Goal: Task Accomplishment & Management: Manage account settings

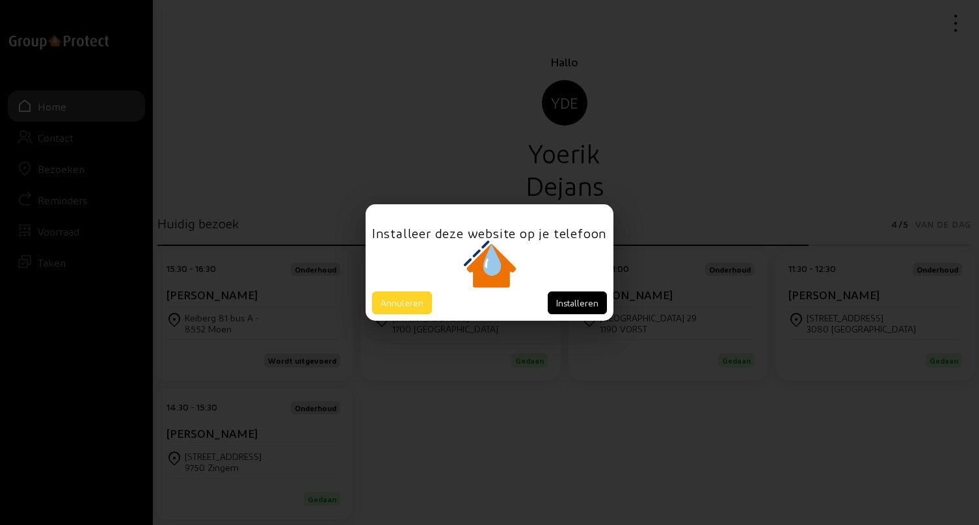
click at [412, 302] on button "Annuleren" at bounding box center [402, 302] width 60 height 23
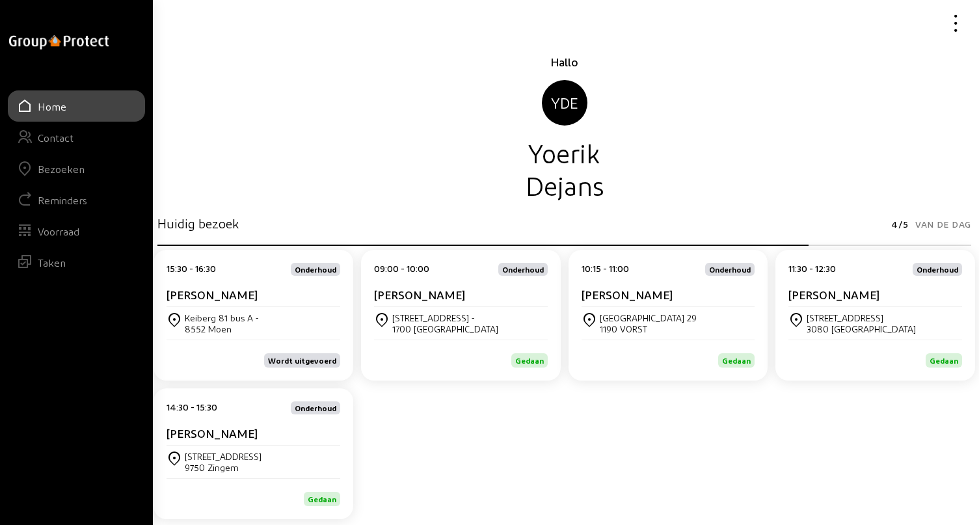
click at [59, 171] on div "Bezoeken" at bounding box center [61, 169] width 47 height 12
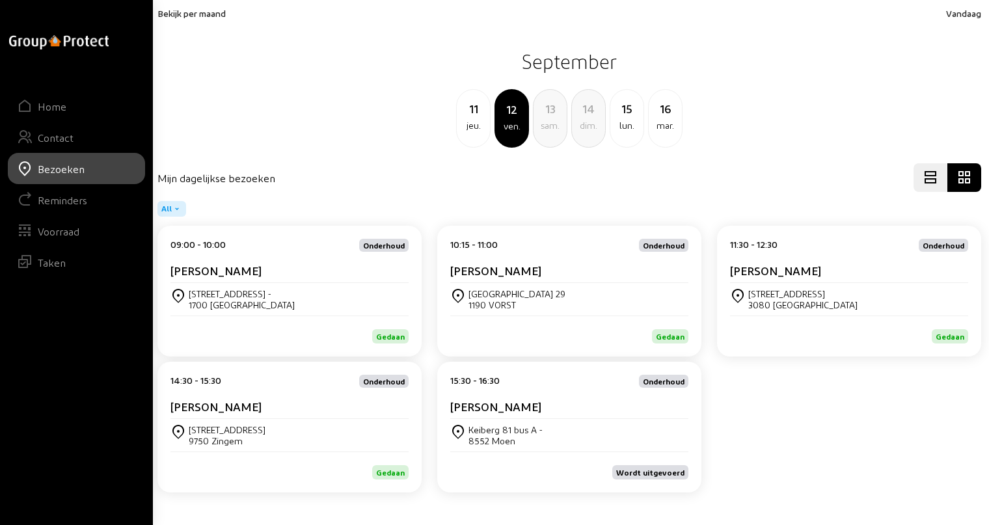
click at [477, 117] on div "11" at bounding box center [473, 109] width 33 height 18
click at [237, 273] on cam-card-title "[PERSON_NAME]" at bounding box center [215, 270] width 91 height 14
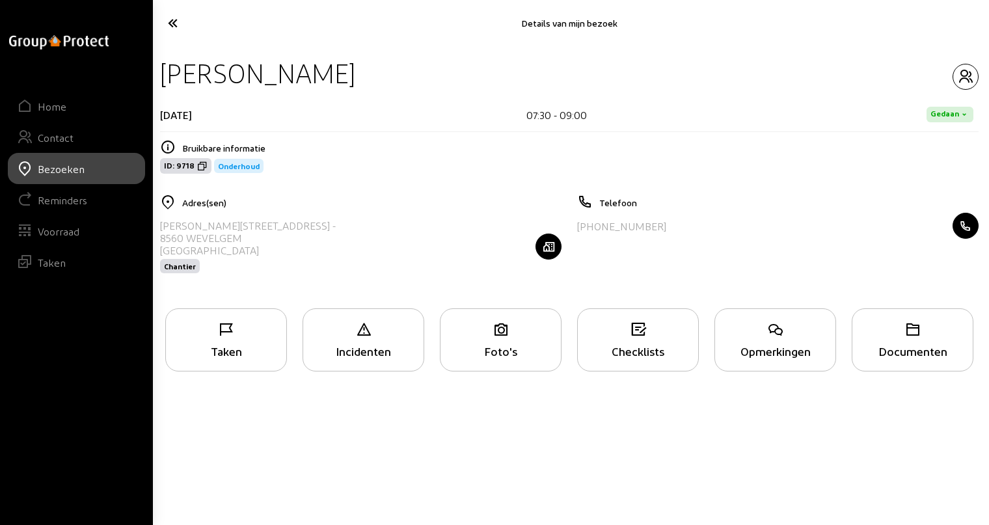
drag, startPoint x: 165, startPoint y: 67, endPoint x: 380, endPoint y: 67, distance: 214.7
click at [380, 67] on div "[PERSON_NAME]" at bounding box center [569, 73] width 818 height 33
copy div "[PERSON_NAME]"
drag, startPoint x: 161, startPoint y: 223, endPoint x: 222, endPoint y: 221, distance: 61.9
click at [222, 221] on div "[PERSON_NAME][STREET_ADDRESS] -" at bounding box center [248, 225] width 176 height 12
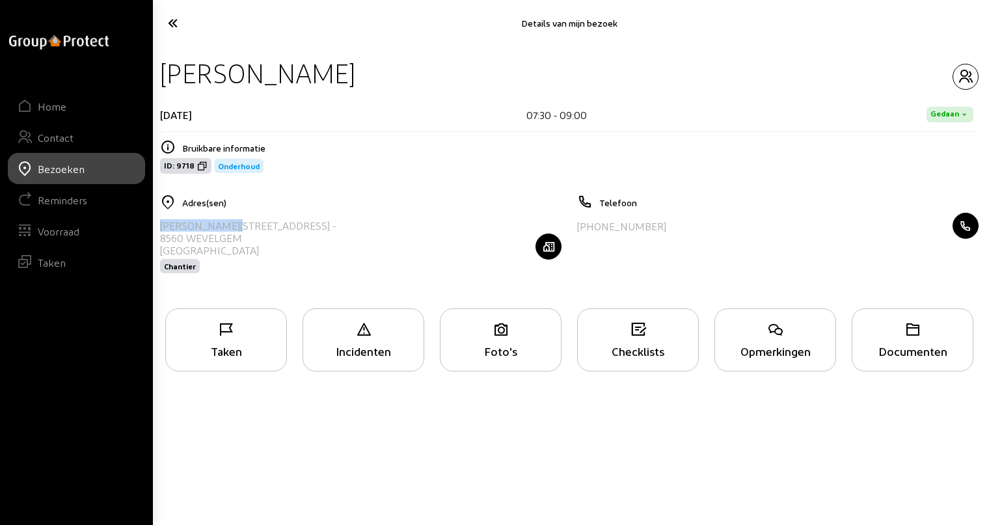
copy div "[STREET_ADDRESS]"
drag, startPoint x: 584, startPoint y: 226, endPoint x: 655, endPoint y: 222, distance: 71.7
click at [655, 222] on div "[PHONE_NUMBER]" at bounding box center [777, 226] width 401 height 26
copy div "32 477 61 03 87"
click at [963, 78] on icon "button" at bounding box center [965, 77] width 25 height 16
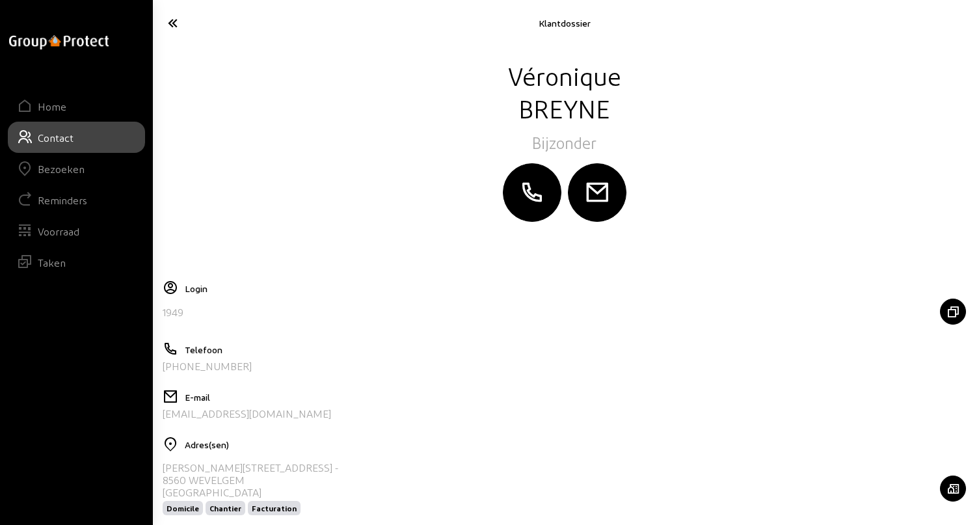
drag, startPoint x: 316, startPoint y: 414, endPoint x: 163, endPoint y: 416, distance: 152.9
click at [163, 416] on div "[EMAIL_ADDRESS][DOMAIN_NAME]" at bounding box center [564, 413] width 803 height 12
copy div "[EMAIL_ADDRESS][DOMAIN_NAME]"
click at [172, 21] on icon at bounding box center [218, 23] width 115 height 23
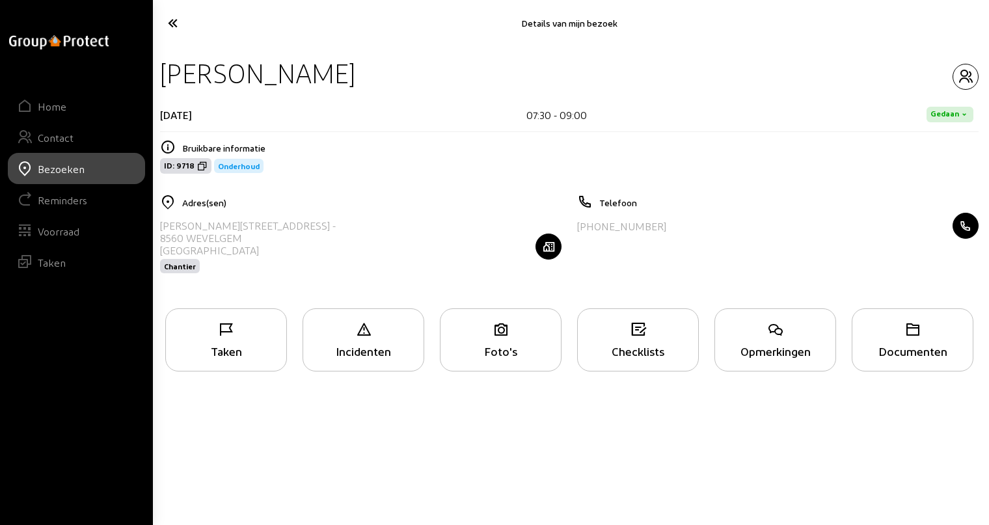
click at [746, 340] on div "Opmerkingen" at bounding box center [775, 339] width 122 height 63
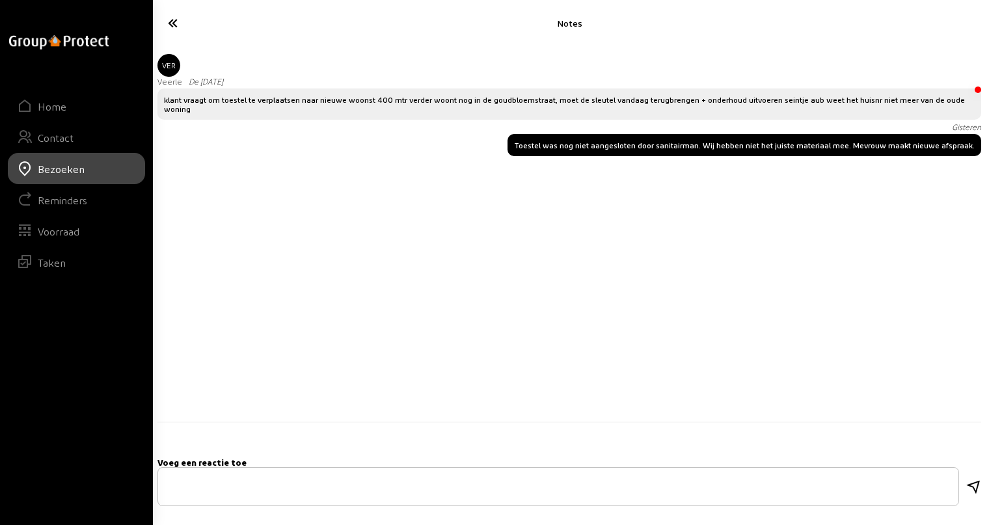
click at [172, 24] on icon at bounding box center [219, 23] width 116 height 23
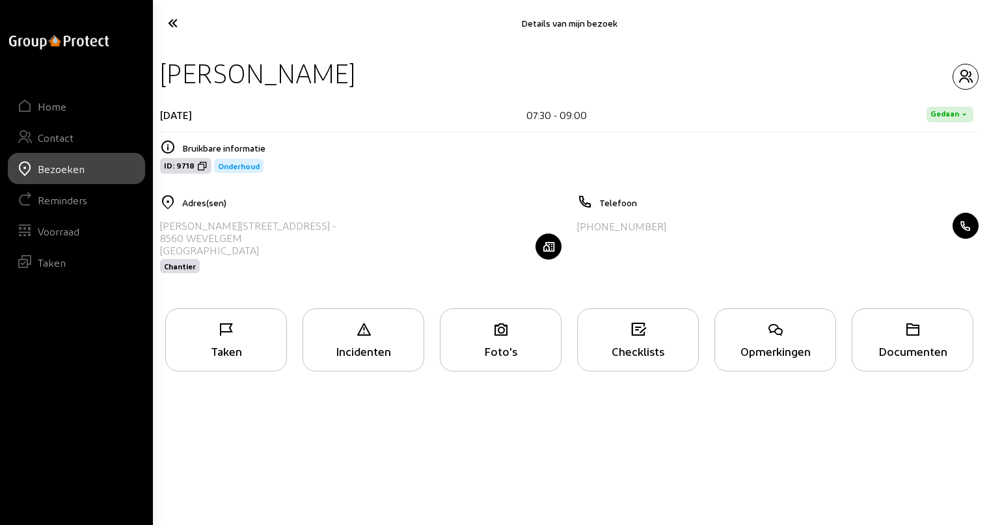
click at [235, 345] on div "Taken" at bounding box center [226, 351] width 120 height 14
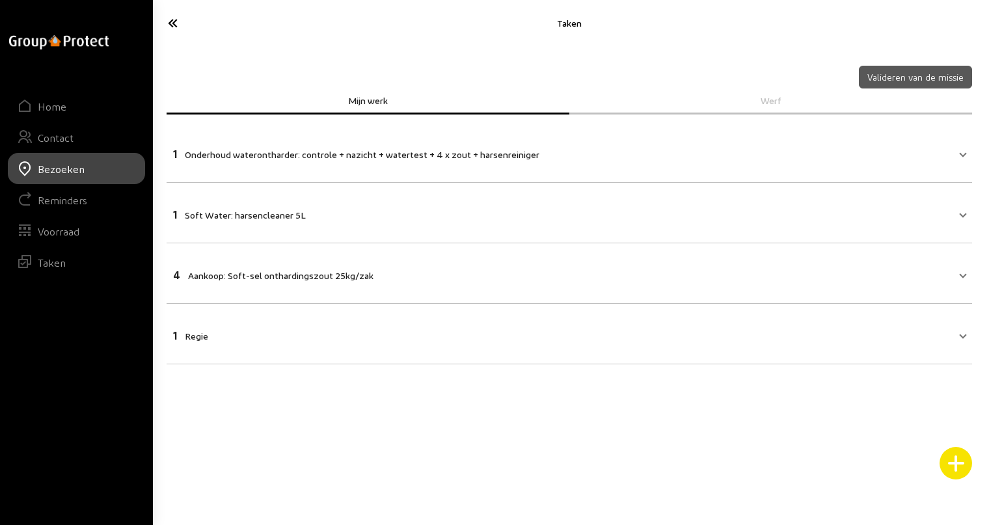
click at [427, 339] on mat-panel-title "1 Regie" at bounding box center [561, 334] width 777 height 15
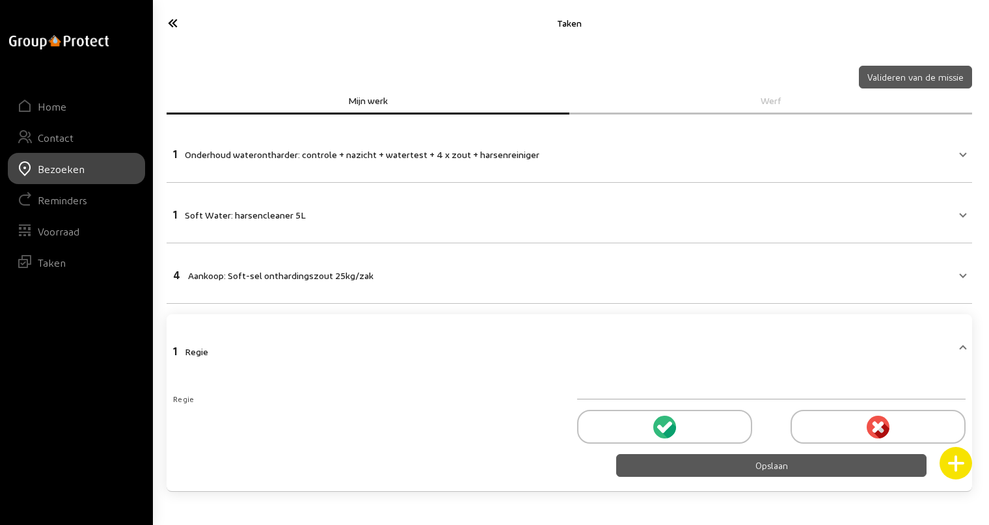
click at [666, 423] on circle at bounding box center [664, 427] width 23 height 23
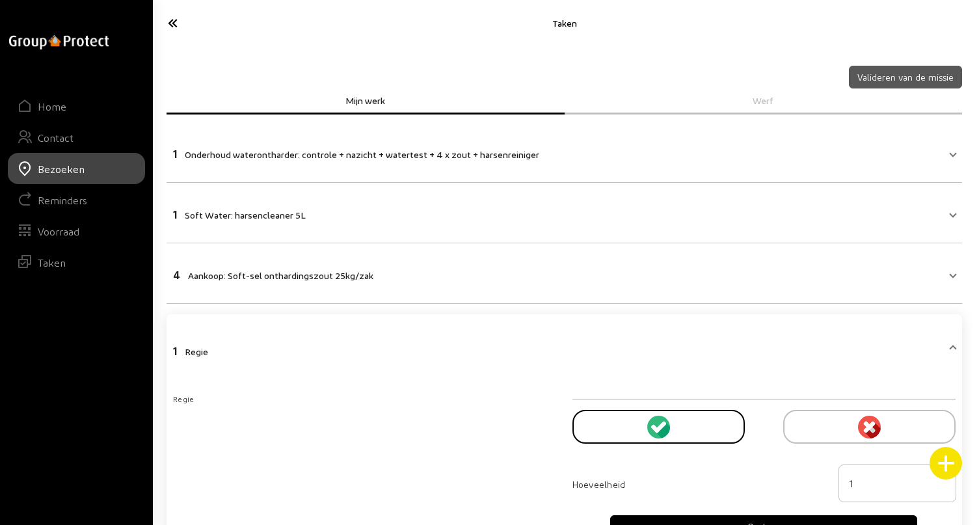
scroll to position [54, 0]
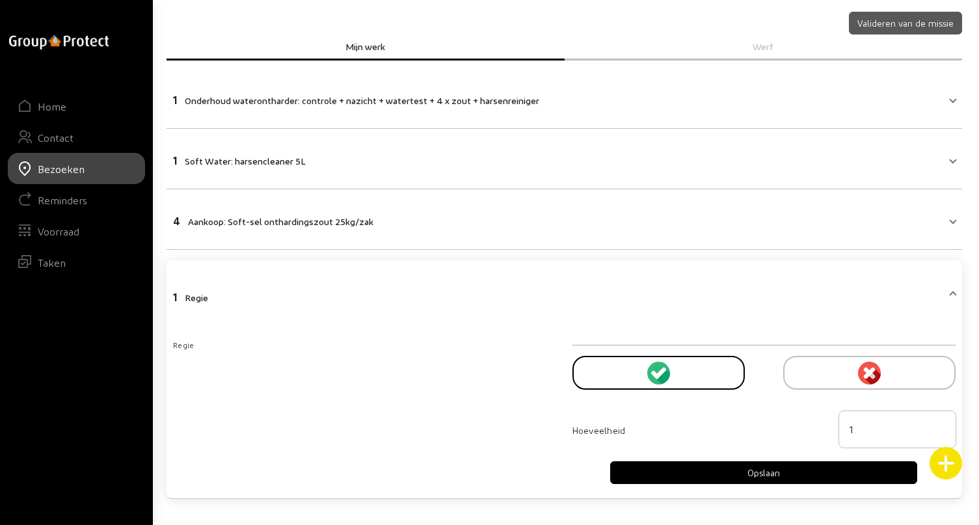
click at [759, 471] on button "Opslaan" at bounding box center [763, 472] width 307 height 23
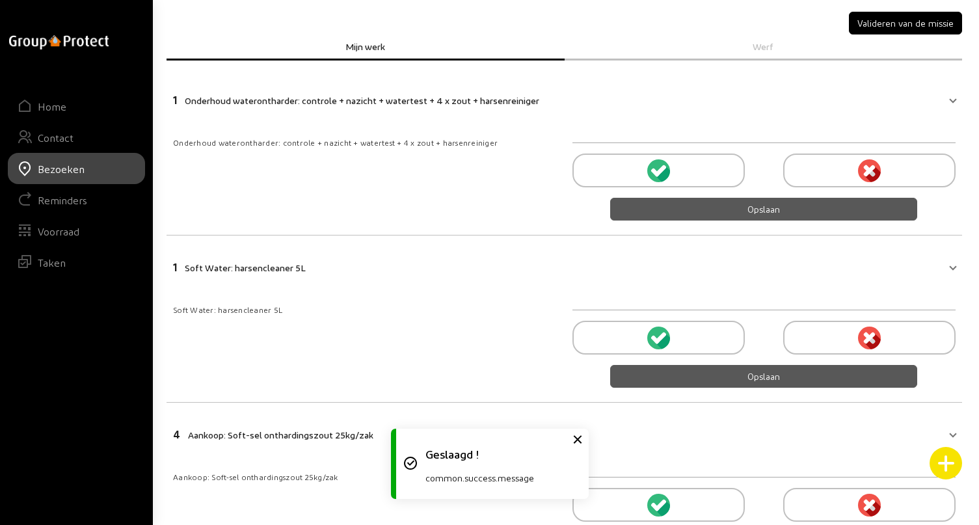
scroll to position [0, 0]
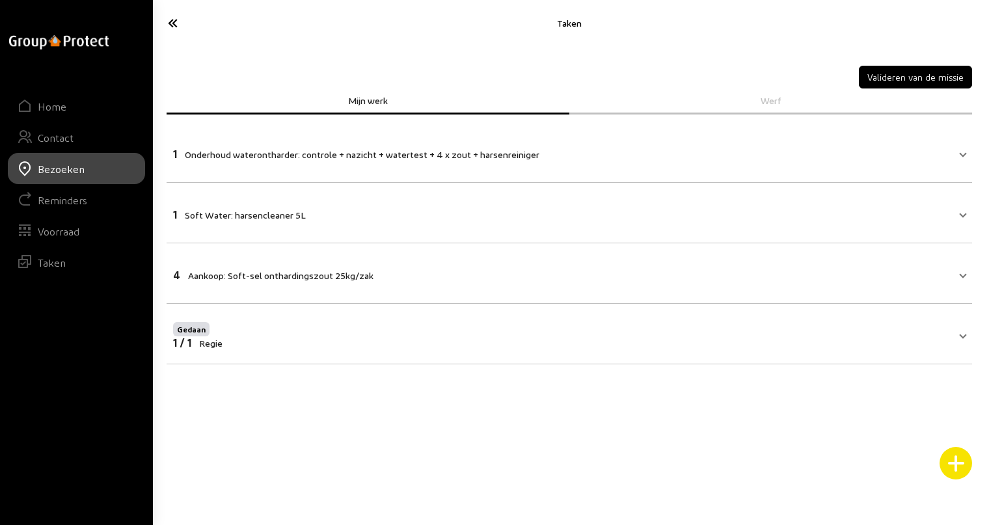
click at [908, 77] on button "Valideren van de missie" at bounding box center [915, 77] width 113 height 23
click at [170, 24] on icon at bounding box center [219, 23] width 116 height 23
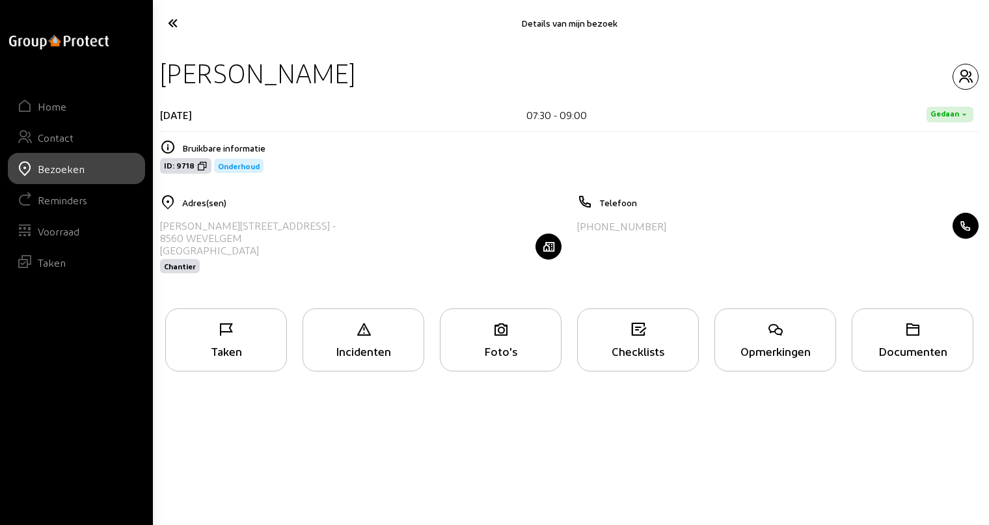
click at [173, 24] on icon at bounding box center [219, 23] width 116 height 23
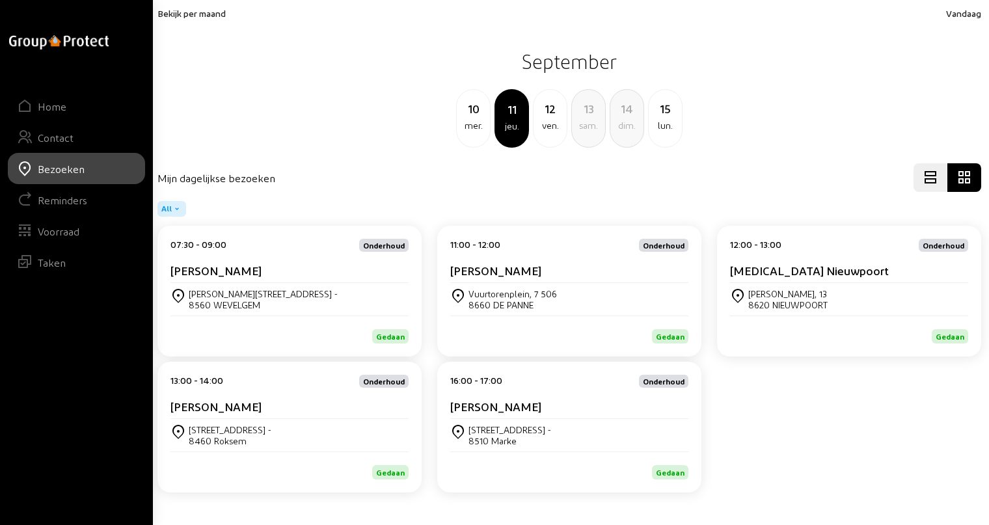
click at [481, 269] on cam-card-title "[PERSON_NAME]" at bounding box center [495, 270] width 91 height 14
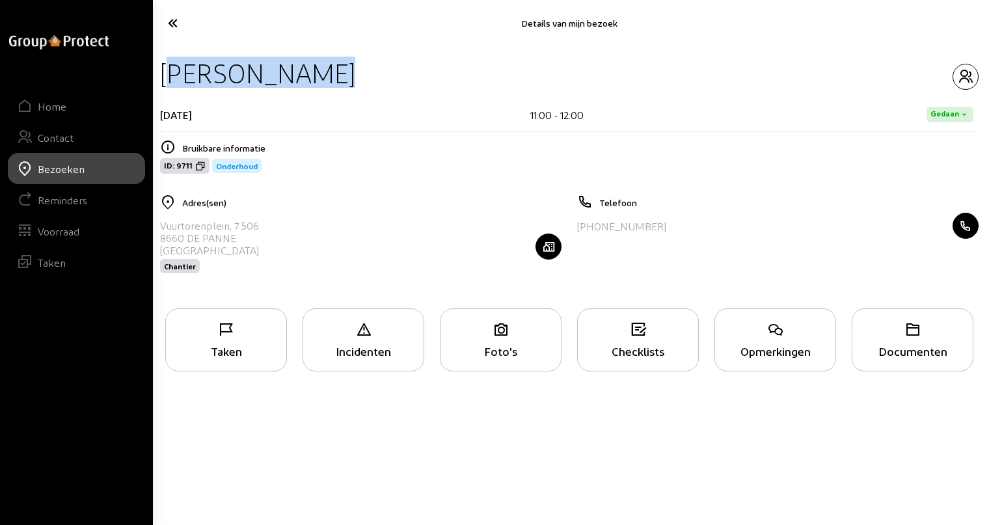
drag, startPoint x: 163, startPoint y: 72, endPoint x: 293, endPoint y: 79, distance: 129.7
click at [293, 79] on div "[PERSON_NAME]" at bounding box center [257, 73] width 195 height 33
copy div "[PERSON_NAME]"
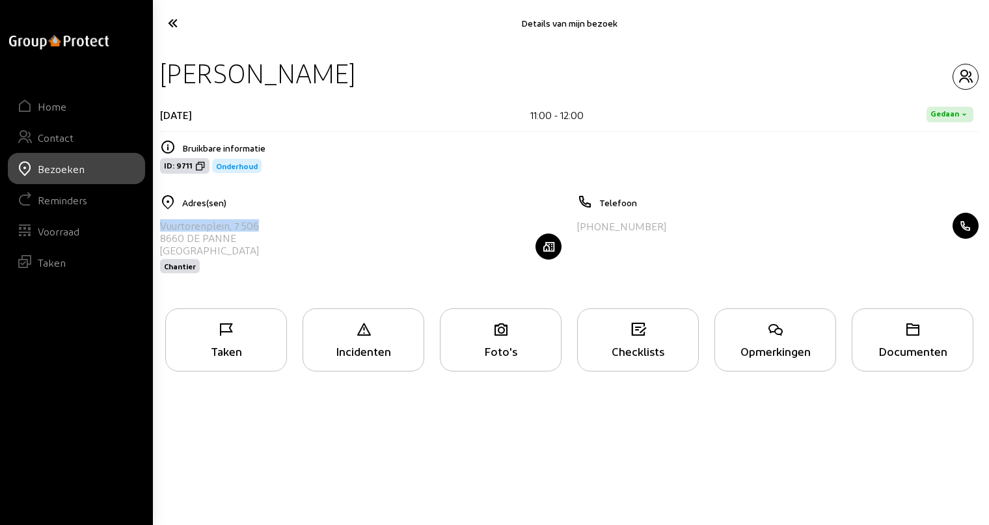
drag, startPoint x: 162, startPoint y: 224, endPoint x: 261, endPoint y: 221, distance: 98.9
click at [261, 221] on div "[STREET_ADDRESS] Chantier" at bounding box center [360, 246] width 401 height 67
copy div "Vuurtorenplein, 7 506"
drag, startPoint x: 584, startPoint y: 228, endPoint x: 678, endPoint y: 228, distance: 94.3
click at [678, 228] on div "[PHONE_NUMBER]" at bounding box center [777, 226] width 401 height 26
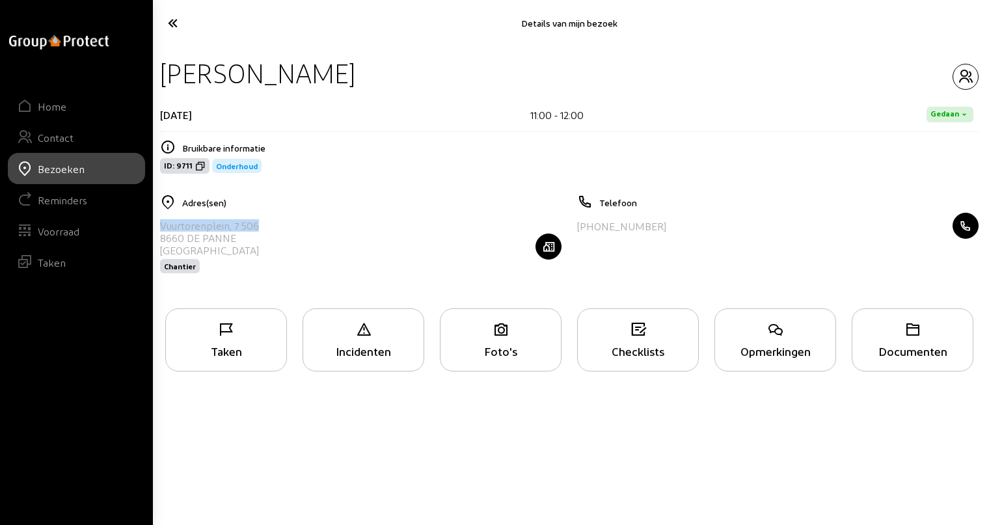
copy div "32 495 73 03 00"
click at [959, 76] on icon "button" at bounding box center [965, 77] width 25 height 16
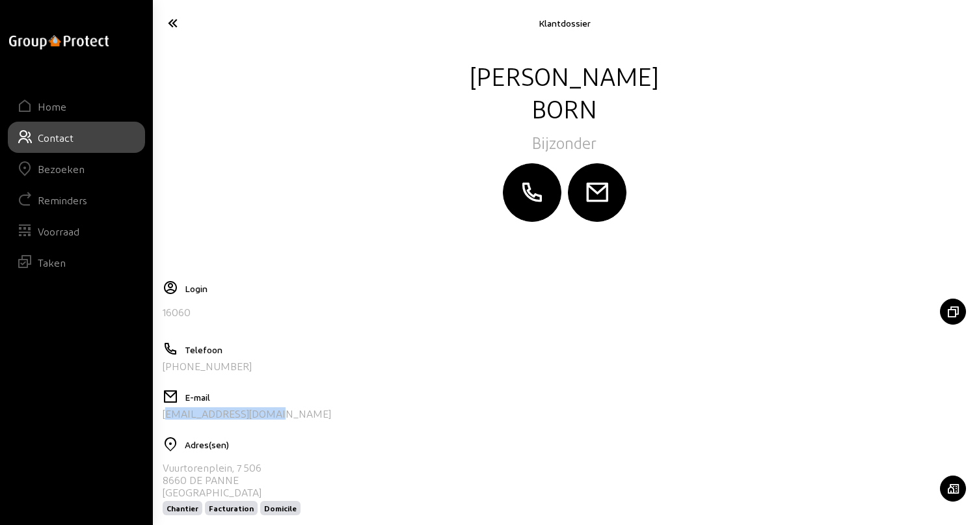
drag, startPoint x: 269, startPoint y: 412, endPoint x: 159, endPoint y: 420, distance: 110.2
click at [159, 420] on cam-layout-content "[PERSON_NAME] Login 16060 Telefoon [PHONE_NUMBER] E-mail [EMAIL_ADDRESS][DOMAIN…" at bounding box center [564, 337] width 814 height 557
copy div "[EMAIL_ADDRESS][DOMAIN_NAME]"
click at [169, 23] on icon at bounding box center [218, 23] width 115 height 23
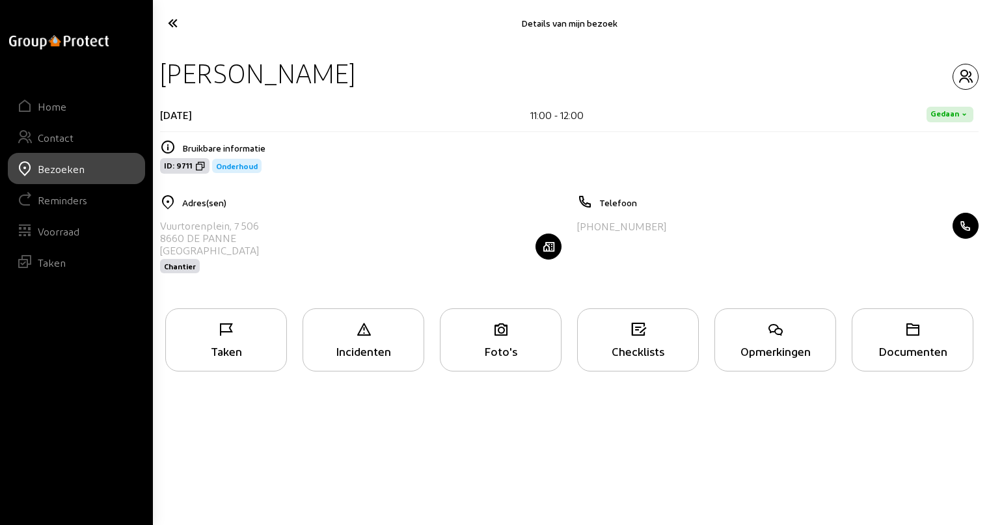
click at [781, 342] on div "Opmerkingen" at bounding box center [775, 339] width 122 height 63
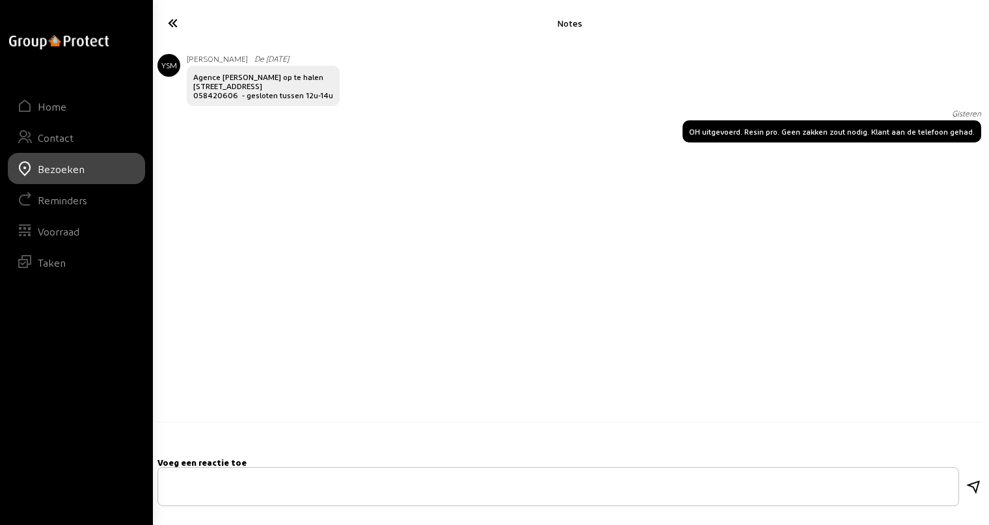
click at [173, 25] on icon at bounding box center [219, 23] width 116 height 23
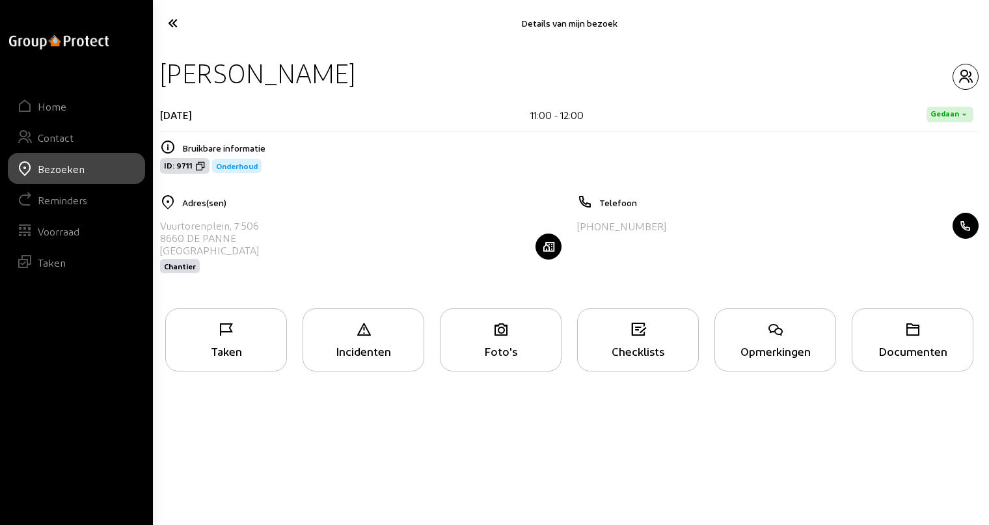
click at [173, 25] on icon at bounding box center [219, 23] width 116 height 23
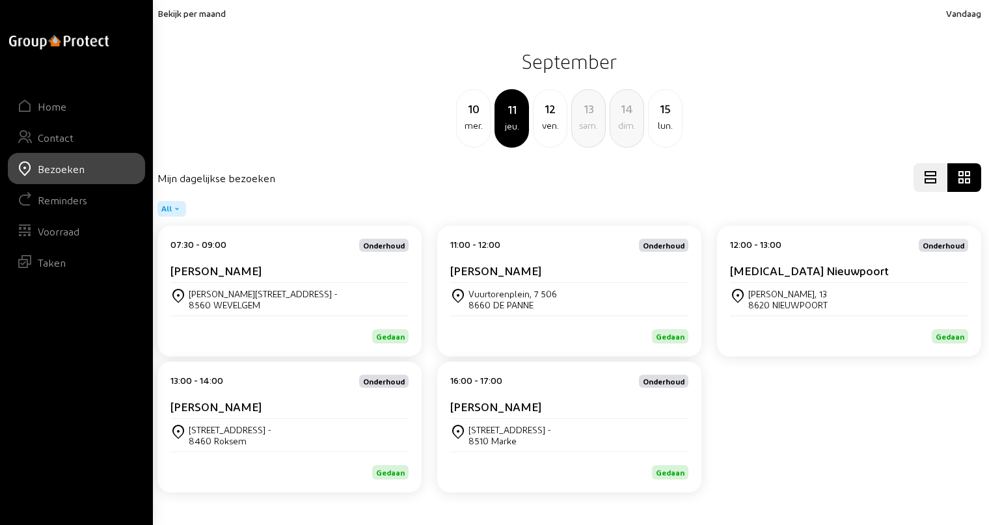
click at [792, 289] on div "[PERSON_NAME], 13" at bounding box center [787, 293] width 79 height 11
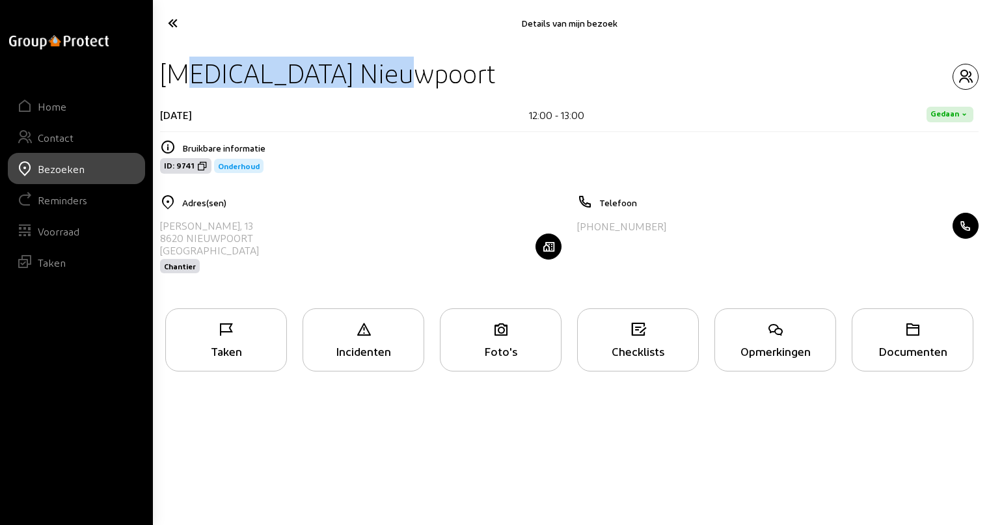
drag, startPoint x: 163, startPoint y: 74, endPoint x: 395, endPoint y: 69, distance: 232.3
click at [395, 69] on div "[MEDICAL_DATA] Nieuwpoort" at bounding box center [569, 73] width 818 height 33
copy div "[MEDICAL_DATA] Nieuwpoort"
drag, startPoint x: 160, startPoint y: 224, endPoint x: 309, endPoint y: 217, distance: 149.1
click at [309, 217] on div "Robert [STREET_ADDRESS] Chantier" at bounding box center [360, 246] width 401 height 67
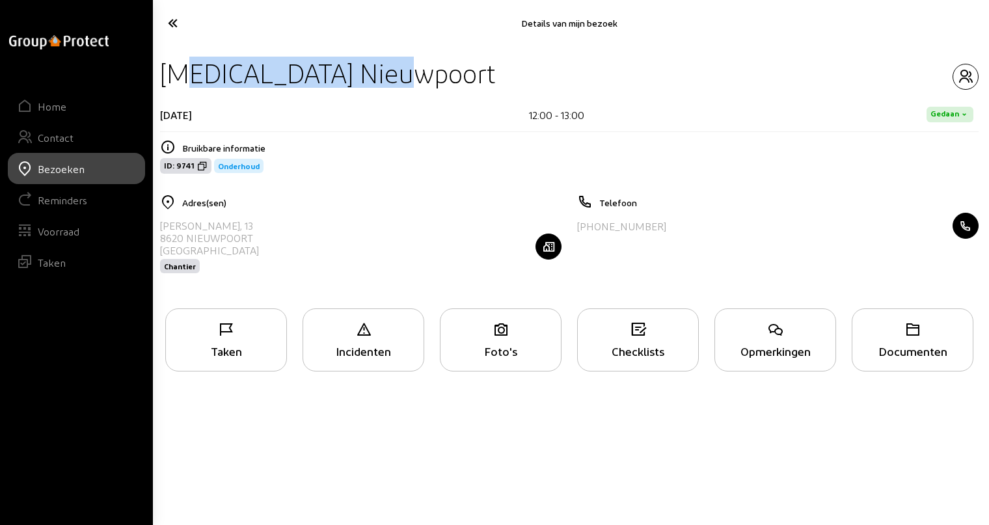
copy div "[PERSON_NAME], 13"
drag, startPoint x: 584, startPoint y: 227, endPoint x: 669, endPoint y: 227, distance: 85.9
click at [669, 227] on div "[PHONE_NUMBER]" at bounding box center [777, 226] width 401 height 26
click at [961, 72] on icon "button" at bounding box center [965, 77] width 25 height 16
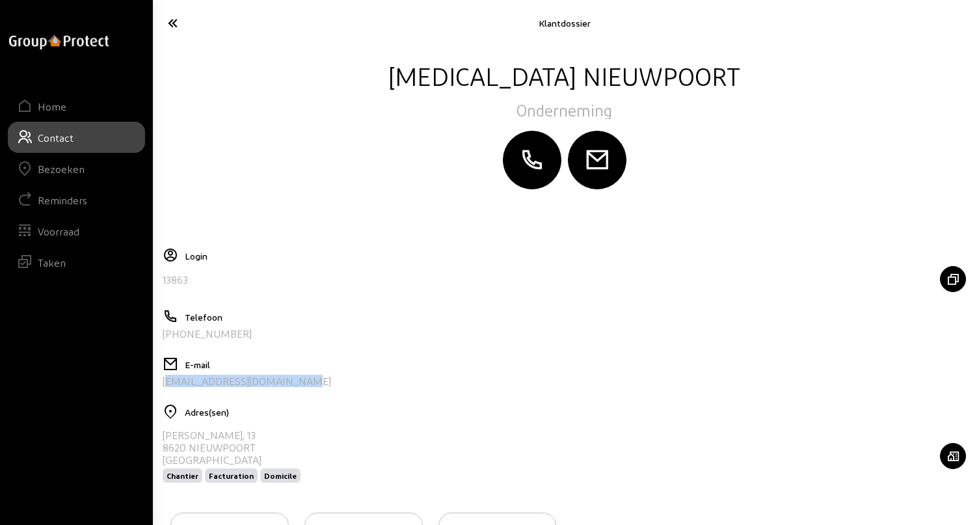
drag, startPoint x: 295, startPoint y: 381, endPoint x: 163, endPoint y: 387, distance: 132.2
click at [163, 387] on div "E-mail [EMAIL_ADDRESS][DOMAIN_NAME]" at bounding box center [564, 376] width 803 height 41
click at [163, 24] on icon at bounding box center [218, 23] width 115 height 23
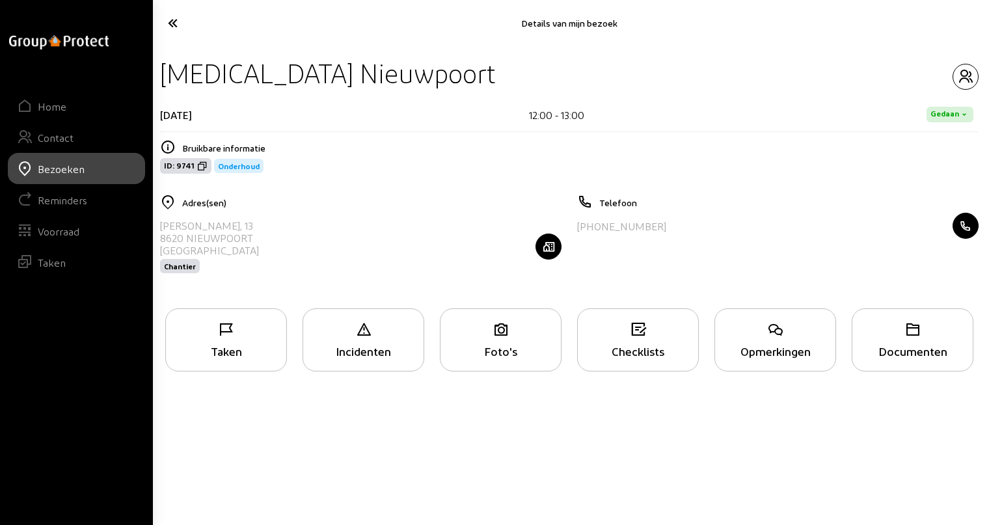
click at [764, 345] on div "Opmerkingen" at bounding box center [775, 351] width 120 height 14
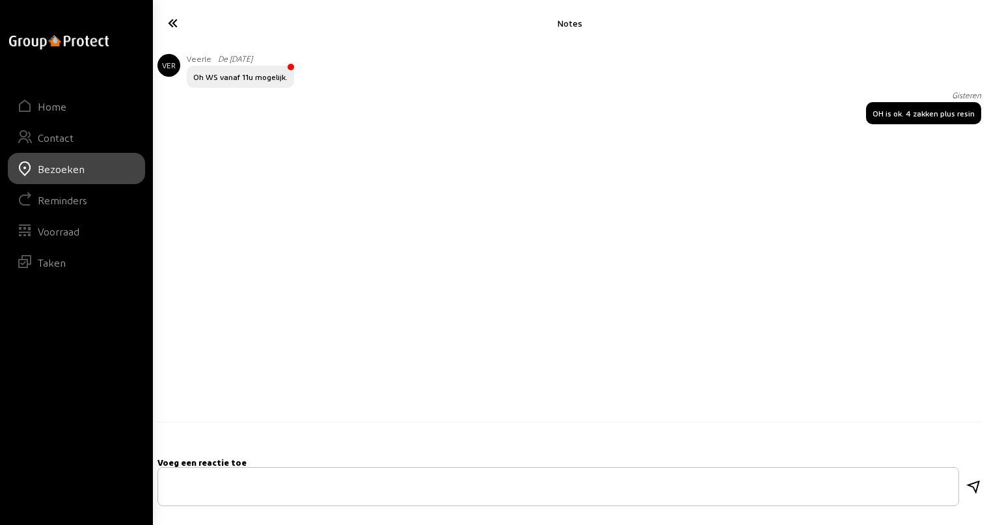
click at [174, 20] on icon at bounding box center [219, 23] width 116 height 23
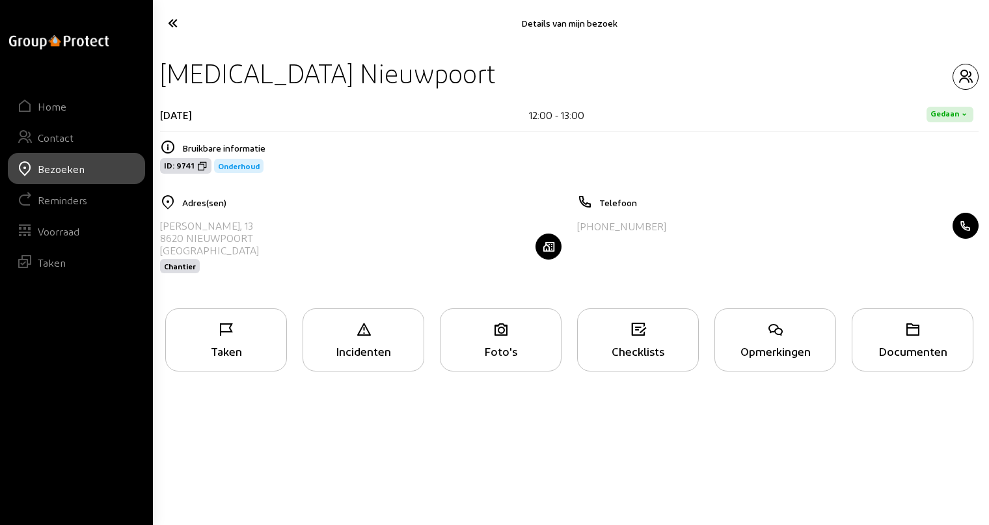
click at [174, 20] on icon at bounding box center [219, 23] width 116 height 23
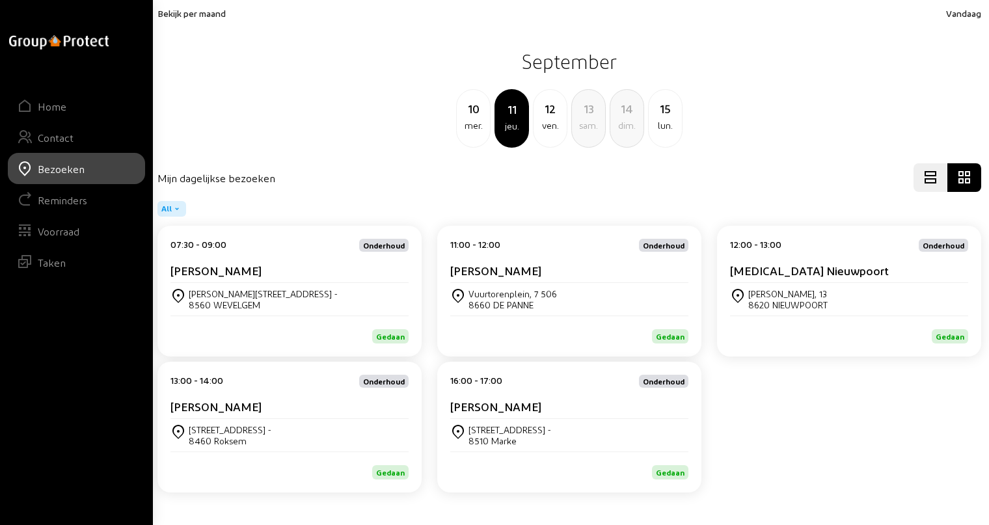
click at [242, 399] on div "13:00 - 14:00 Onderhoud [PERSON_NAME]" at bounding box center [289, 397] width 238 height 44
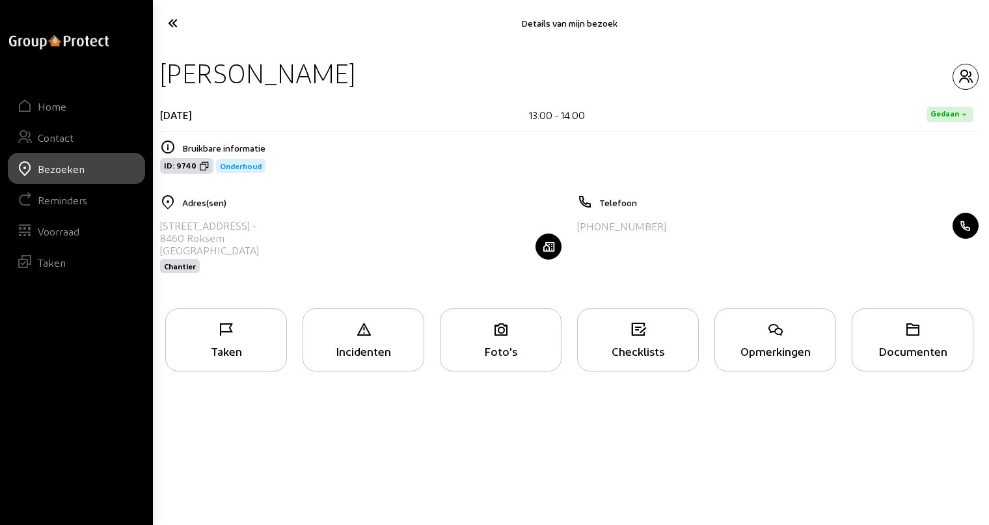
drag, startPoint x: 164, startPoint y: 74, endPoint x: 402, endPoint y: 74, distance: 238.1
click at [402, 74] on div "[PERSON_NAME]" at bounding box center [569, 73] width 818 height 33
drag, startPoint x: 161, startPoint y: 225, endPoint x: 237, endPoint y: 228, distance: 76.8
click at [237, 228] on div "[STREET_ADDRESS] -" at bounding box center [209, 225] width 99 height 12
drag, startPoint x: 583, startPoint y: 224, endPoint x: 671, endPoint y: 223, distance: 87.8
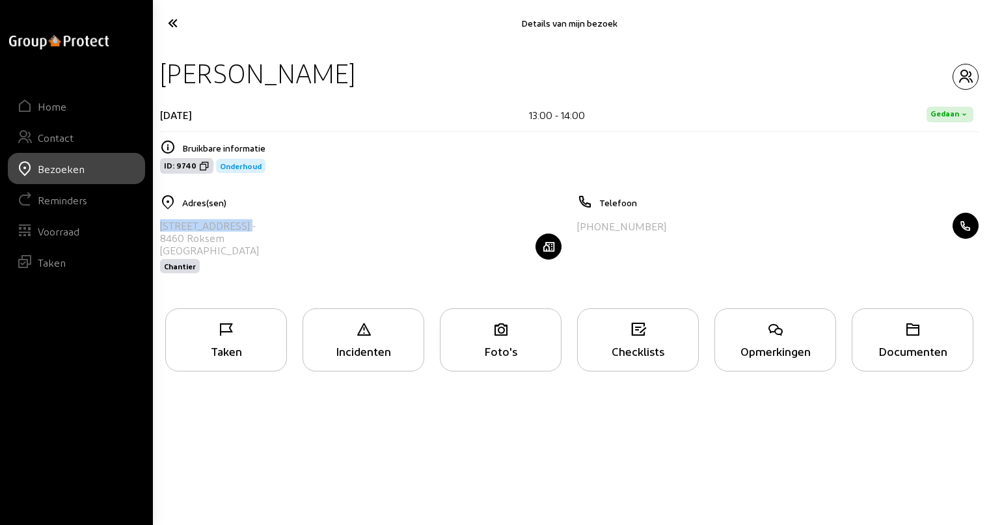
click at [671, 223] on div "[PHONE_NUMBER]" at bounding box center [777, 226] width 401 height 26
click at [963, 77] on icon "button" at bounding box center [965, 77] width 25 height 16
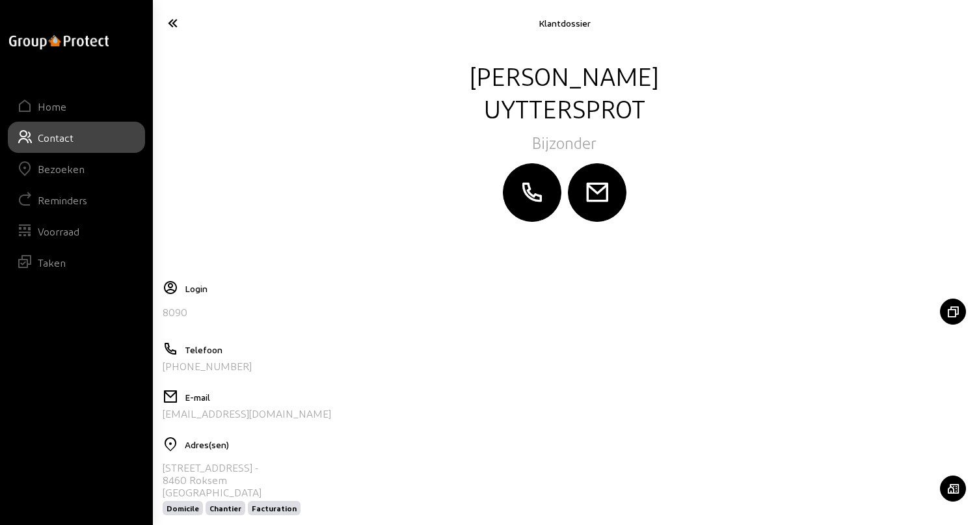
drag, startPoint x: 310, startPoint y: 416, endPoint x: 161, endPoint y: 420, distance: 149.0
click at [163, 420] on div "E-mail [EMAIL_ADDRESS][DOMAIN_NAME]" at bounding box center [564, 409] width 803 height 41
click at [171, 23] on icon at bounding box center [218, 23] width 115 height 23
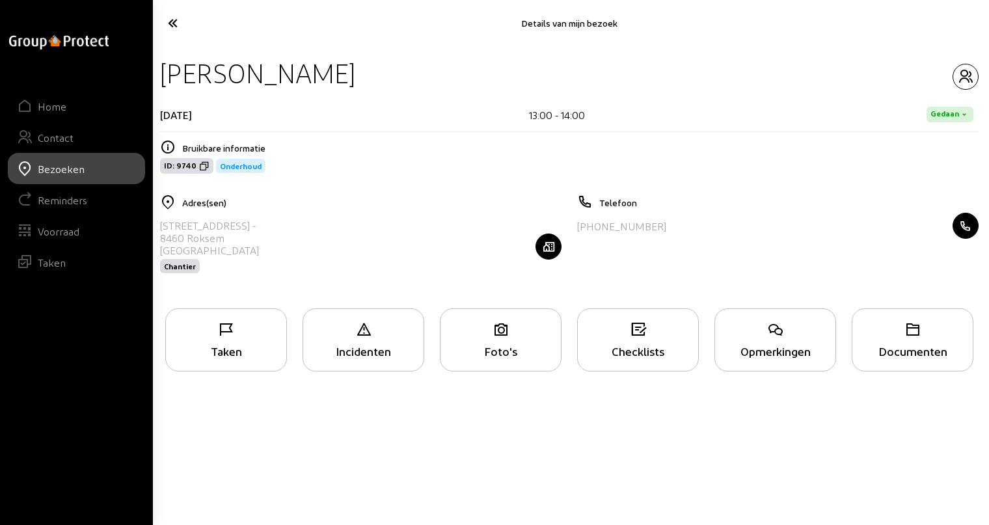
click at [772, 338] on div "Opmerkingen" at bounding box center [775, 339] width 122 height 63
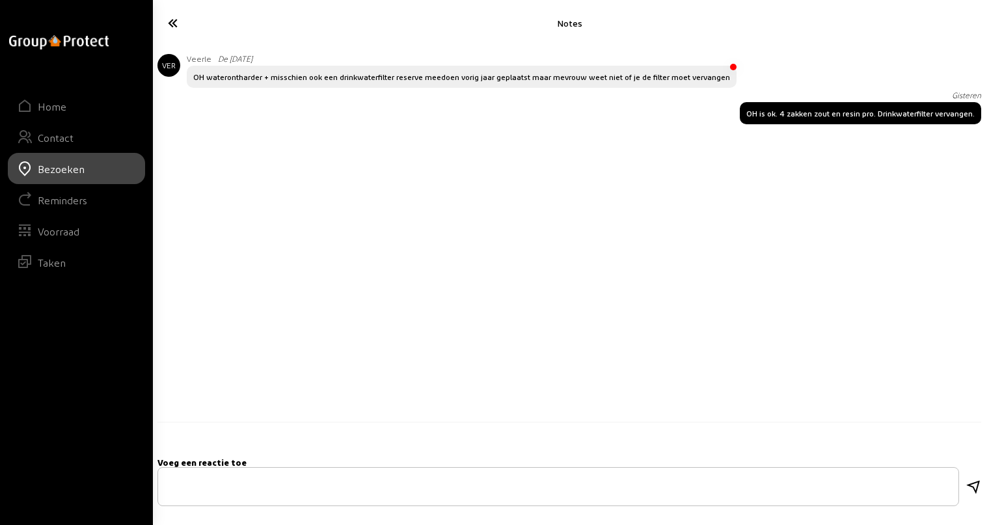
click at [172, 23] on icon at bounding box center [219, 23] width 116 height 23
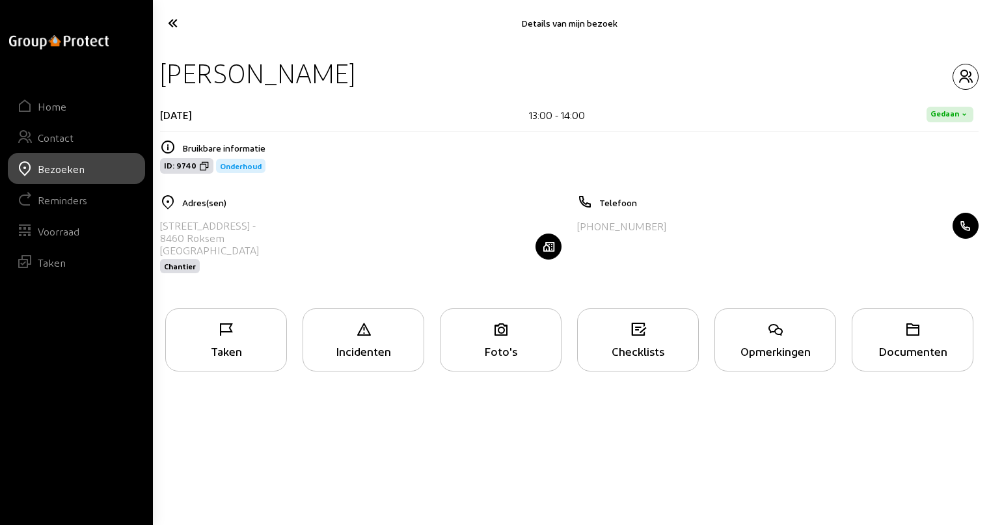
click at [172, 23] on icon at bounding box center [219, 23] width 116 height 23
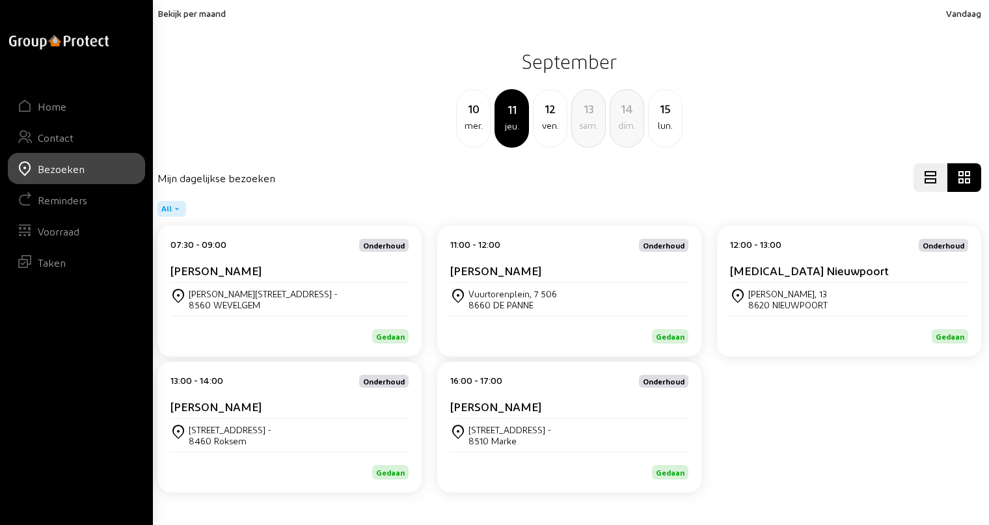
click at [541, 412] on cam-card-title "[PERSON_NAME]" at bounding box center [495, 406] width 91 height 14
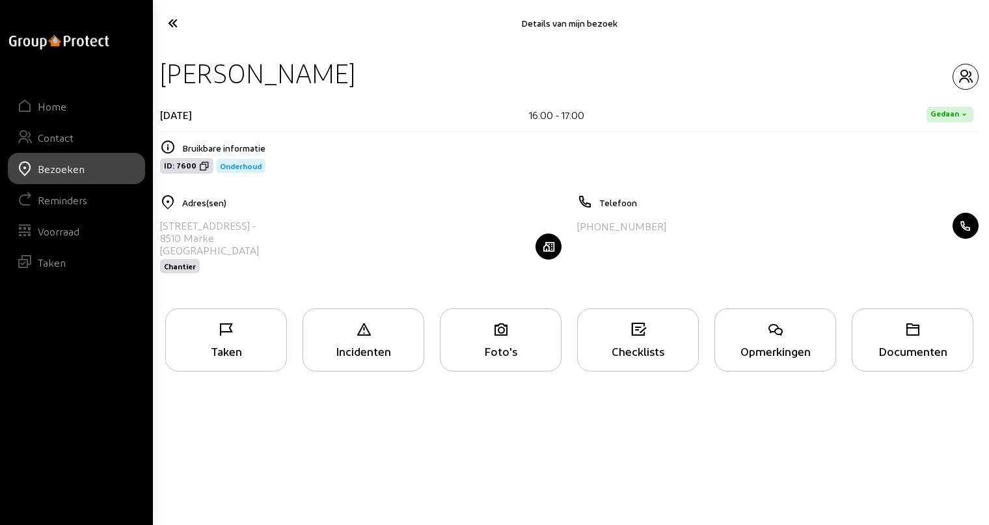
drag, startPoint x: 163, startPoint y: 74, endPoint x: 416, endPoint y: 81, distance: 253.2
click at [416, 81] on div "[PERSON_NAME]" at bounding box center [569, 73] width 818 height 33
drag, startPoint x: 159, startPoint y: 225, endPoint x: 227, endPoint y: 228, distance: 67.7
click at [227, 228] on div "Adres(sen) [STREET_ADDRESS] Chantier" at bounding box center [360, 243] width 417 height 96
drag, startPoint x: 582, startPoint y: 224, endPoint x: 659, endPoint y: 224, distance: 76.8
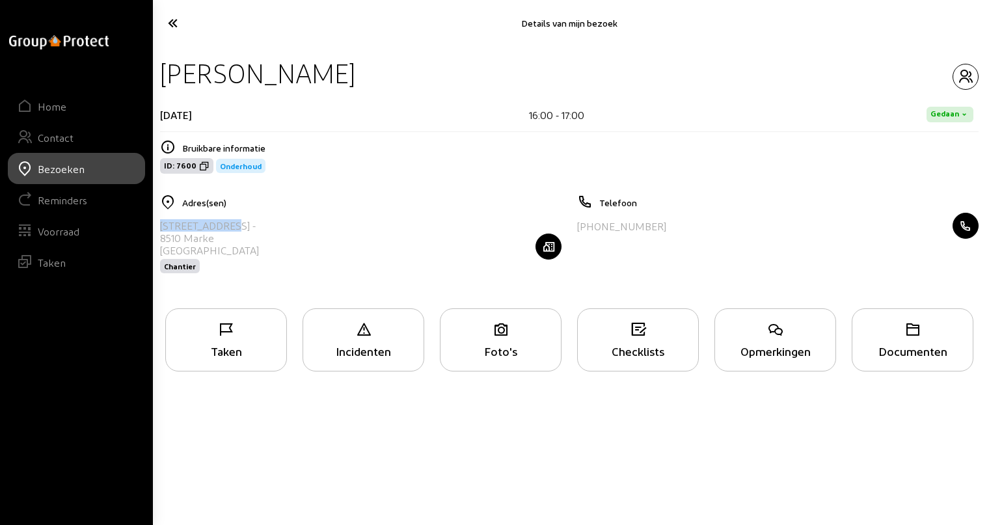
click at [659, 224] on div "[PHONE_NUMBER]" at bounding box center [777, 226] width 401 height 26
click at [968, 72] on icon "button" at bounding box center [965, 77] width 25 height 16
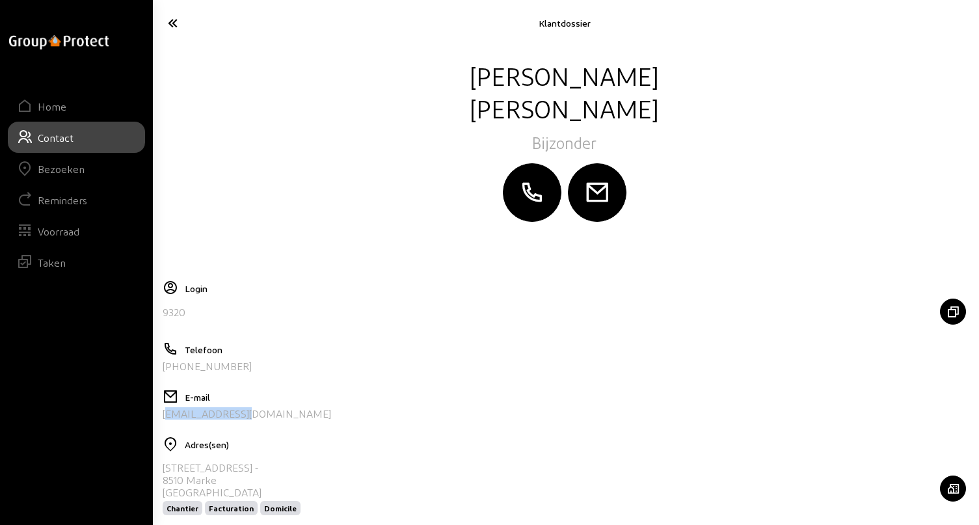
drag, startPoint x: 241, startPoint y: 413, endPoint x: 161, endPoint y: 415, distance: 80.0
click at [163, 415] on div "[EMAIL_ADDRESS][DOMAIN_NAME]" at bounding box center [564, 413] width 803 height 12
click at [176, 22] on icon at bounding box center [218, 23] width 115 height 23
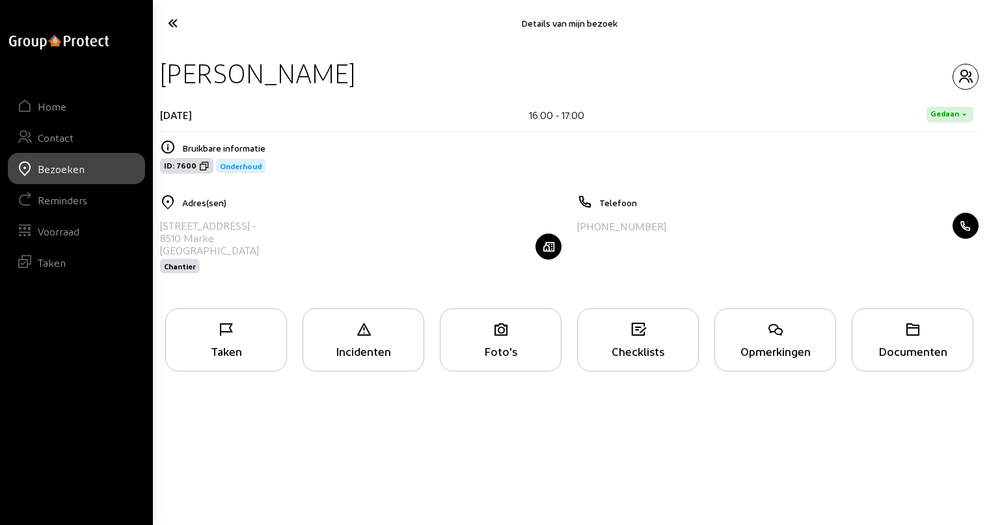
click at [779, 334] on icon at bounding box center [775, 330] width 120 height 16
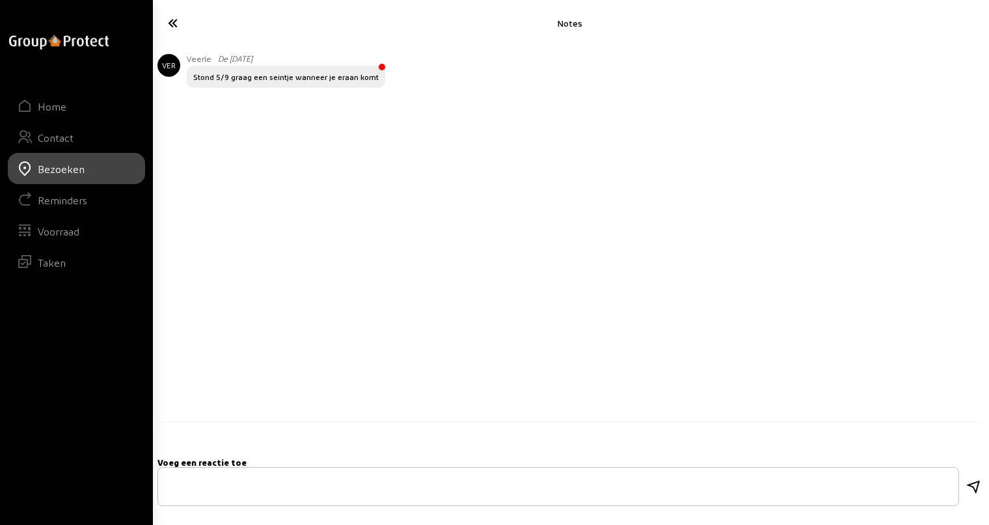
click at [170, 21] on icon at bounding box center [219, 23] width 116 height 23
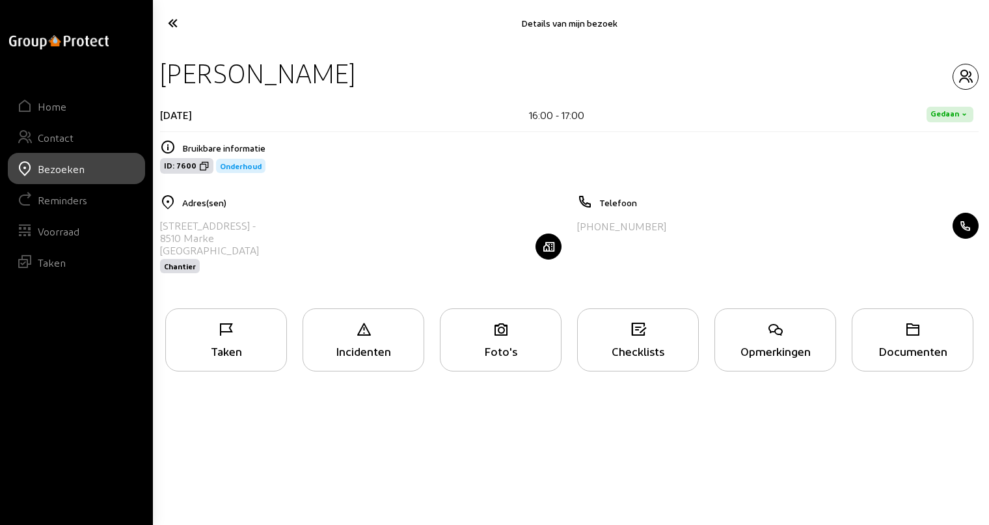
click at [798, 337] on icon at bounding box center [775, 330] width 120 height 16
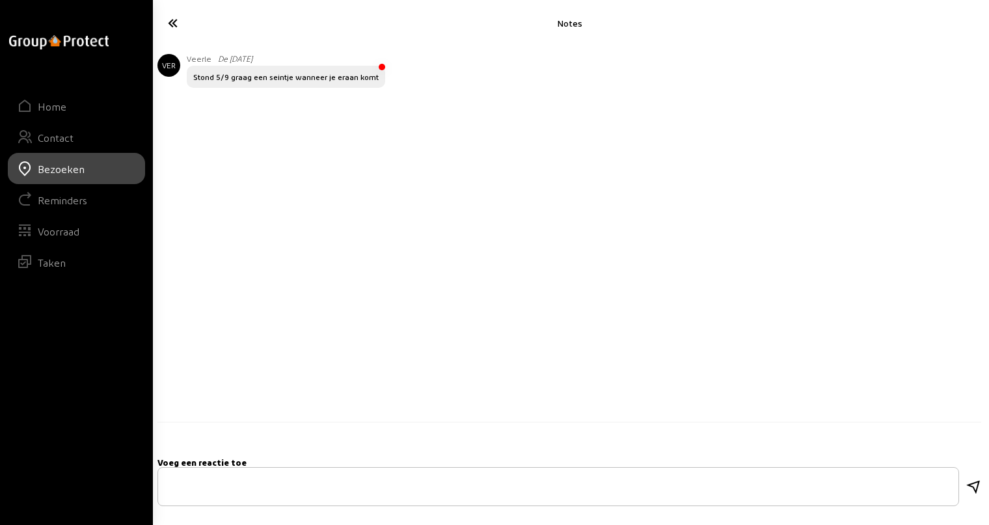
click at [278, 483] on textarea at bounding box center [557, 487] width 779 height 16
type textarea "OH is ok 4 zakken zout en resin"
click at [974, 485] on icon at bounding box center [973, 487] width 16 height 16
click at [175, 21] on icon at bounding box center [219, 23] width 116 height 23
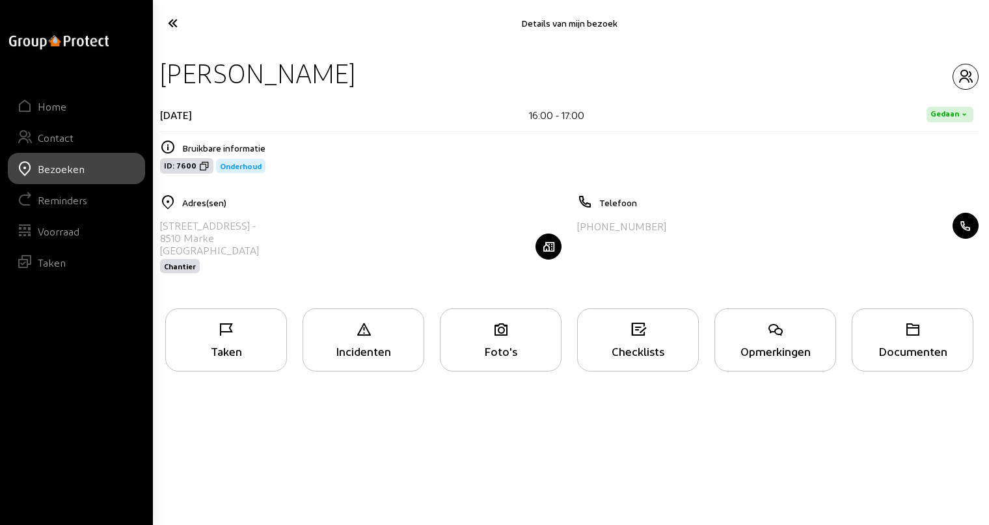
click at [241, 343] on div "Taken" at bounding box center [226, 339] width 122 height 63
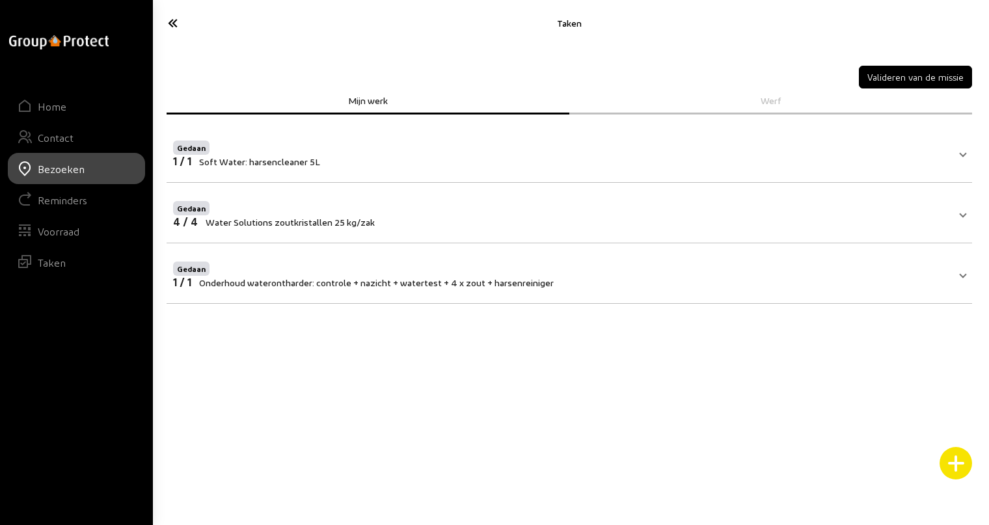
click at [247, 163] on span "Soft Water: harsencleaner 5L" at bounding box center [259, 161] width 121 height 11
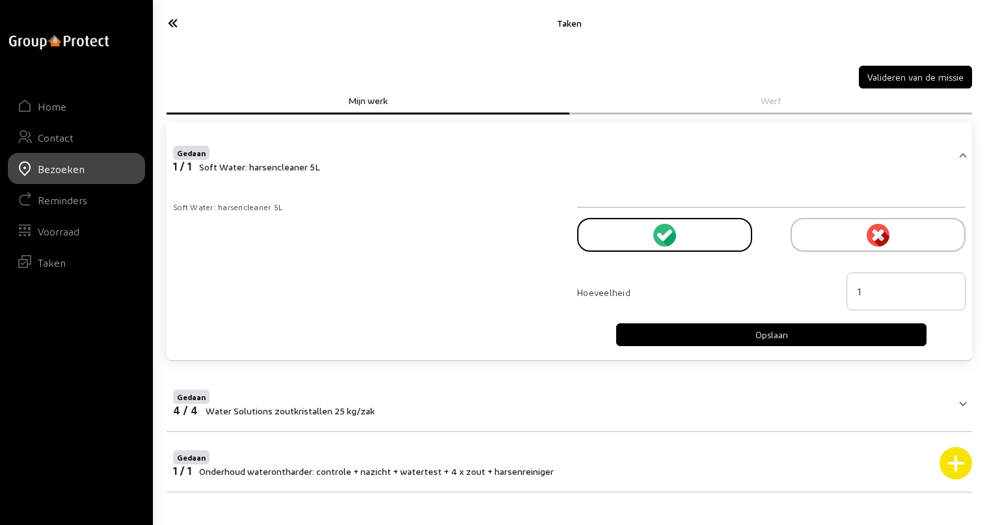
click at [913, 75] on button "Valideren van de missie" at bounding box center [915, 77] width 113 height 23
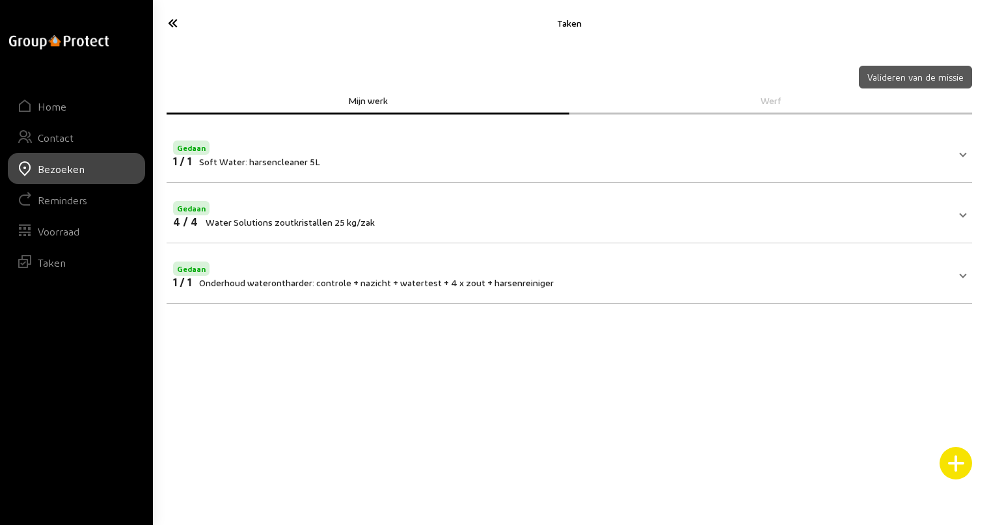
click at [169, 23] on icon at bounding box center [219, 23] width 116 height 23
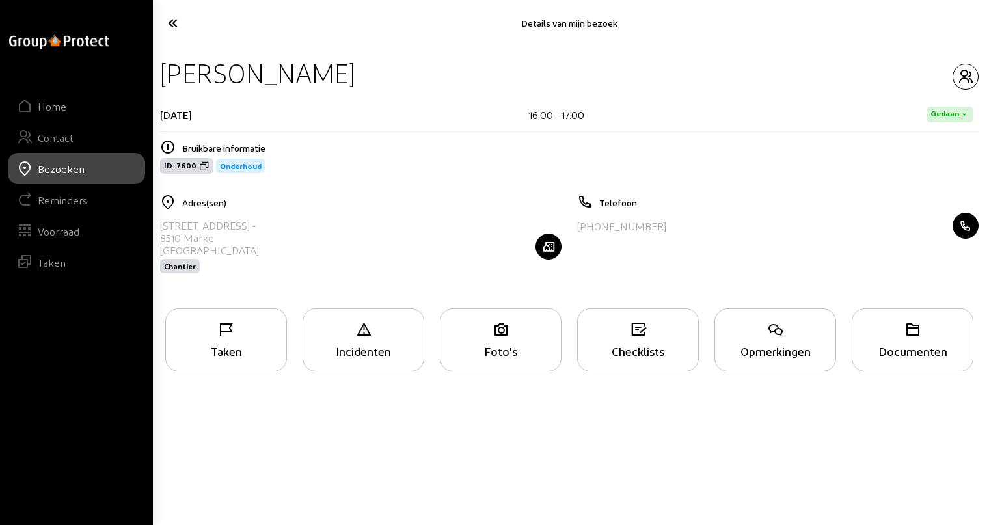
click at [170, 23] on icon at bounding box center [219, 23] width 116 height 23
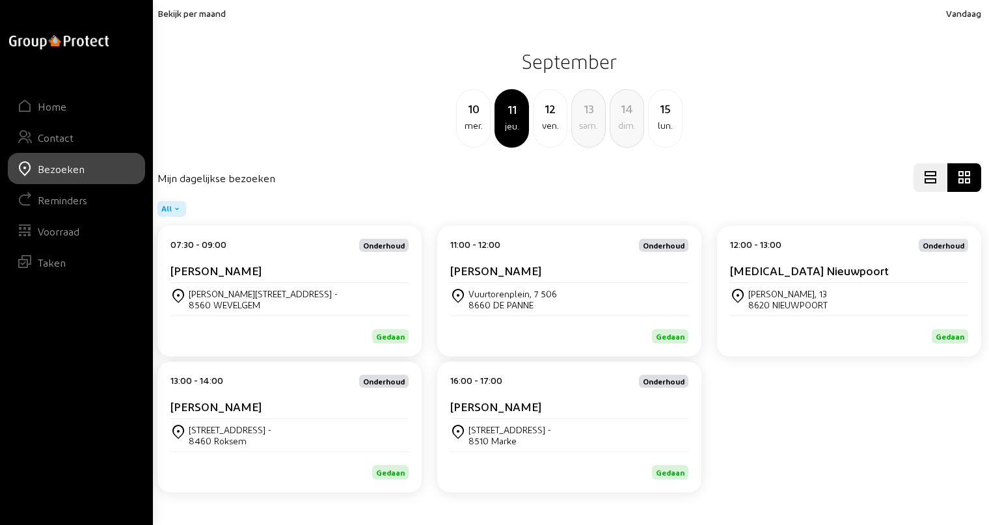
click at [317, 430] on div "[STREET_ADDRESS]" at bounding box center [289, 435] width 238 height 22
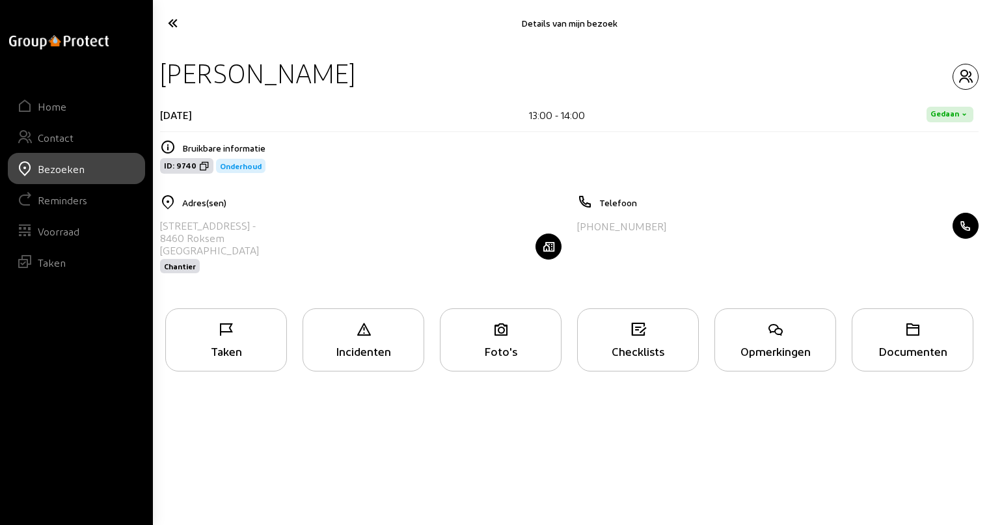
click at [222, 351] on div "Taken" at bounding box center [226, 351] width 120 height 14
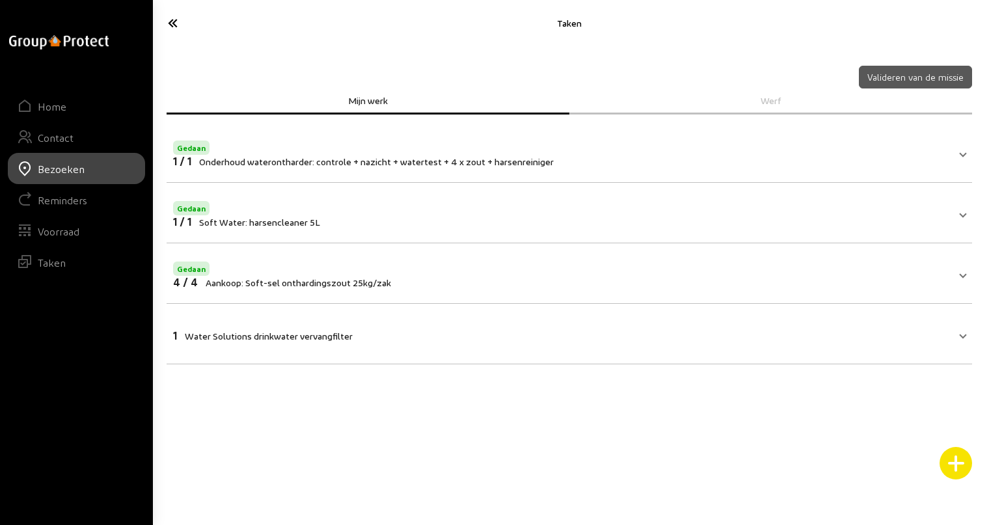
click at [341, 338] on span "Water Solutions drinkwater vervangfilter" at bounding box center [269, 335] width 168 height 11
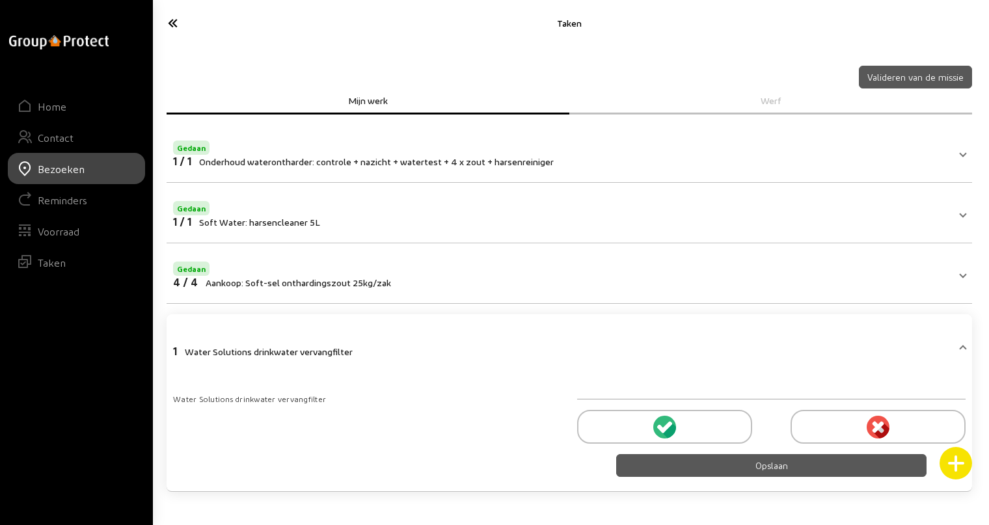
click at [667, 427] on icon at bounding box center [666, 427] width 12 height 12
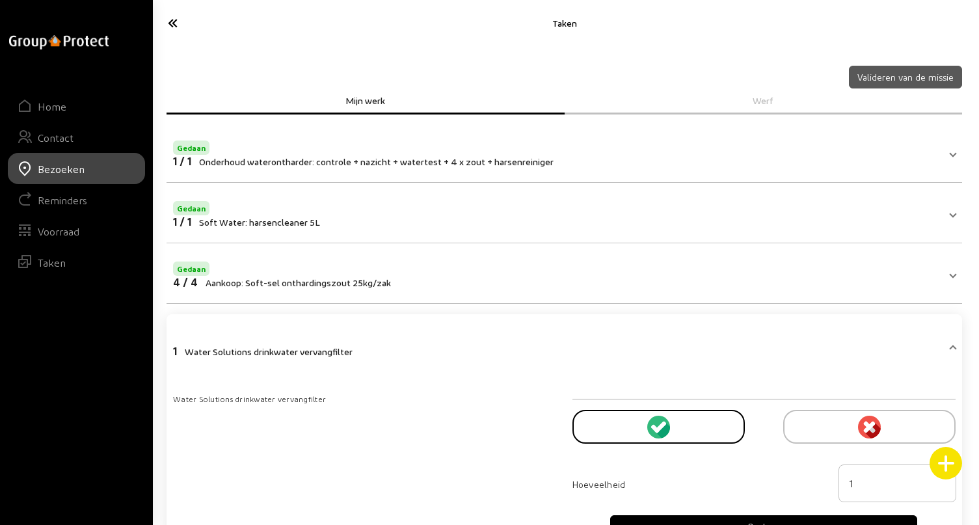
scroll to position [54, 0]
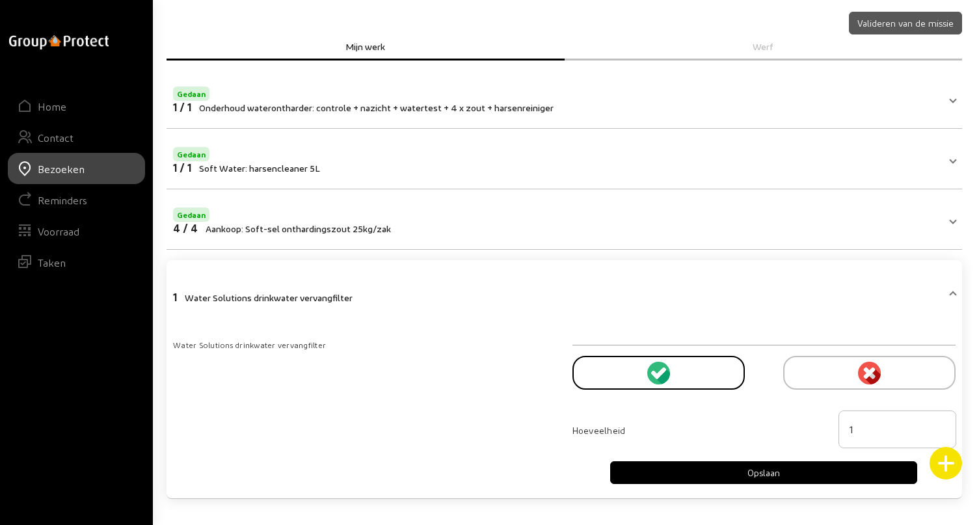
click at [759, 471] on button "Opslaan" at bounding box center [763, 472] width 307 height 23
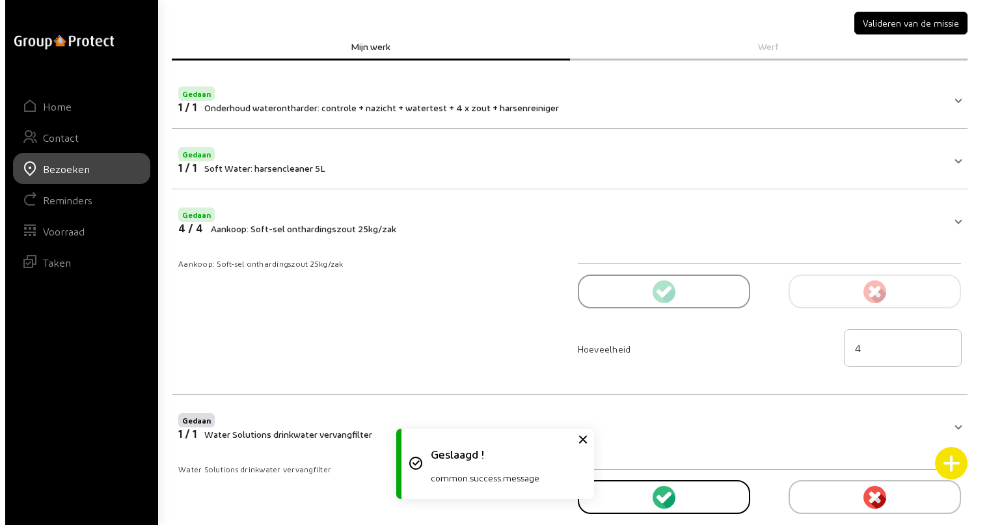
scroll to position [0, 0]
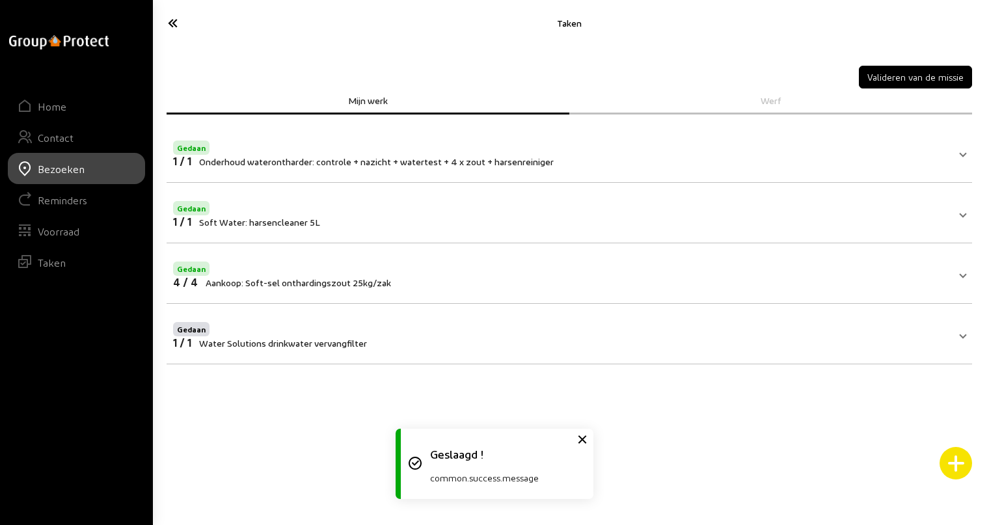
click at [909, 78] on button "Valideren van de missie" at bounding box center [915, 77] width 113 height 23
click at [177, 24] on icon at bounding box center [219, 23] width 116 height 23
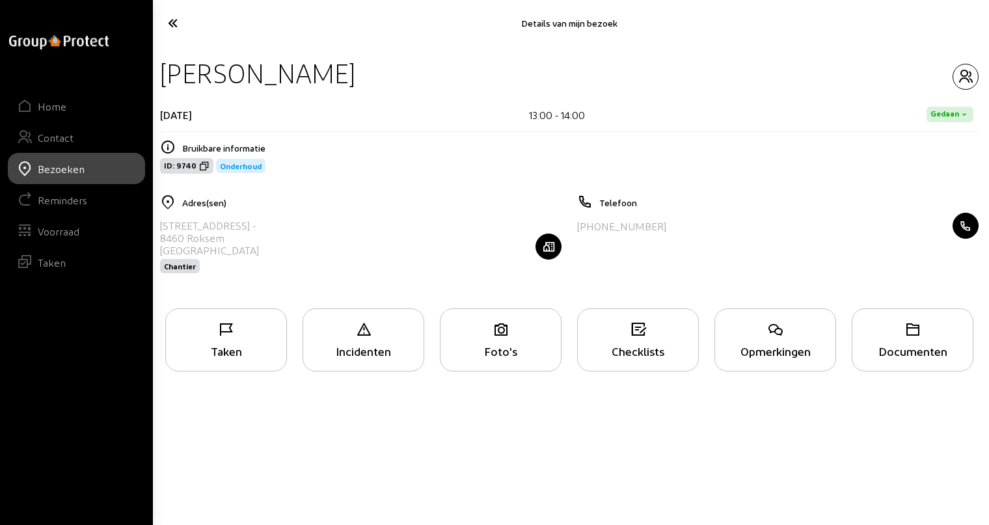
click at [177, 24] on icon at bounding box center [219, 23] width 116 height 23
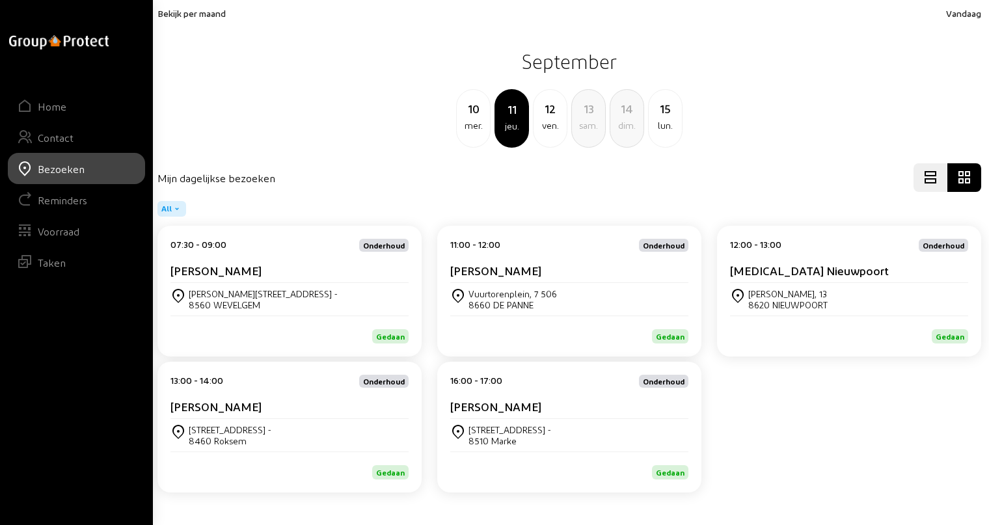
click at [800, 312] on div "Robert [STREET_ADDRESS]" at bounding box center [849, 299] width 238 height 33
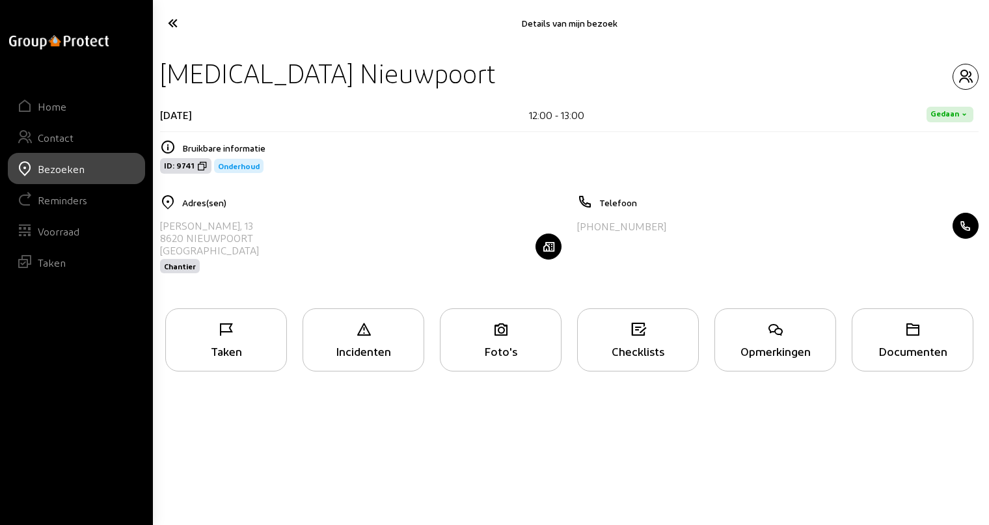
click at [256, 340] on div "Taken" at bounding box center [226, 339] width 122 height 63
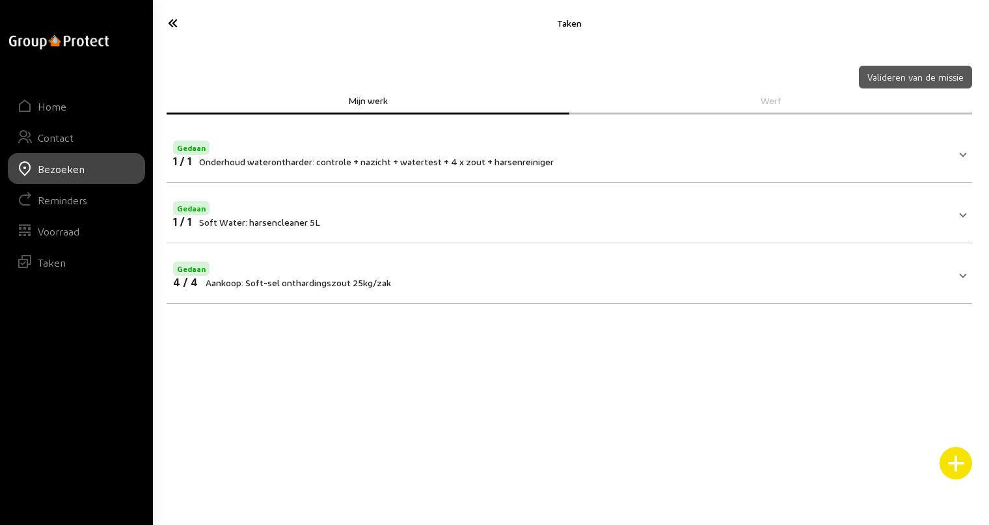
click at [176, 23] on icon at bounding box center [219, 23] width 116 height 23
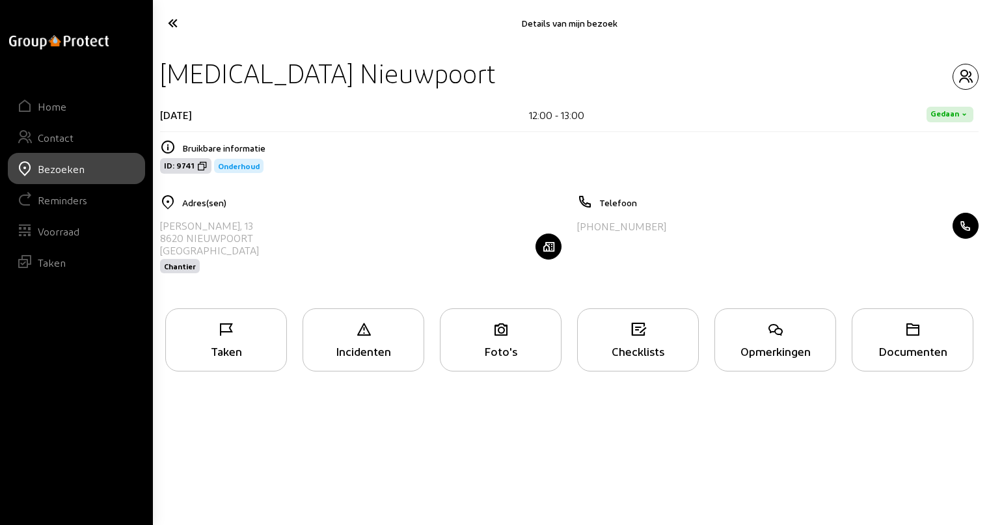
click at [176, 23] on icon at bounding box center [219, 23] width 116 height 23
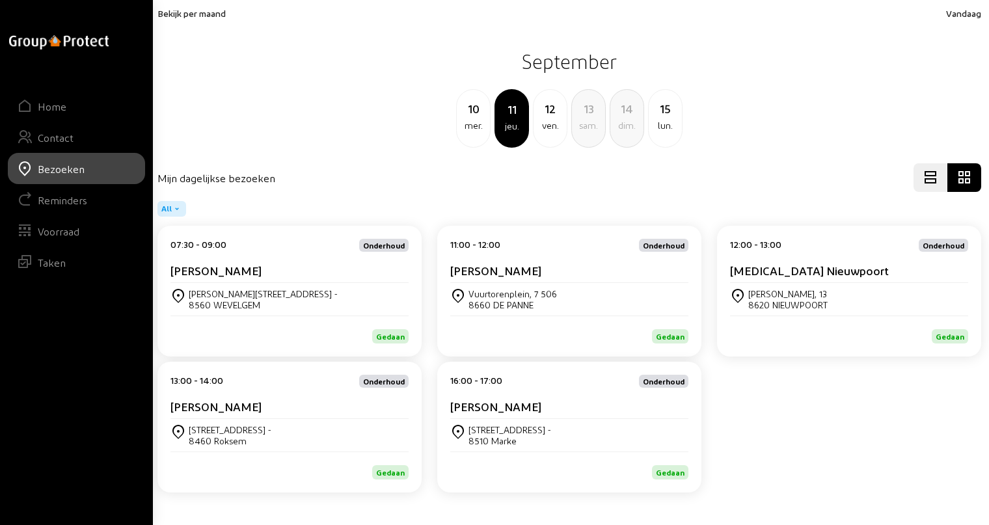
click at [492, 269] on cam-card-title "[PERSON_NAME]" at bounding box center [495, 270] width 91 height 14
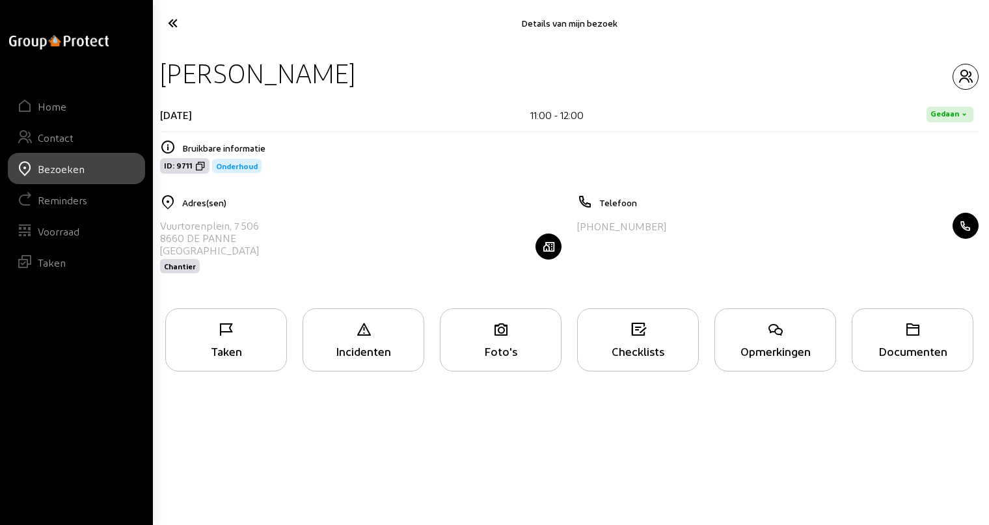
click at [243, 336] on icon at bounding box center [226, 330] width 120 height 16
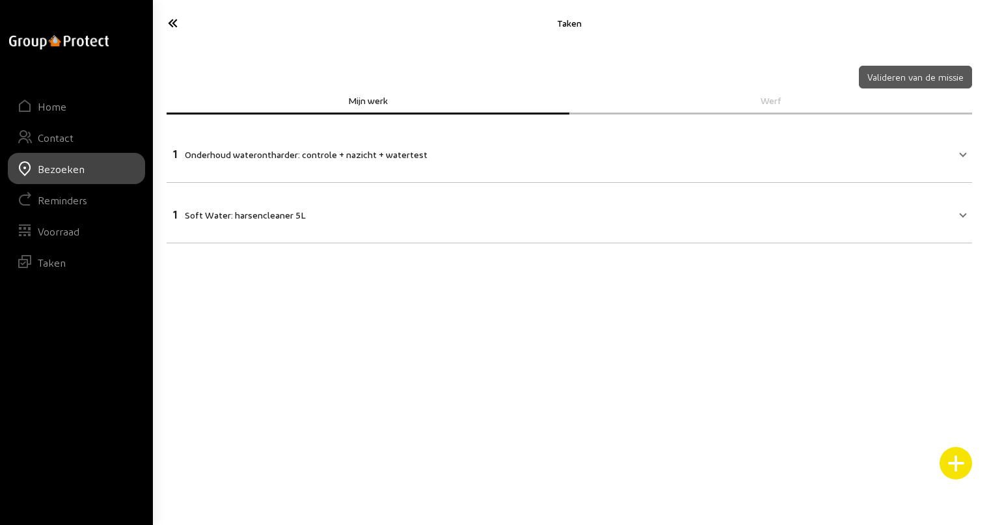
click at [319, 153] on span "Onderhoud waterontharder: controle + nazicht + watertest" at bounding box center [306, 154] width 243 height 11
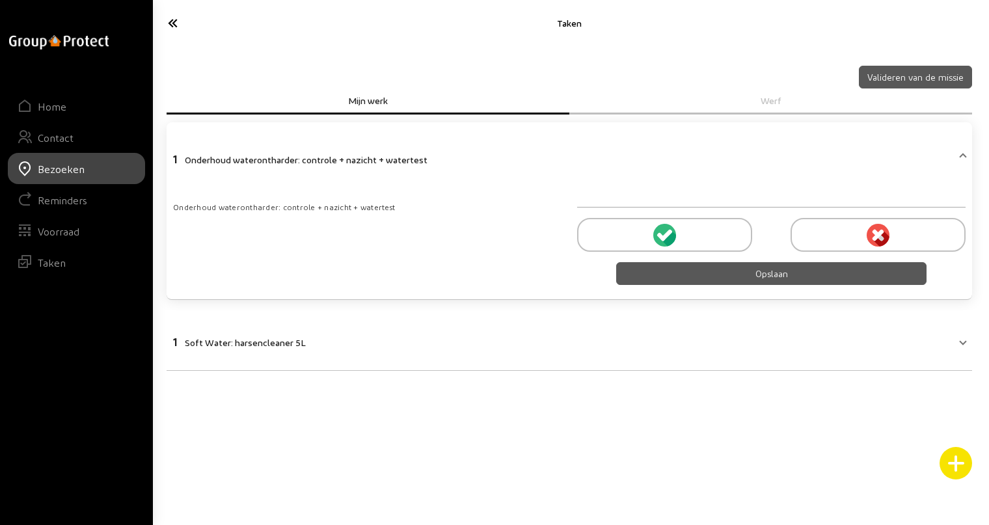
click at [661, 234] on icon at bounding box center [661, 236] width 8 height 8
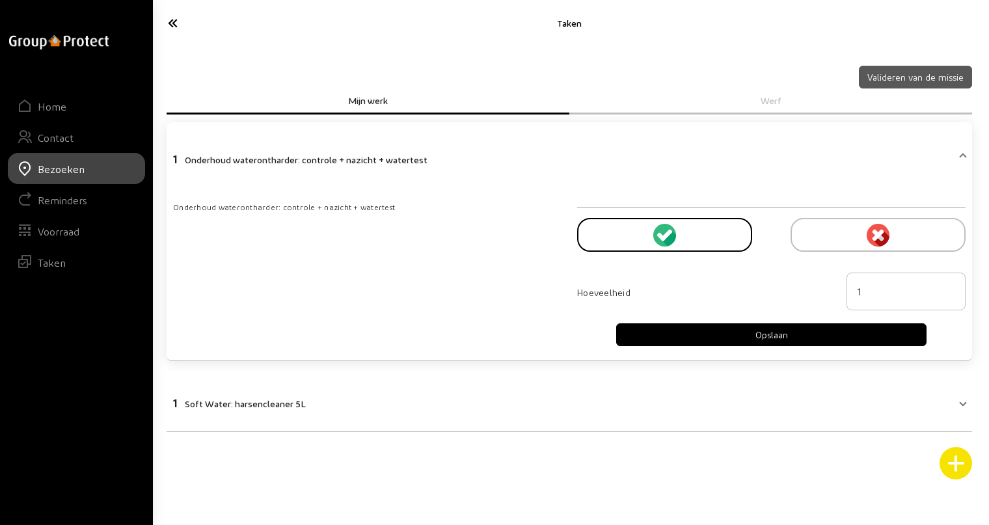
click at [773, 330] on button "Opslaan" at bounding box center [771, 334] width 311 height 23
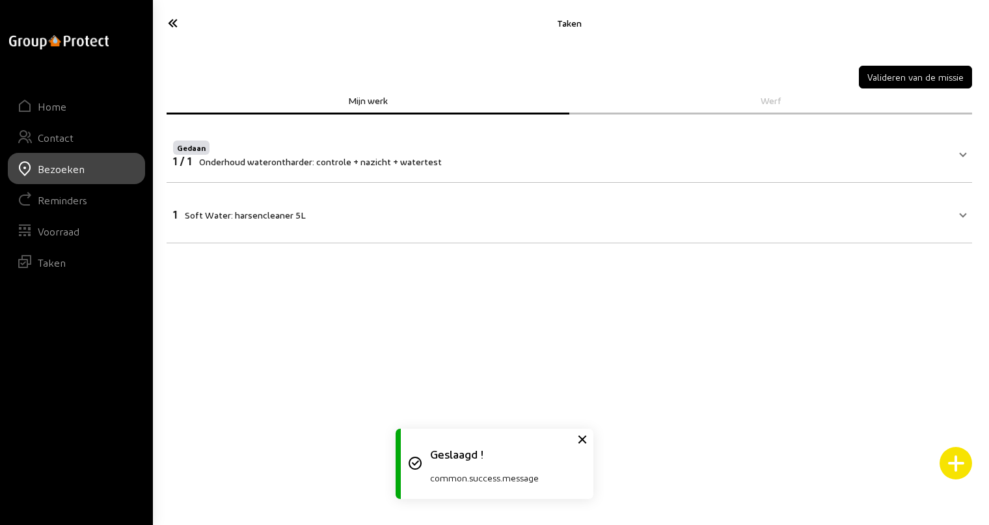
click at [299, 219] on span "Soft Water: harsencleaner 5L" at bounding box center [245, 214] width 121 height 11
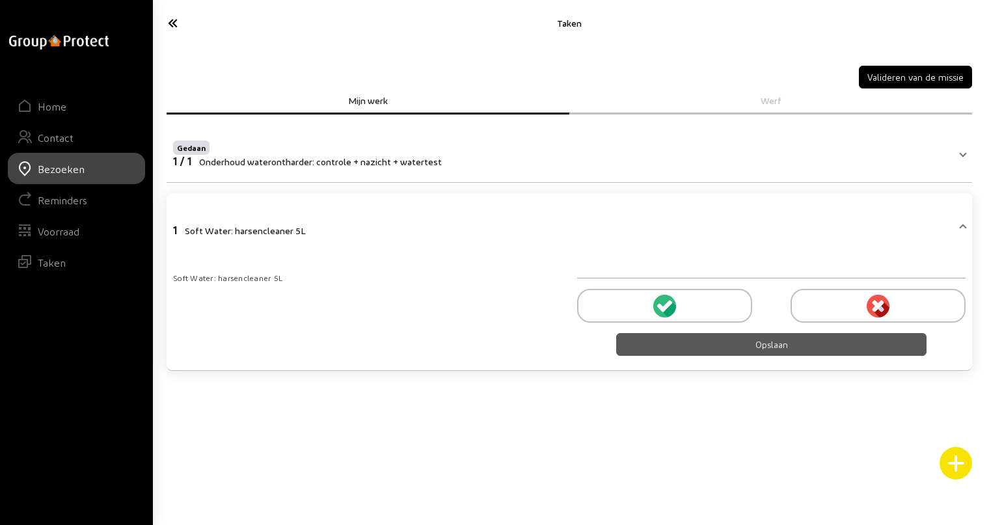
click at [667, 304] on icon at bounding box center [666, 306] width 12 height 12
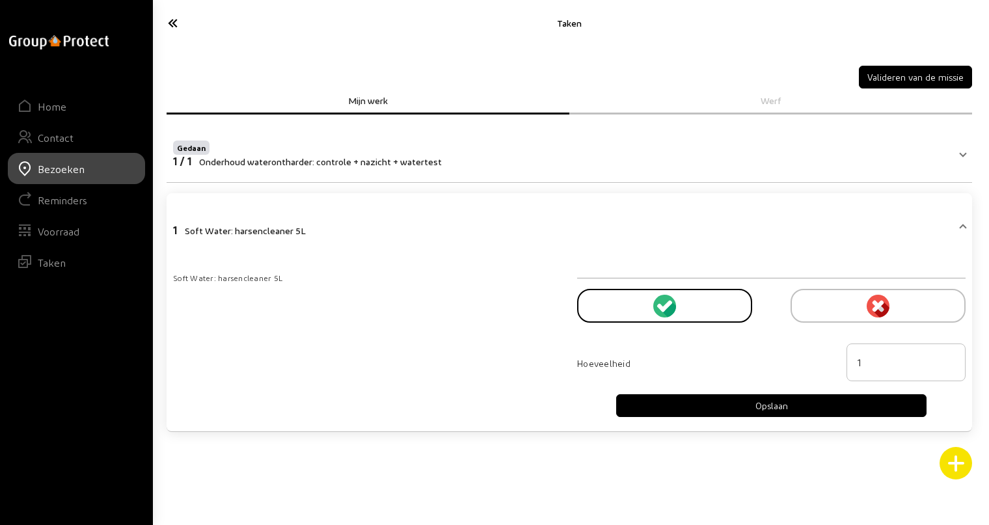
click at [772, 407] on button "Opslaan" at bounding box center [771, 405] width 311 height 23
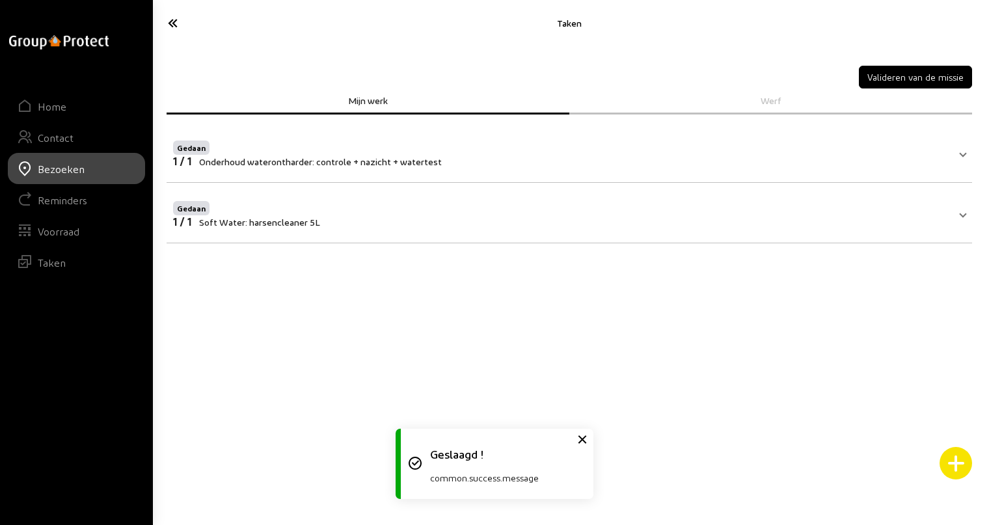
click at [914, 79] on button "Valideren van de missie" at bounding box center [915, 77] width 113 height 23
click at [176, 21] on icon at bounding box center [219, 23] width 116 height 23
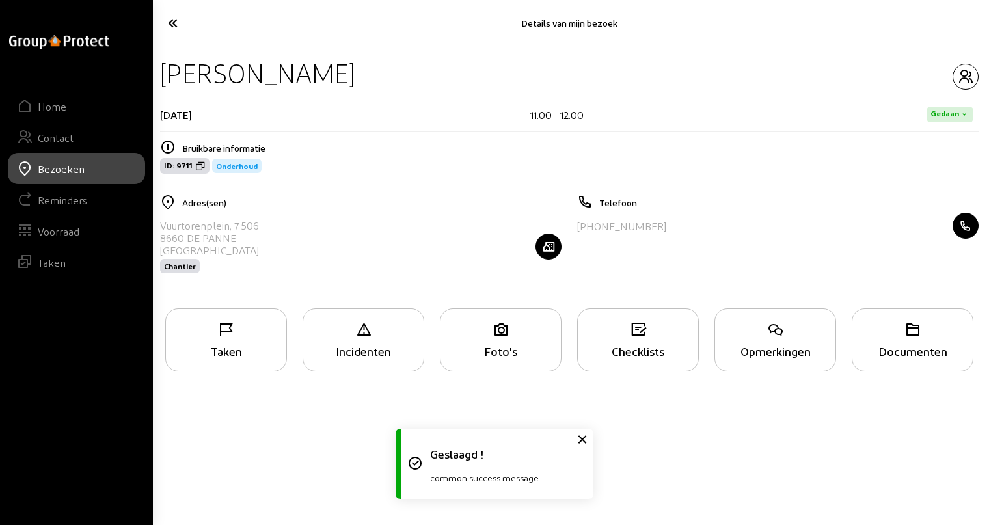
click at [176, 21] on icon at bounding box center [219, 23] width 116 height 23
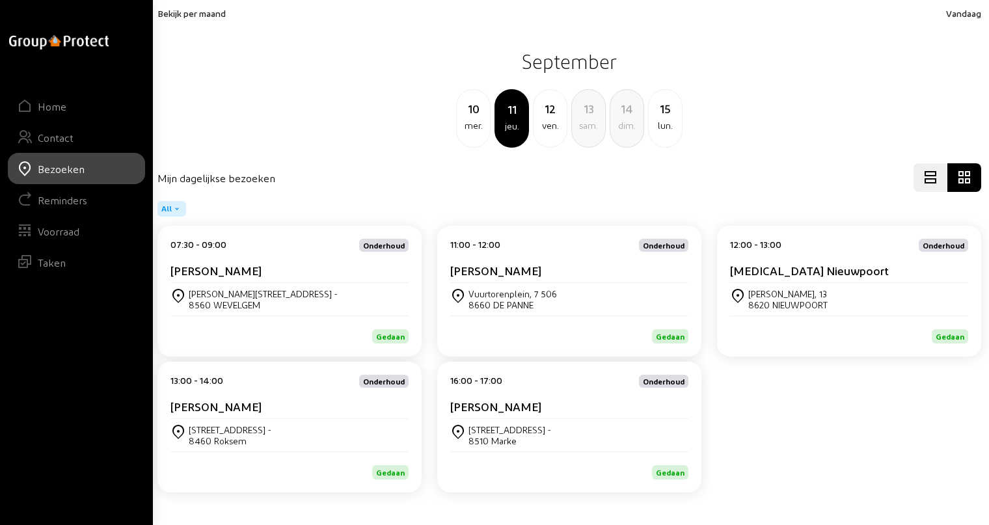
click at [260, 278] on div "[PERSON_NAME]" at bounding box center [289, 273] width 238 height 20
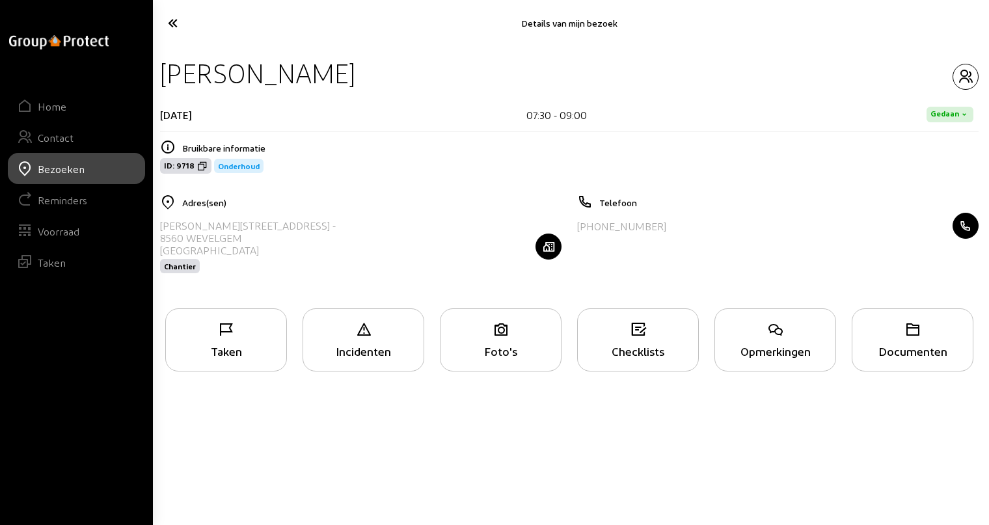
click at [235, 331] on icon at bounding box center [226, 330] width 120 height 16
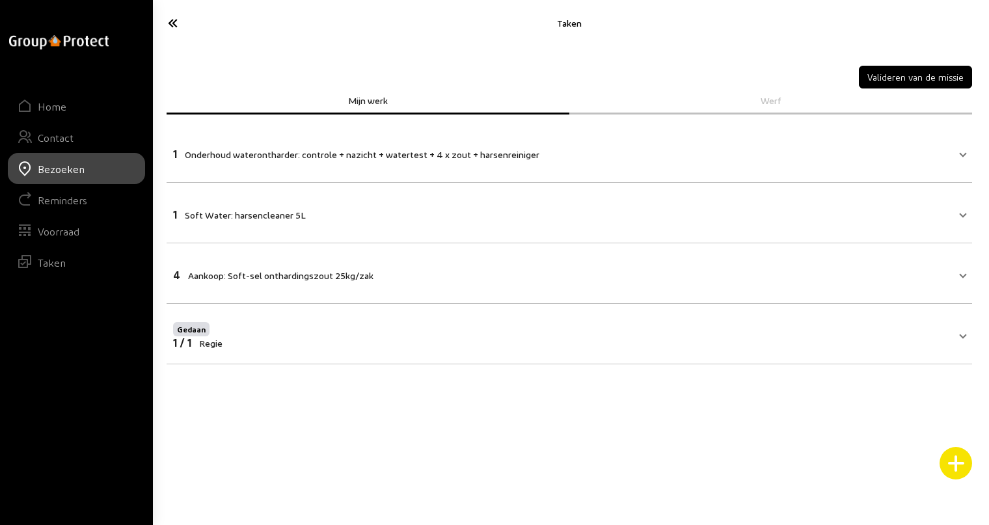
click at [910, 80] on button "Valideren van de missie" at bounding box center [915, 77] width 113 height 23
click at [176, 25] on icon at bounding box center [219, 23] width 116 height 23
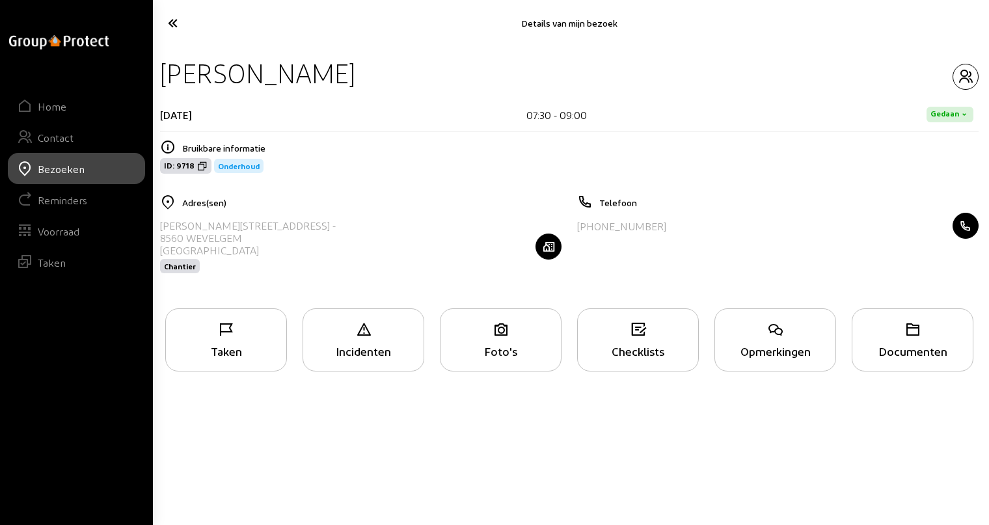
click at [176, 25] on icon at bounding box center [219, 23] width 116 height 23
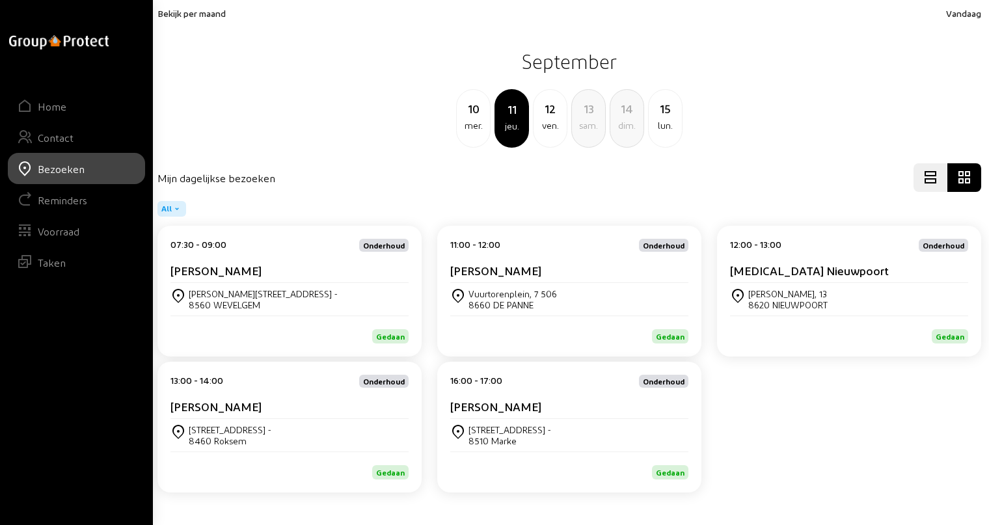
click at [559, 116] on div "12" at bounding box center [549, 109] width 33 height 18
click at [226, 277] on div "[PERSON_NAME]" at bounding box center [289, 273] width 238 height 20
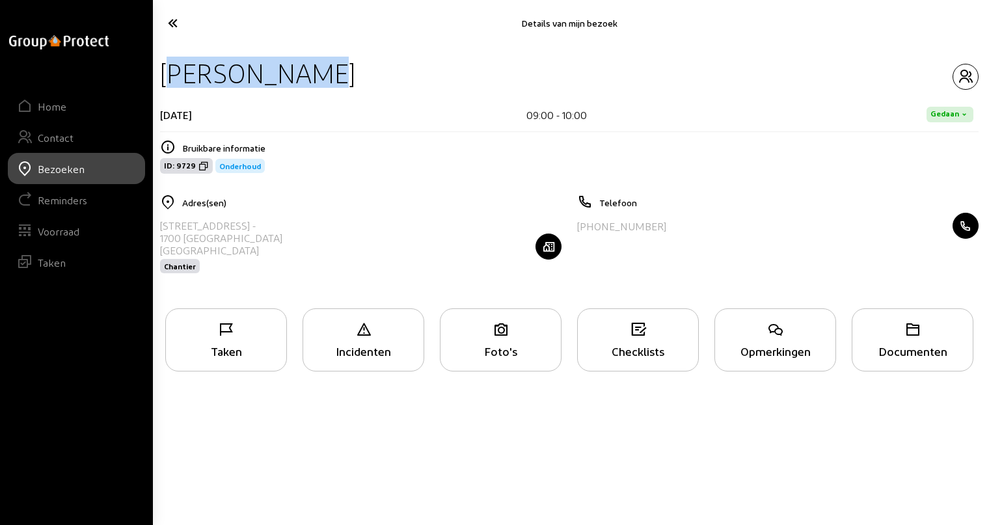
drag, startPoint x: 163, startPoint y: 74, endPoint x: 321, endPoint y: 75, distance: 158.1
click at [321, 75] on div "[PERSON_NAME]" at bounding box center [569, 73] width 818 height 33
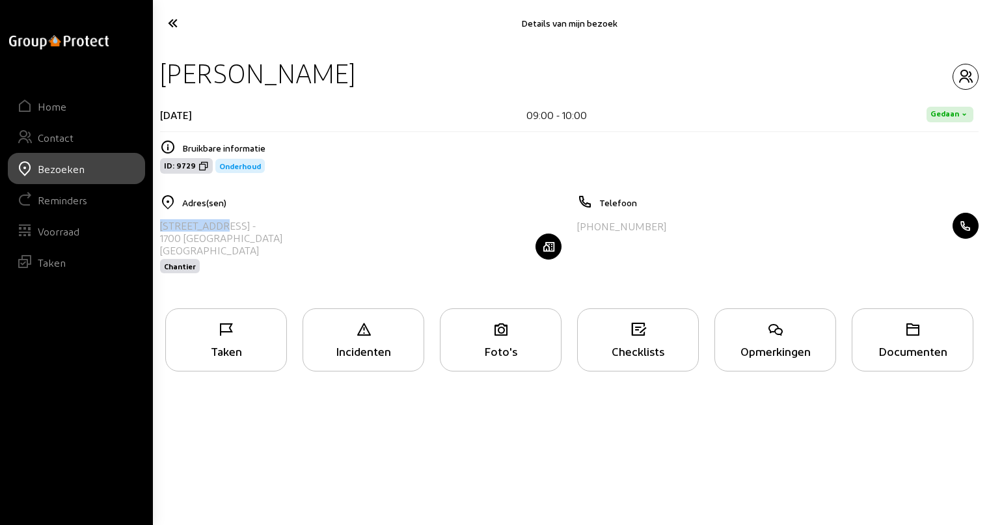
drag, startPoint x: 161, startPoint y: 225, endPoint x: 218, endPoint y: 227, distance: 56.6
click at [218, 227] on div "[STREET_ADDRESS] -" at bounding box center [221, 225] width 122 height 12
drag, startPoint x: 583, startPoint y: 225, endPoint x: 659, endPoint y: 227, distance: 76.1
click at [659, 227] on div "[PHONE_NUMBER]" at bounding box center [777, 226] width 401 height 26
click at [969, 68] on button "button" at bounding box center [965, 77] width 26 height 26
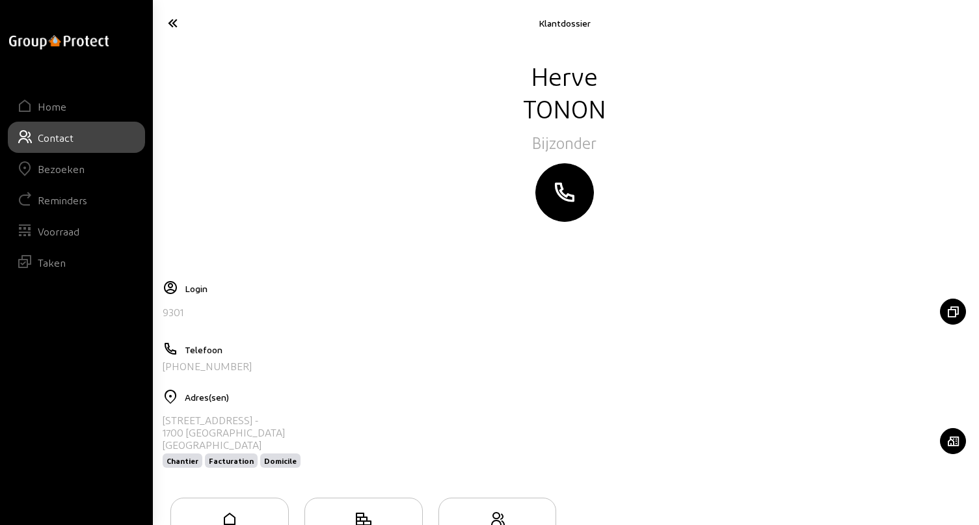
click at [169, 24] on icon at bounding box center [218, 23] width 115 height 23
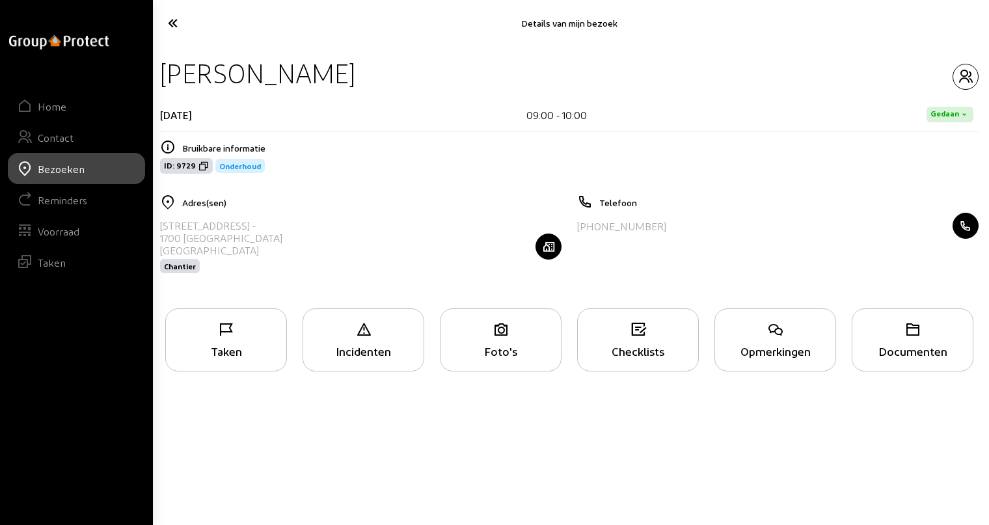
click at [221, 339] on div "Taken" at bounding box center [226, 339] width 122 height 63
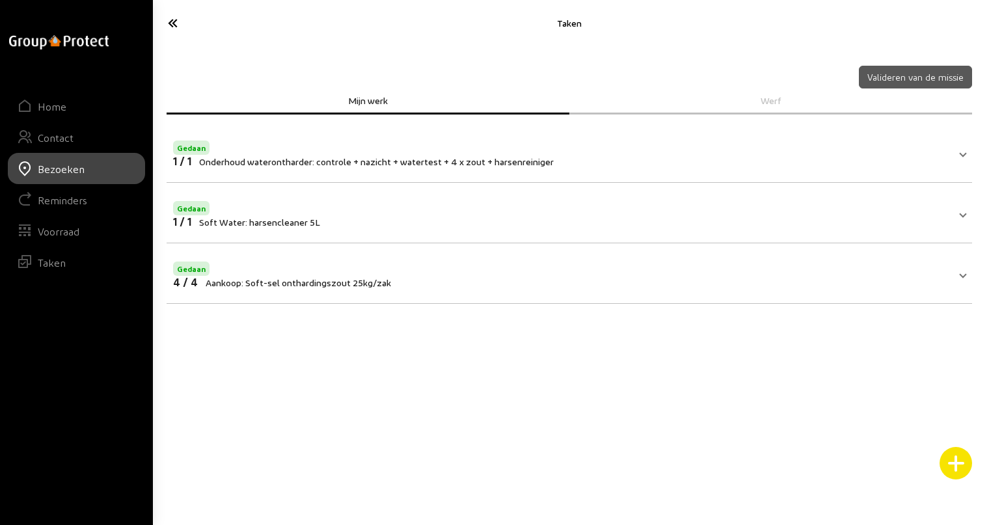
click at [169, 25] on icon at bounding box center [219, 23] width 116 height 23
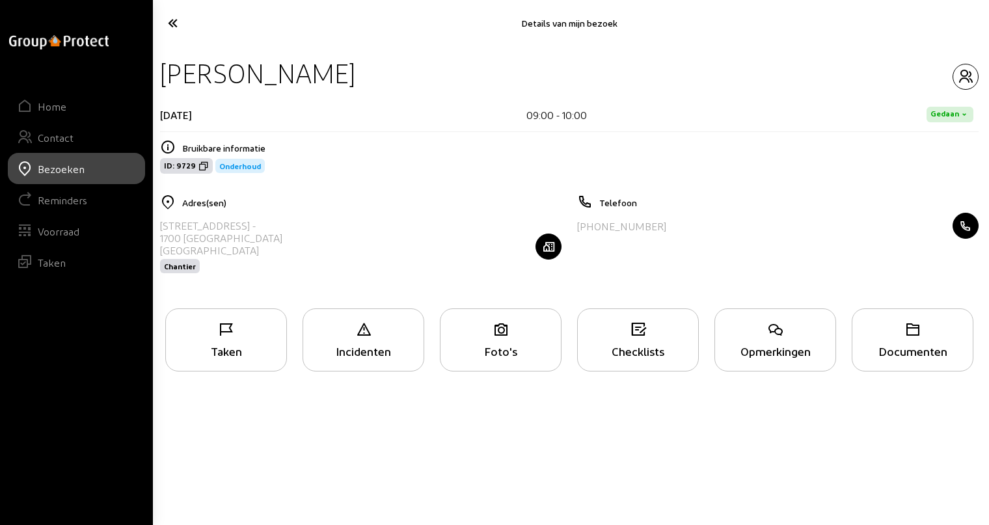
click at [172, 27] on icon at bounding box center [219, 23] width 116 height 23
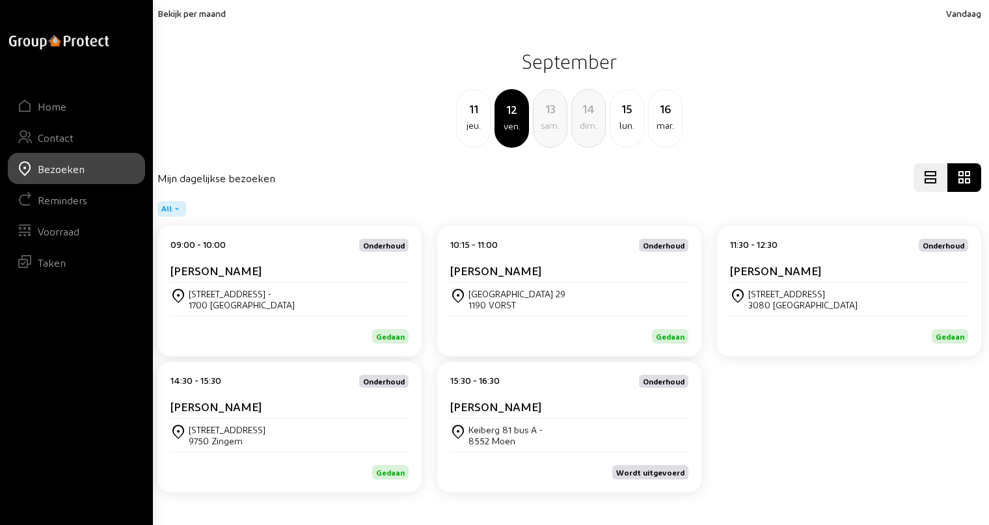
click at [502, 278] on div "[PERSON_NAME]" at bounding box center [569, 273] width 238 height 20
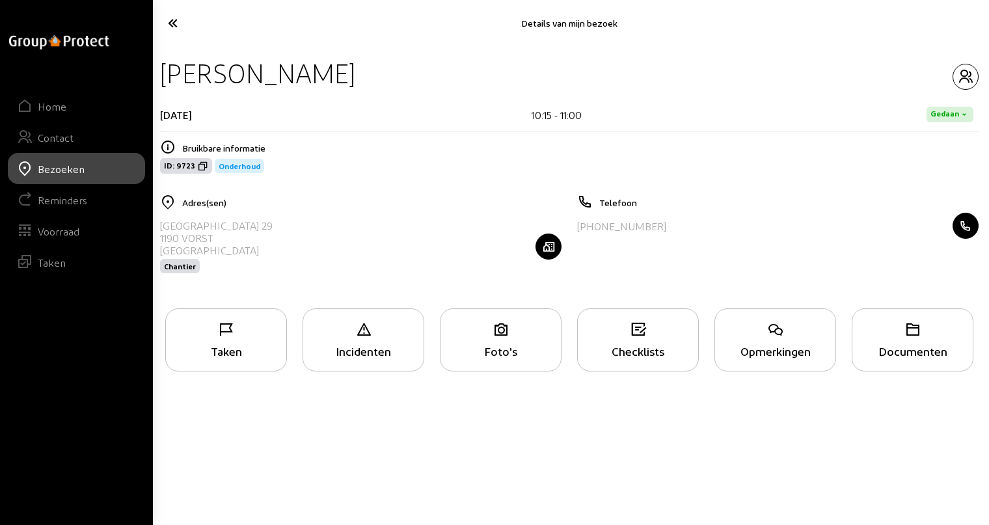
drag, startPoint x: 163, startPoint y: 72, endPoint x: 381, endPoint y: 72, distance: 217.9
click at [381, 72] on div "[PERSON_NAME]" at bounding box center [569, 73] width 818 height 33
drag, startPoint x: 160, startPoint y: 226, endPoint x: 268, endPoint y: 221, distance: 108.1
click at [268, 221] on div "[STREET_ADDRESS] Chantier" at bounding box center [360, 246] width 401 height 67
drag, startPoint x: 582, startPoint y: 230, endPoint x: 673, endPoint y: 228, distance: 91.1
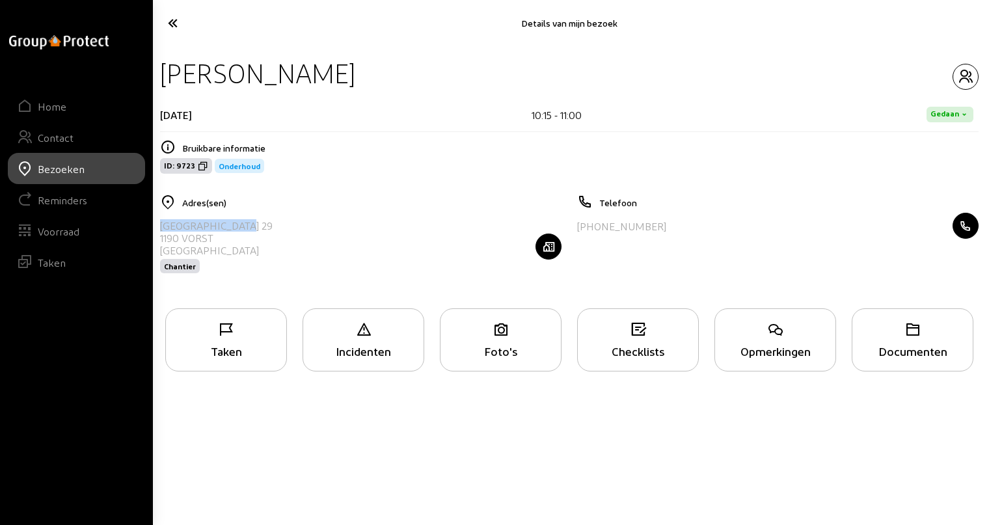
click at [673, 228] on div "[PHONE_NUMBER]" at bounding box center [777, 226] width 401 height 26
click at [956, 77] on icon "button" at bounding box center [965, 77] width 25 height 16
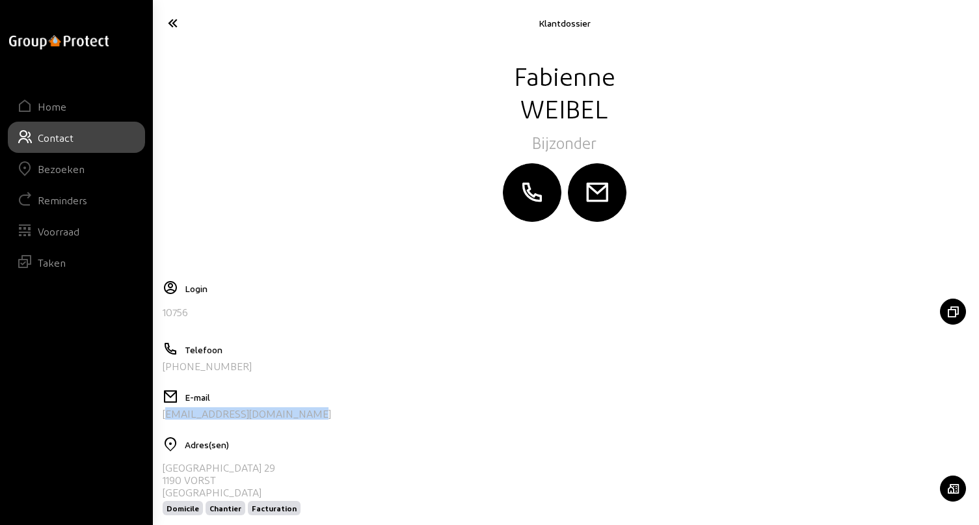
drag, startPoint x: 304, startPoint y: 415, endPoint x: 163, endPoint y: 421, distance: 141.3
click at [163, 421] on div "E-mail [EMAIL_ADDRESS][DOMAIN_NAME]" at bounding box center [564, 409] width 803 height 41
click at [171, 23] on icon at bounding box center [218, 23] width 115 height 23
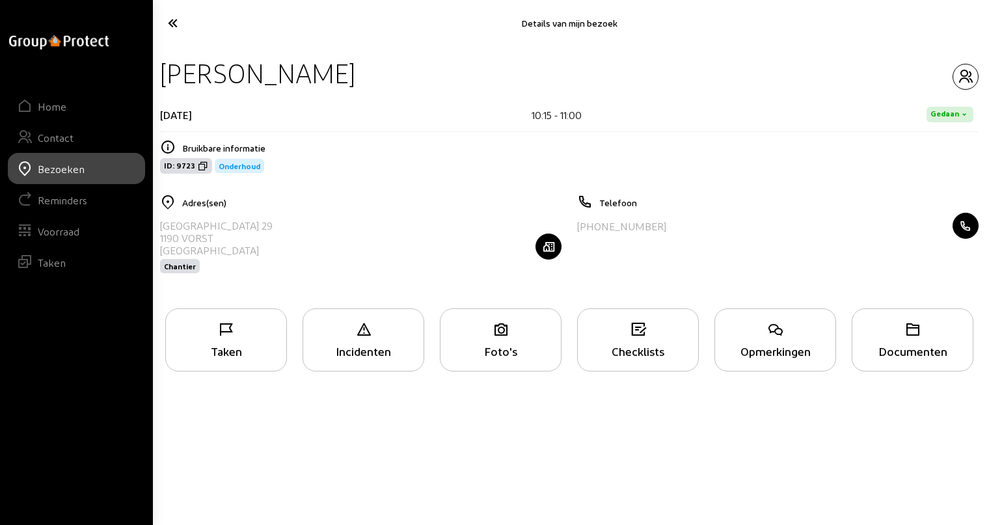
click at [171, 23] on icon at bounding box center [219, 23] width 116 height 23
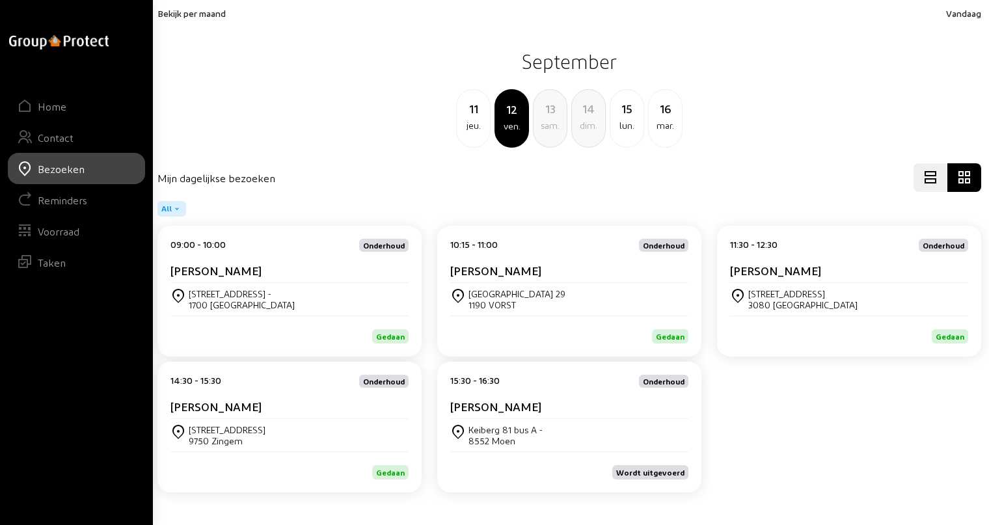
click at [761, 273] on cam-card-title "[PERSON_NAME]" at bounding box center [775, 270] width 91 height 14
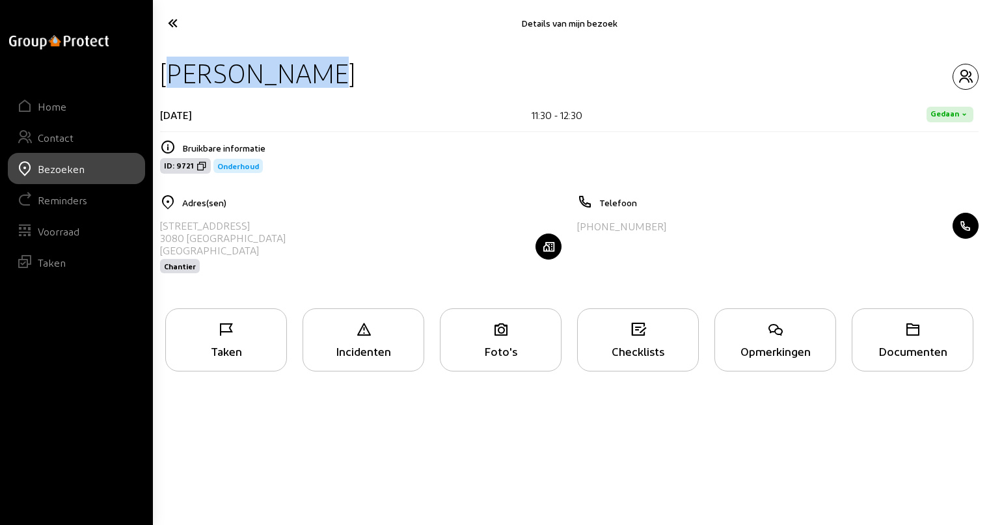
drag, startPoint x: 165, startPoint y: 70, endPoint x: 323, endPoint y: 76, distance: 158.2
click at [323, 76] on div "[PERSON_NAME]" at bounding box center [569, 73] width 818 height 33
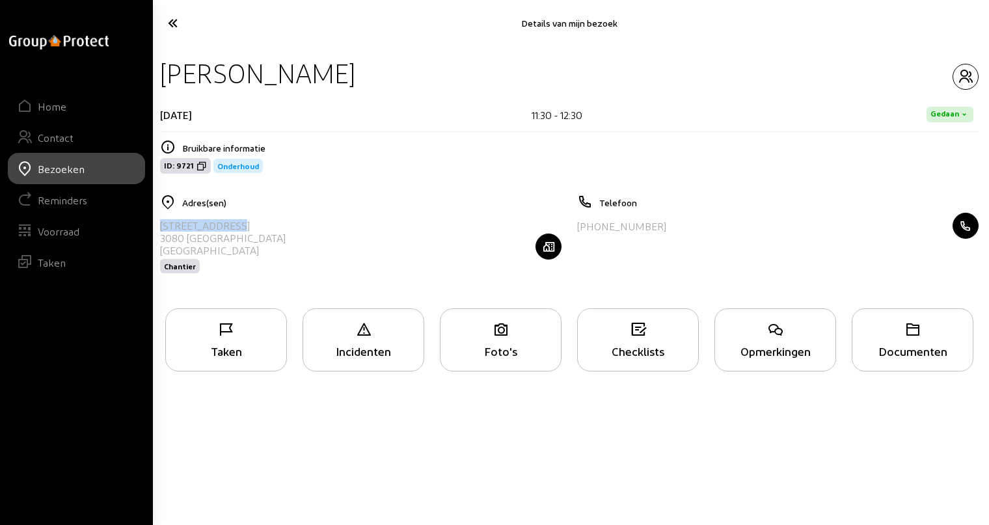
drag, startPoint x: 161, startPoint y: 226, endPoint x: 248, endPoint y: 227, distance: 86.5
click at [248, 227] on div "[STREET_ADDRESS] Chantier" at bounding box center [360, 246] width 401 height 67
drag, startPoint x: 584, startPoint y: 225, endPoint x: 664, endPoint y: 225, distance: 80.0
click at [664, 225] on div "[PHONE_NUMBER]" at bounding box center [777, 226] width 401 height 26
click at [961, 76] on icon "button" at bounding box center [965, 77] width 25 height 16
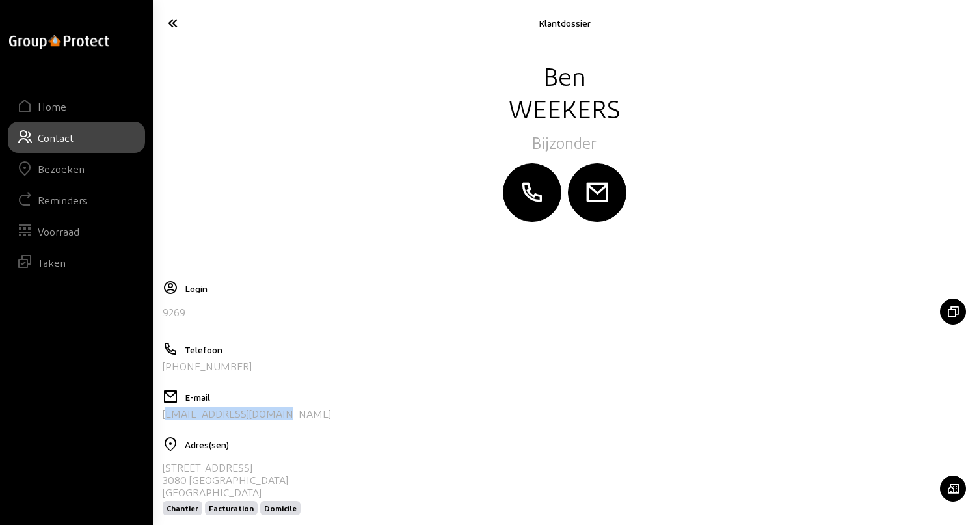
drag, startPoint x: 283, startPoint y: 418, endPoint x: 161, endPoint y: 414, distance: 121.7
click at [163, 414] on div "[EMAIL_ADDRESS][DOMAIN_NAME]" at bounding box center [564, 413] width 803 height 12
click at [171, 23] on icon at bounding box center [218, 23] width 115 height 23
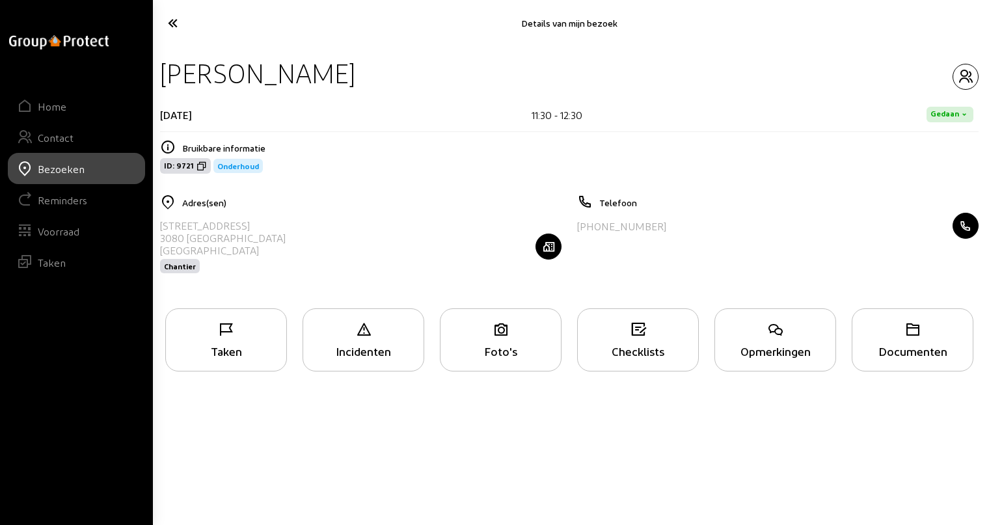
click at [171, 23] on icon at bounding box center [219, 23] width 116 height 23
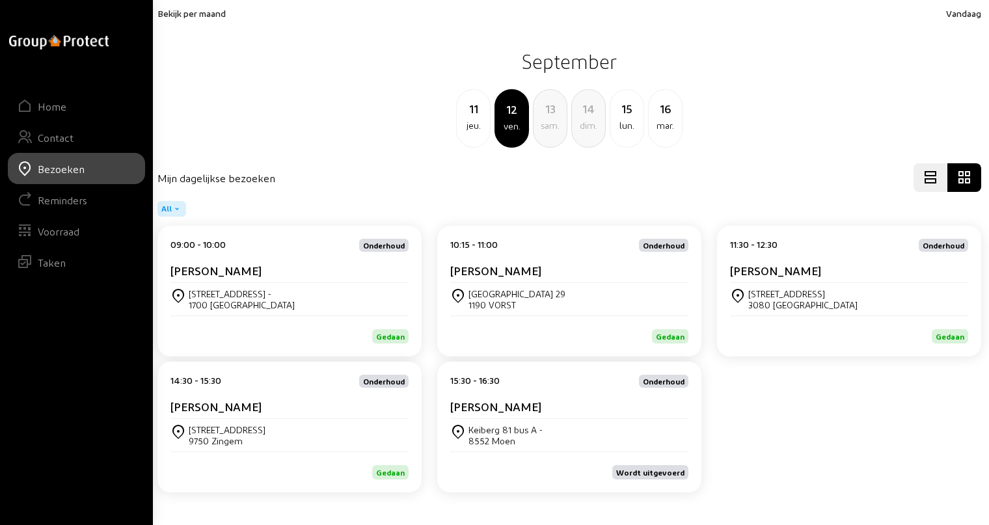
click at [233, 409] on cam-card-title "[PERSON_NAME]" at bounding box center [215, 406] width 91 height 14
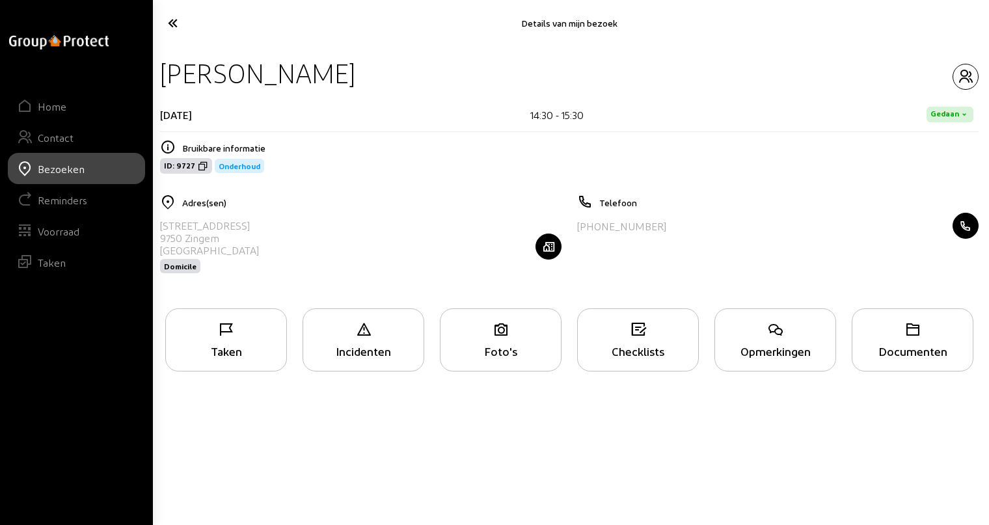
drag, startPoint x: 167, startPoint y: 73, endPoint x: 372, endPoint y: 81, distance: 205.7
click at [372, 81] on div "[PERSON_NAME]" at bounding box center [569, 73] width 818 height 33
drag, startPoint x: 159, startPoint y: 226, endPoint x: 232, endPoint y: 224, distance: 72.9
click at [232, 224] on div "Adres(sen) [STREET_ADDRESS] Domicile" at bounding box center [360, 243] width 417 height 96
drag, startPoint x: 582, startPoint y: 226, endPoint x: 673, endPoint y: 225, distance: 90.4
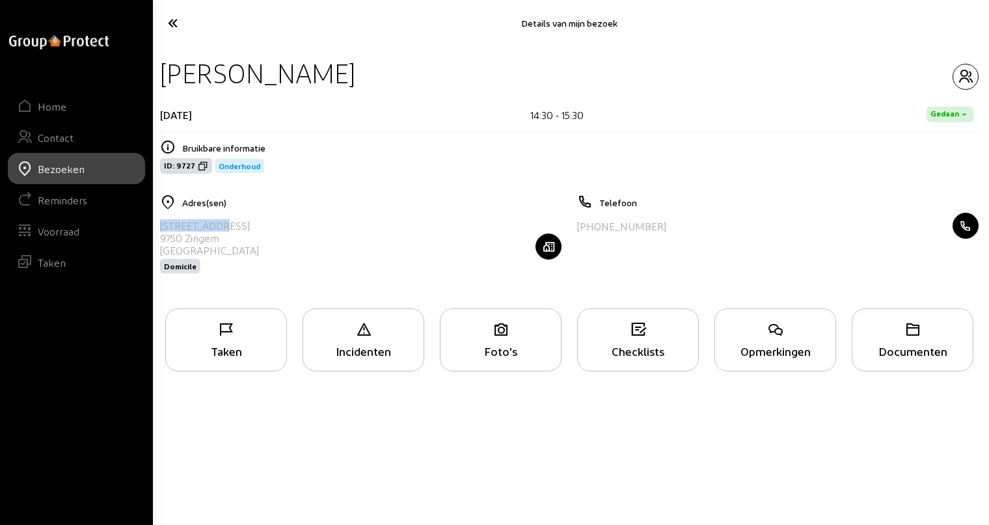
click at [673, 225] on div "[PHONE_NUMBER]" at bounding box center [777, 226] width 401 height 26
click at [961, 76] on icon "button" at bounding box center [965, 77] width 25 height 16
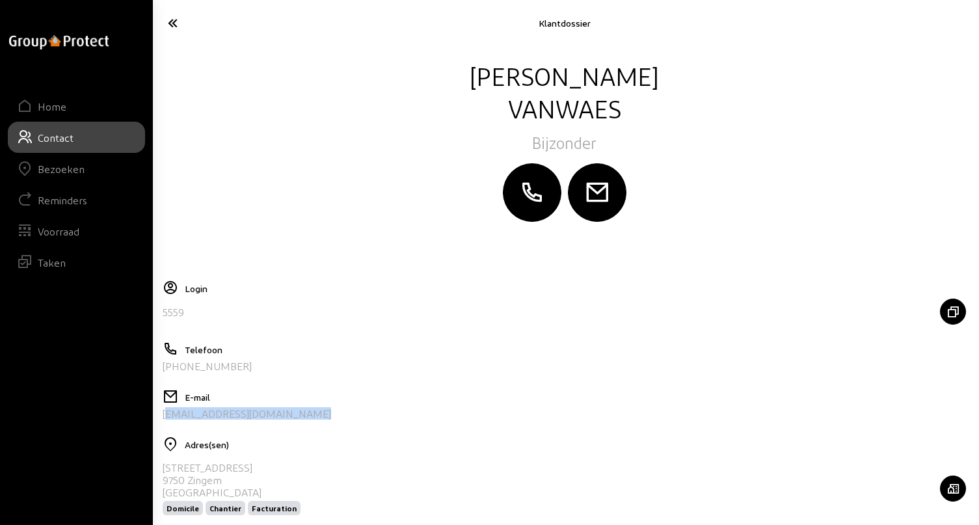
drag, startPoint x: 306, startPoint y: 414, endPoint x: 161, endPoint y: 416, distance: 144.4
click at [163, 416] on div "[EMAIL_ADDRESS][DOMAIN_NAME]" at bounding box center [564, 413] width 803 height 12
click at [170, 23] on icon at bounding box center [218, 23] width 115 height 23
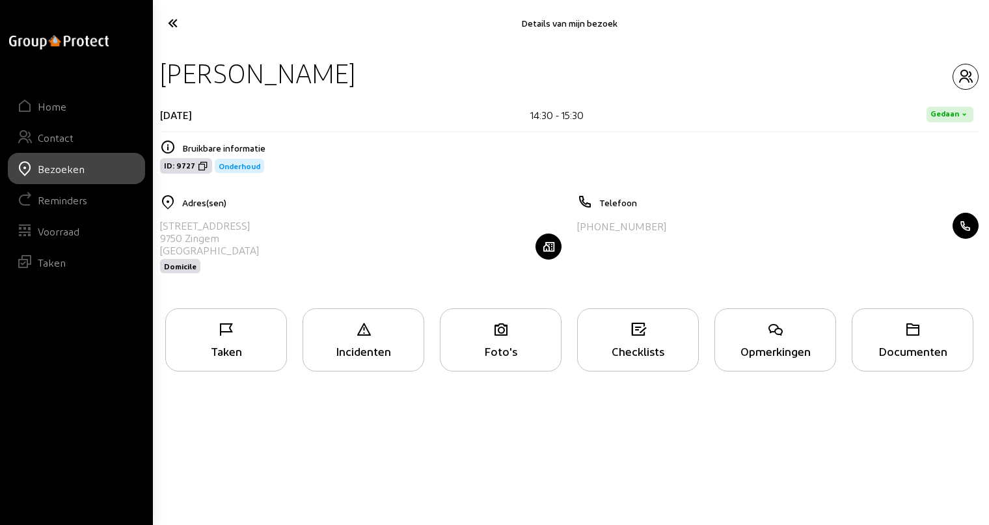
click at [231, 344] on div "Taken" at bounding box center [226, 351] width 120 height 14
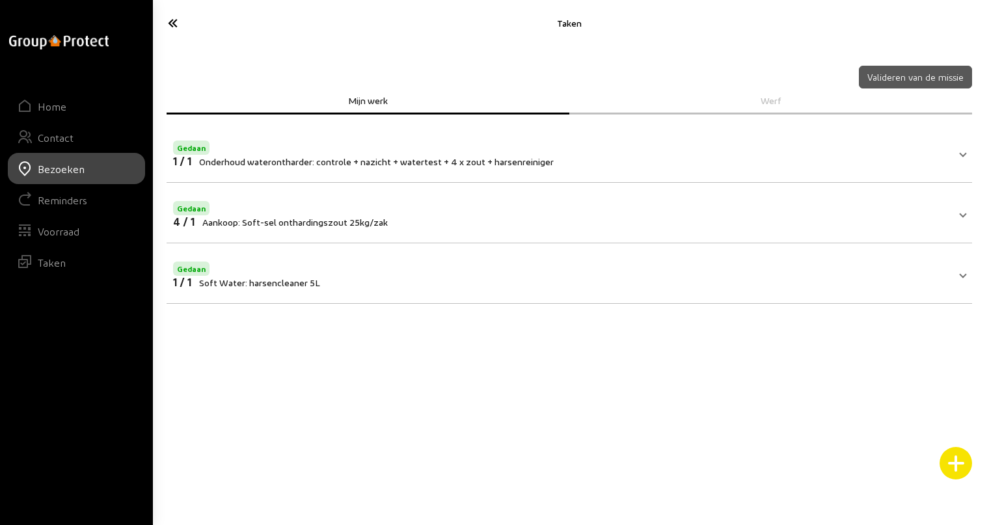
click at [175, 28] on icon at bounding box center [219, 23] width 116 height 23
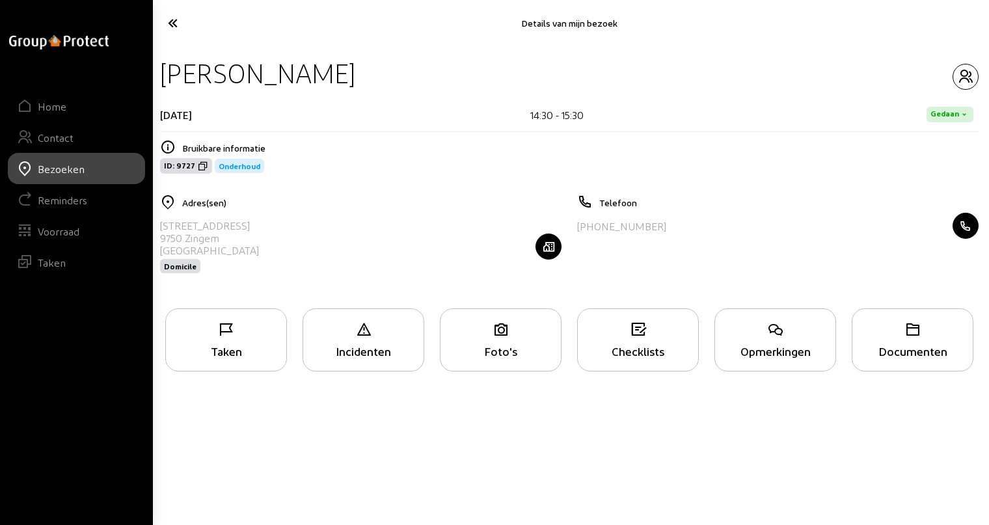
click at [172, 23] on icon at bounding box center [219, 23] width 116 height 23
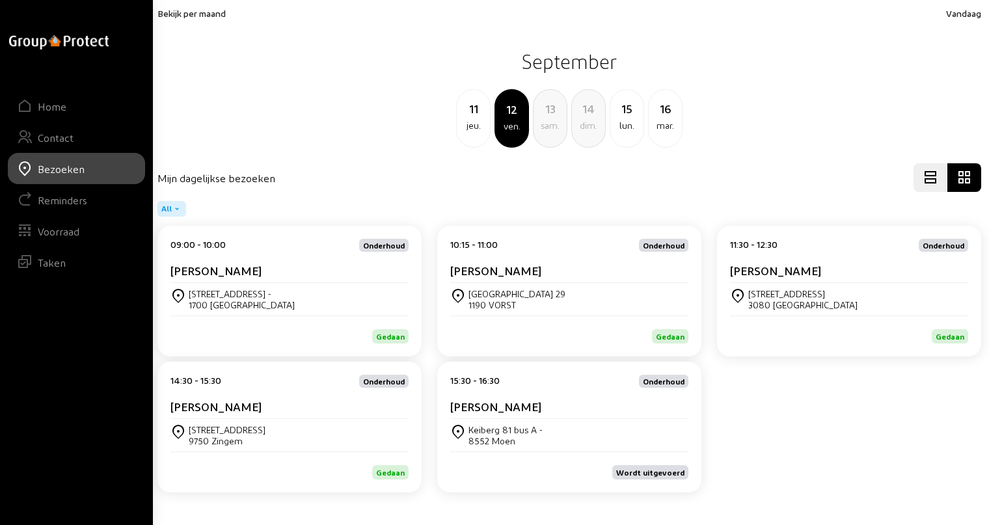
click at [519, 412] on cam-card-title "[PERSON_NAME]" at bounding box center [495, 406] width 91 height 14
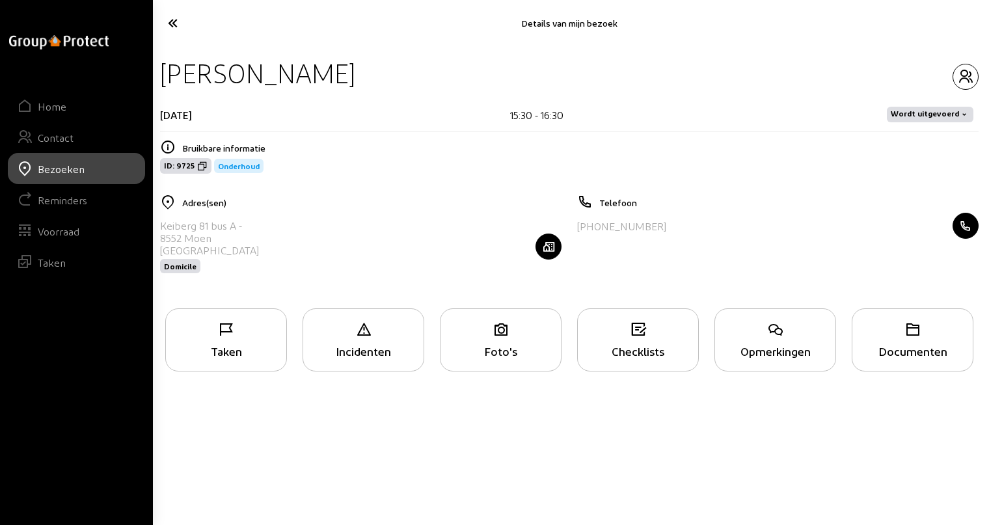
drag, startPoint x: 163, startPoint y: 74, endPoint x: 345, endPoint y: 77, distance: 181.5
click at [345, 77] on div "[PERSON_NAME]" at bounding box center [257, 73] width 195 height 33
drag, startPoint x: 161, startPoint y: 224, endPoint x: 235, endPoint y: 222, distance: 74.2
click at [235, 222] on div "Keiberg 81 bus A -" at bounding box center [209, 225] width 99 height 12
drag, startPoint x: 584, startPoint y: 227, endPoint x: 666, endPoint y: 230, distance: 82.7
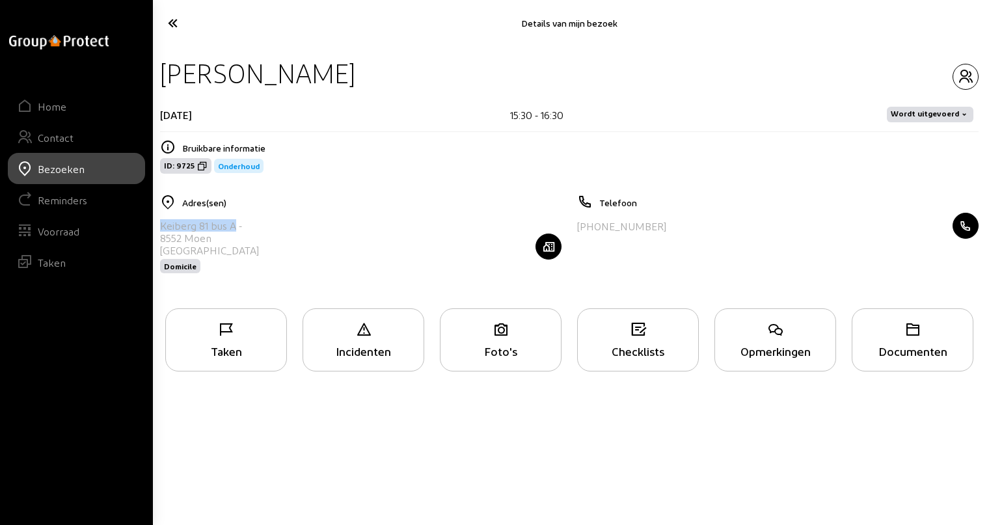
click at [666, 230] on div "[PHONE_NUMBER]" at bounding box center [777, 226] width 401 height 26
click at [944, 112] on span "Wordt uitgevoerd" at bounding box center [925, 114] width 68 height 10
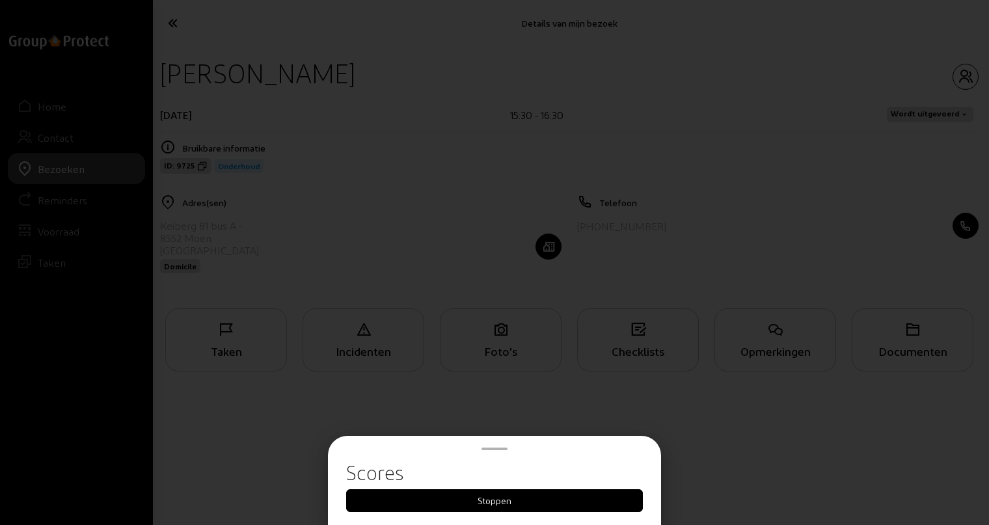
click at [494, 498] on button "Stoppen" at bounding box center [494, 500] width 297 height 23
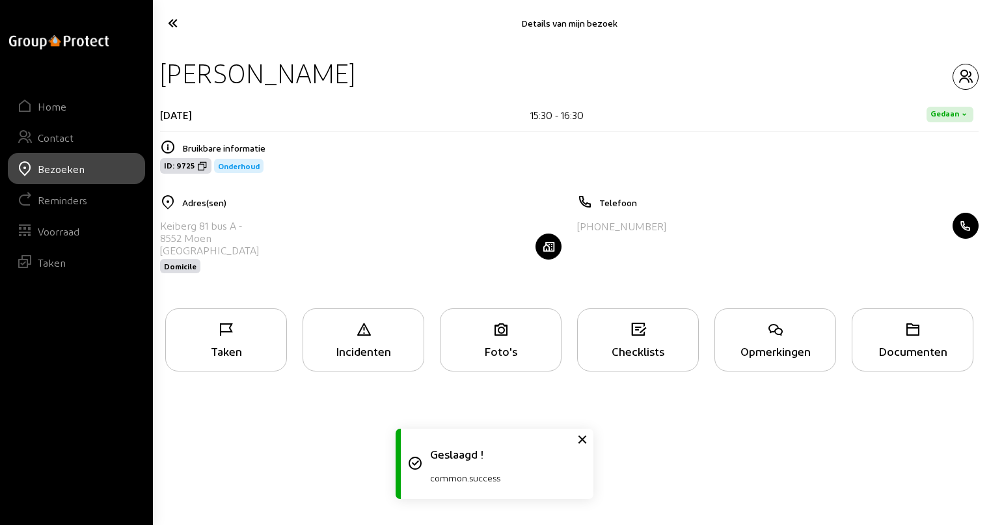
click at [219, 346] on div "Taken" at bounding box center [226, 351] width 120 height 14
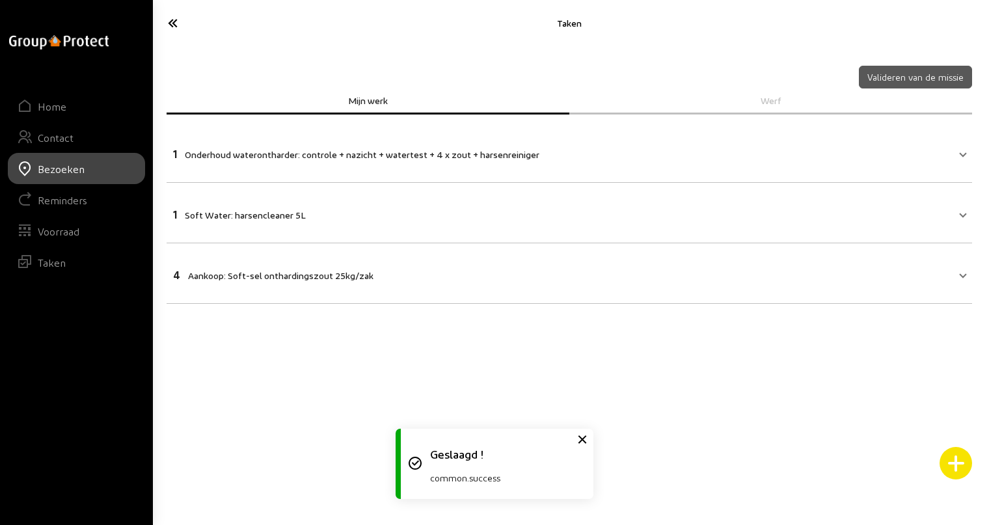
click at [229, 155] on span "Onderhoud waterontharder: controle + nazicht + watertest + 4 x zout + harsenrei…" at bounding box center [362, 154] width 355 height 11
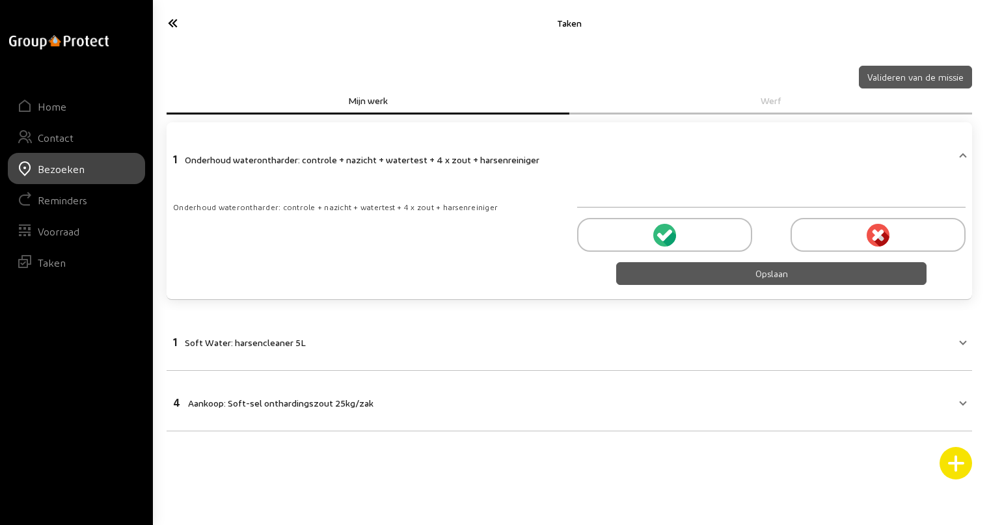
click at [648, 233] on div at bounding box center [664, 235] width 175 height 34
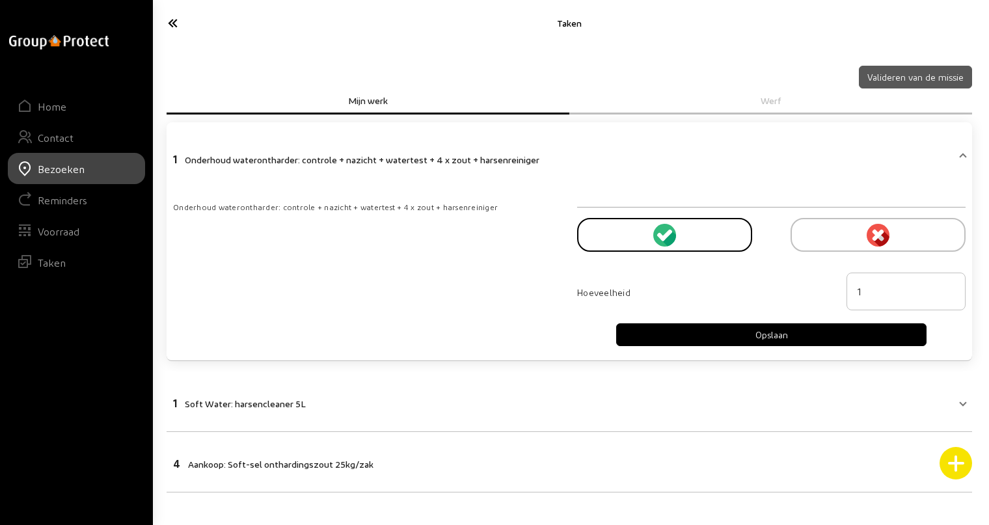
click at [763, 337] on button "Opslaan" at bounding box center [771, 334] width 311 height 23
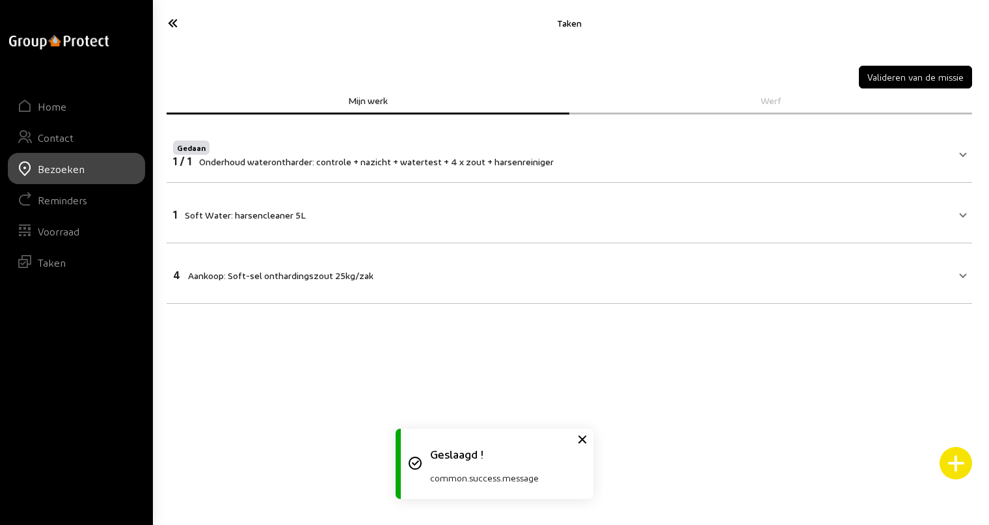
click at [323, 214] on mat-panel-title "1 Soft Water: harsencleaner 5L" at bounding box center [561, 213] width 777 height 15
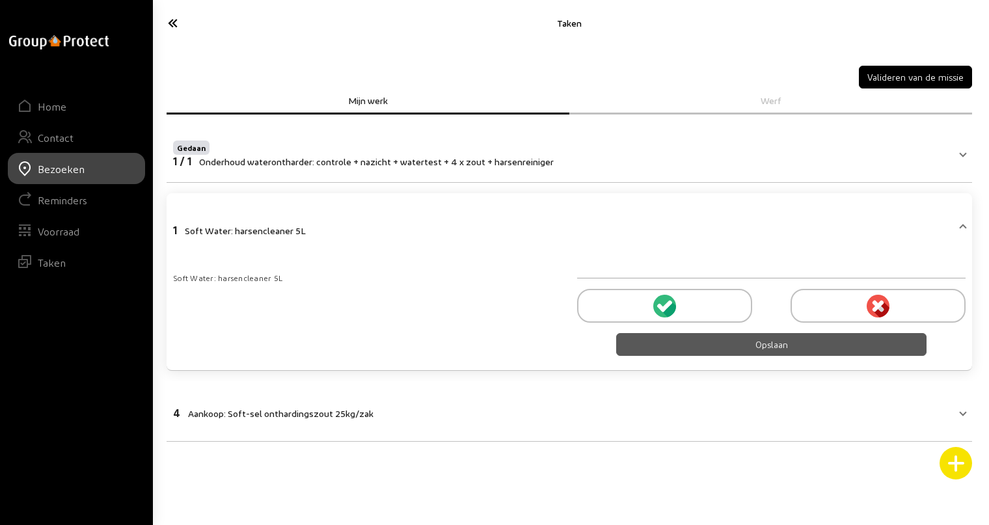
click at [665, 304] on icon at bounding box center [666, 306] width 12 height 12
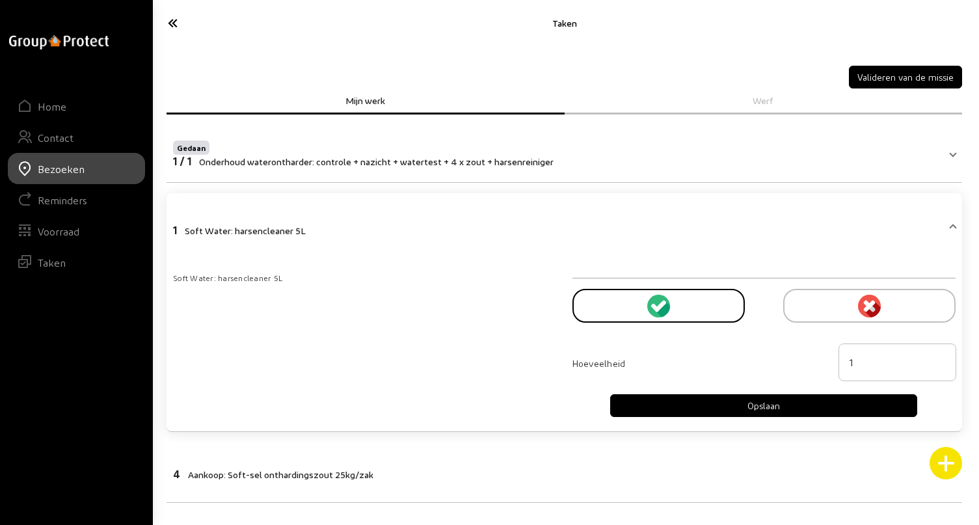
click at [773, 405] on button "Opslaan" at bounding box center [763, 405] width 307 height 23
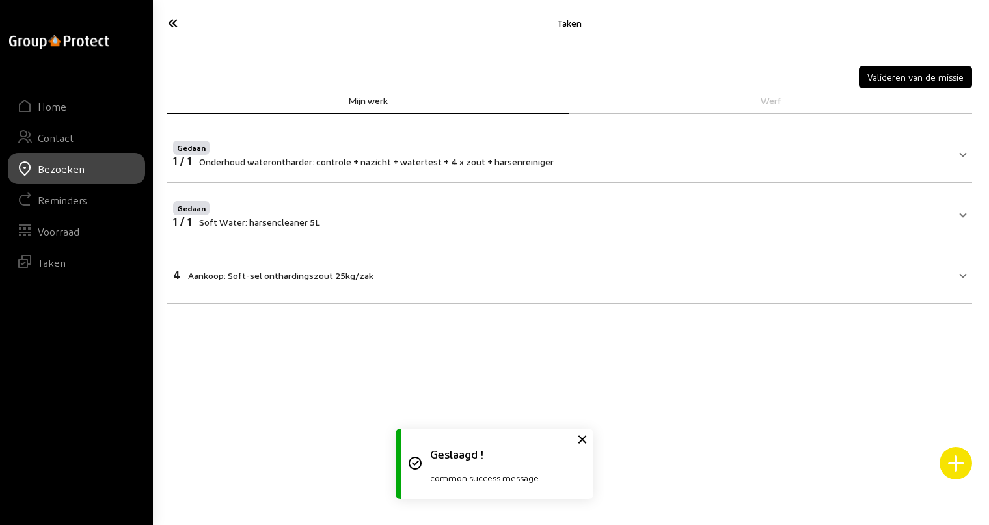
click at [297, 270] on span "Aankoop: Soft-sel onthardingszout 25kg/zak" at bounding box center [280, 275] width 185 height 11
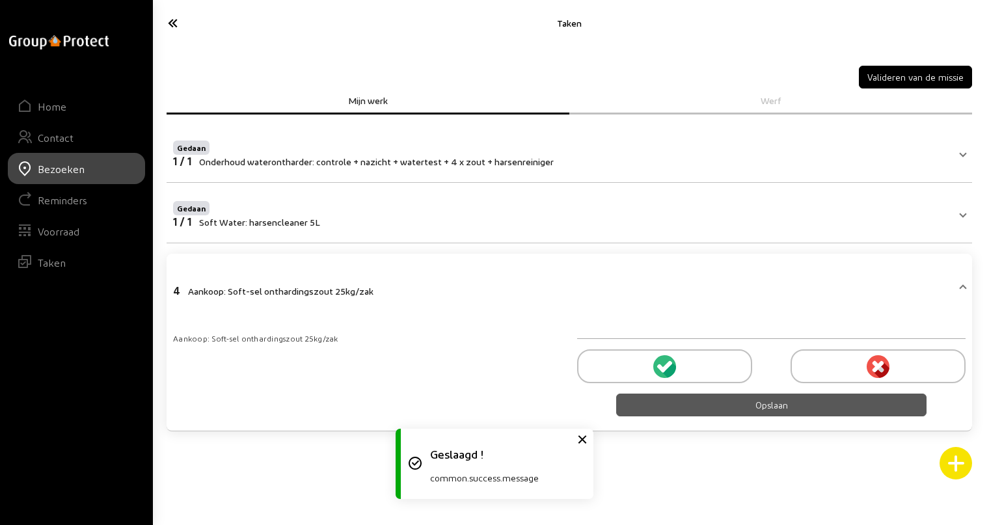
click at [663, 366] on circle at bounding box center [664, 366] width 23 height 23
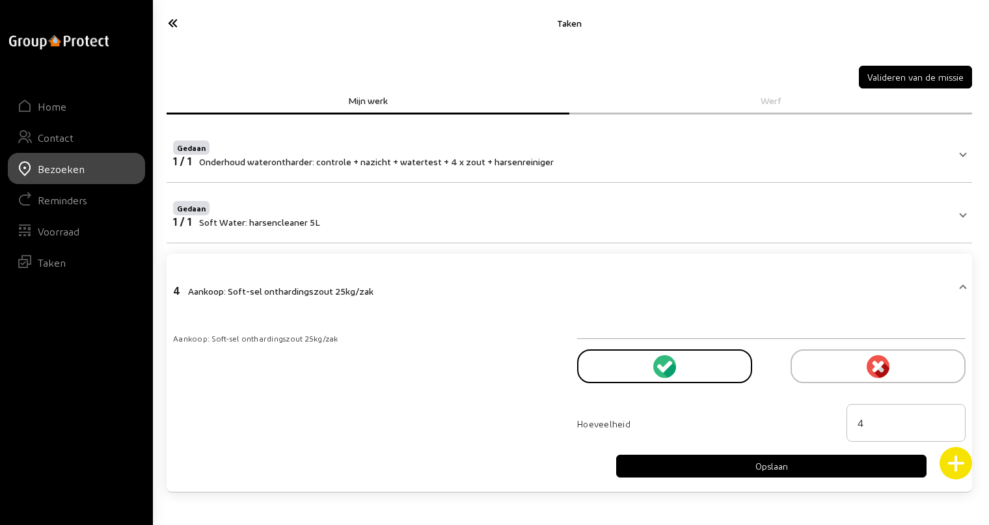
click at [769, 466] on button "Opslaan" at bounding box center [771, 466] width 311 height 23
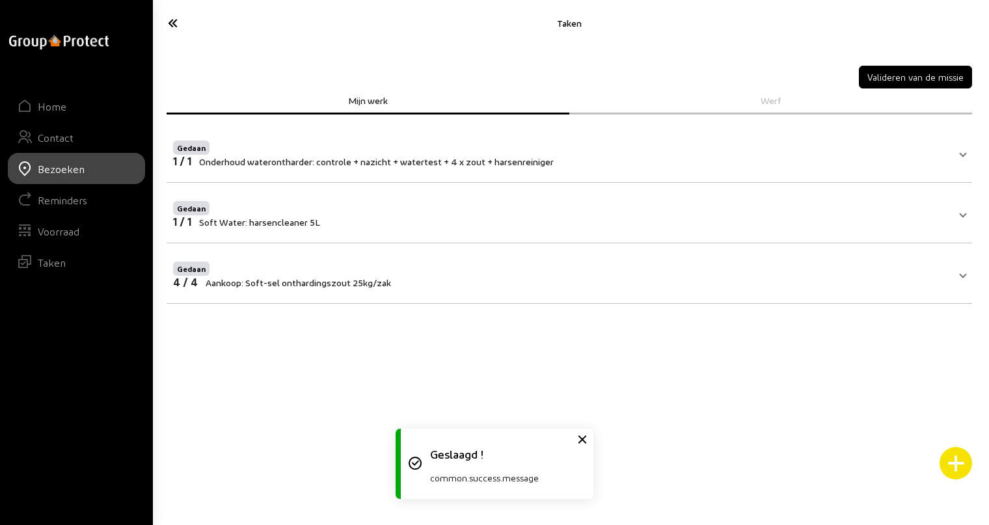
click at [904, 80] on button "Valideren van de missie" at bounding box center [915, 77] width 113 height 23
click at [170, 20] on icon at bounding box center [219, 23] width 116 height 23
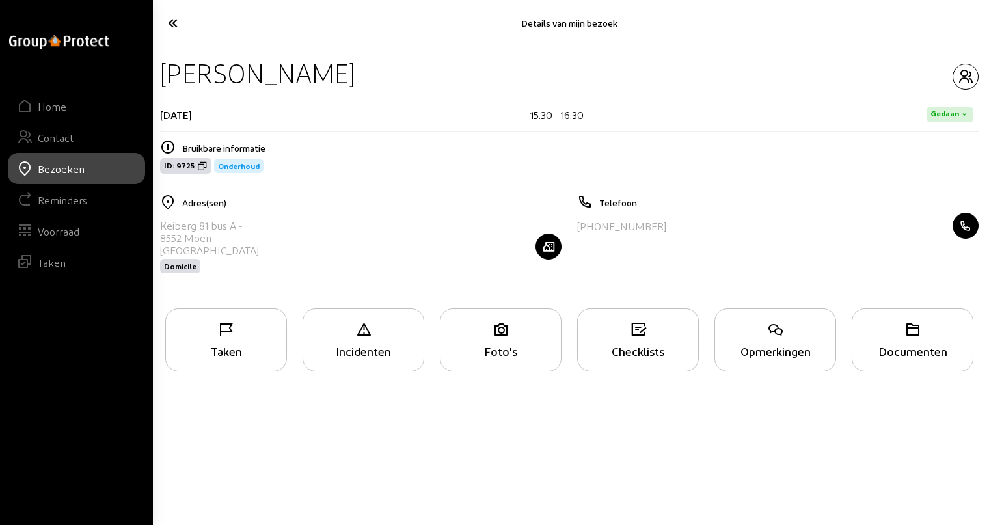
click at [785, 340] on div "Opmerkingen" at bounding box center [775, 339] width 122 height 63
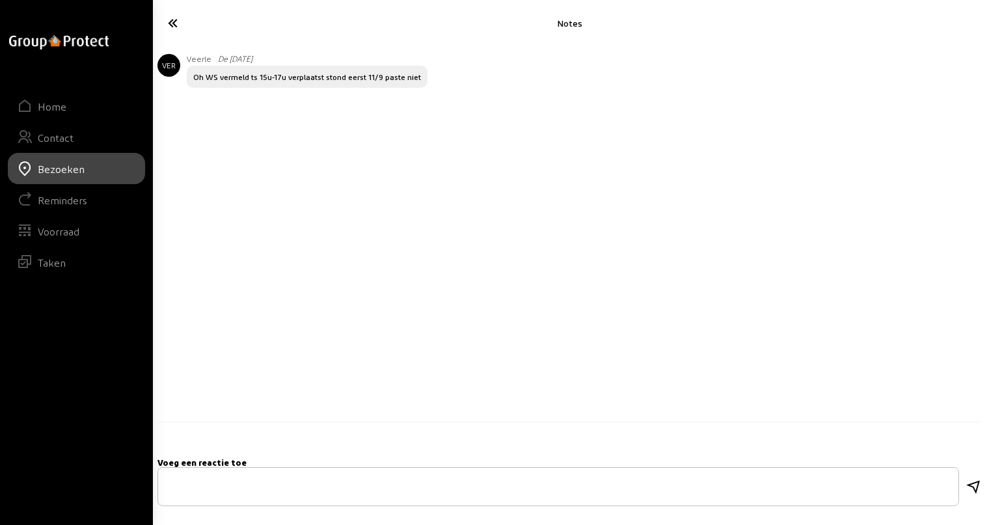
click at [267, 482] on textarea at bounding box center [557, 487] width 779 height 16
type textarea "OH is ok. 4 zakken en resin"
click at [973, 488] on icon at bounding box center [973, 487] width 16 height 16
click at [178, 23] on icon at bounding box center [219, 23] width 116 height 23
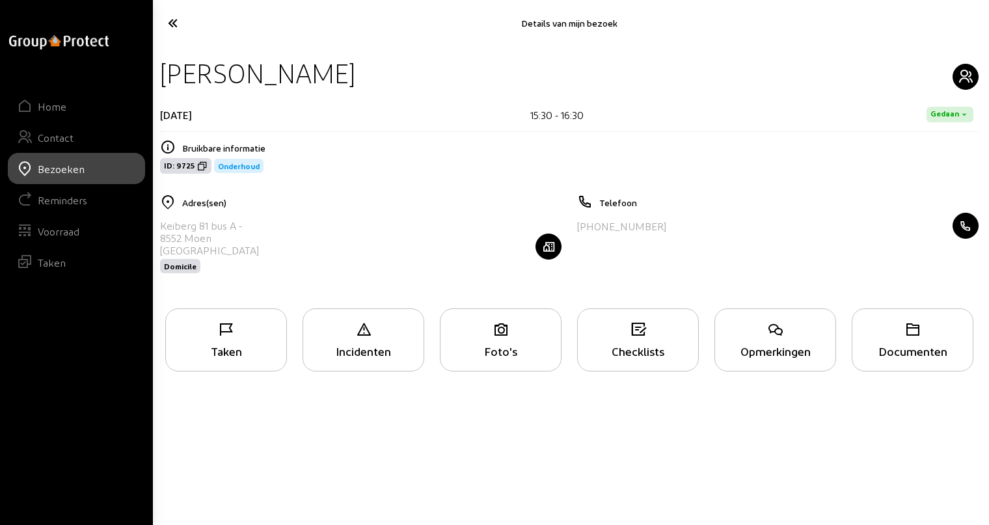
click at [963, 76] on icon "button" at bounding box center [965, 77] width 25 height 16
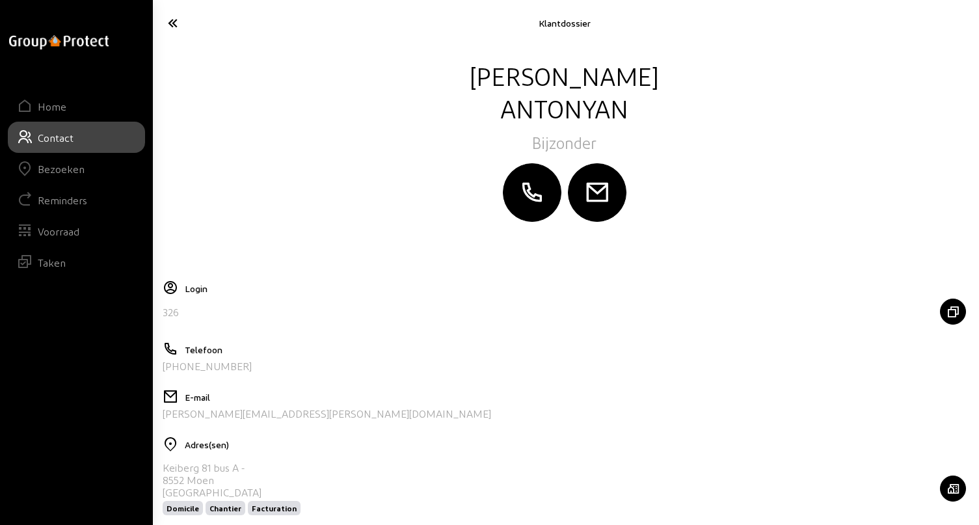
drag, startPoint x: 292, startPoint y: 416, endPoint x: 161, endPoint y: 418, distance: 130.8
click at [163, 418] on div "[PERSON_NAME][EMAIL_ADDRESS][PERSON_NAME][DOMAIN_NAME]" at bounding box center [327, 413] width 329 height 12
click at [173, 27] on icon at bounding box center [218, 23] width 115 height 23
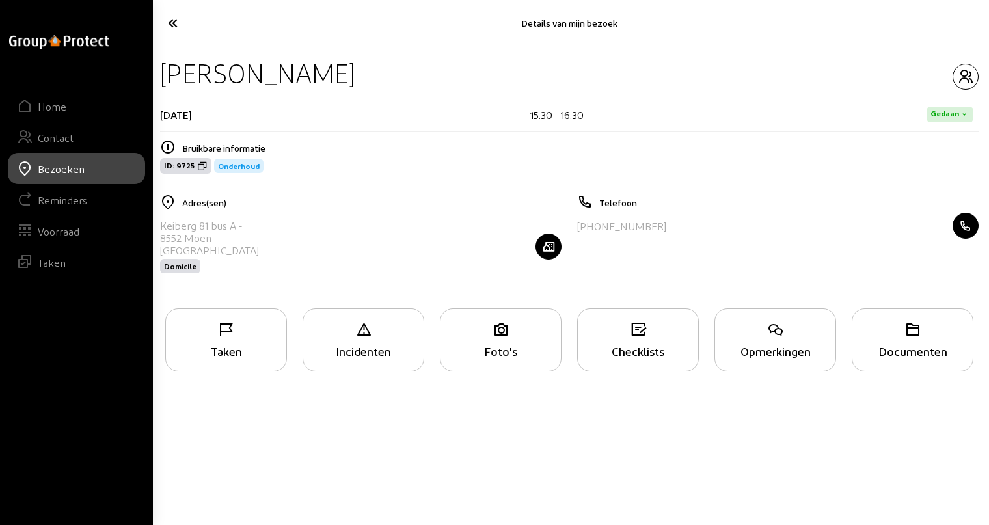
click at [173, 26] on icon at bounding box center [219, 23] width 116 height 23
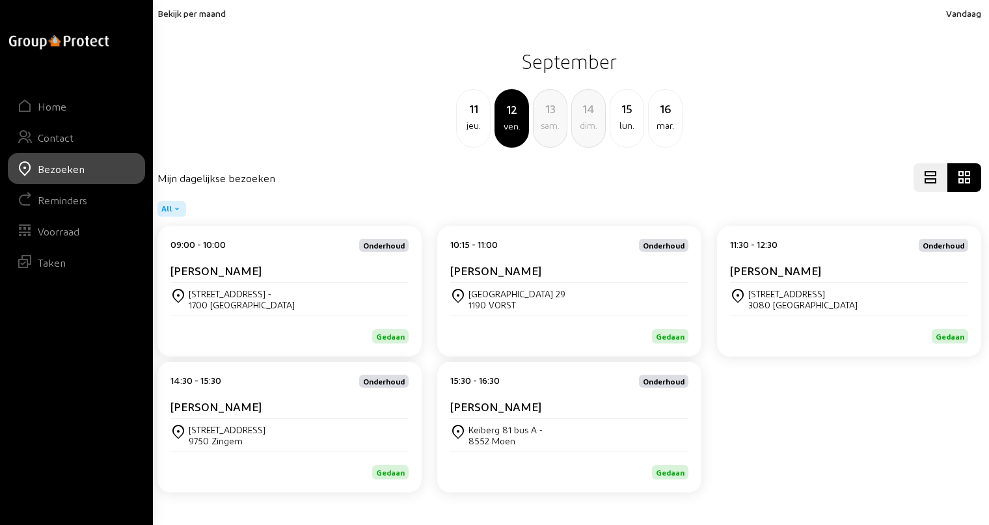
click at [202, 18] on span "Bekijk per maand" at bounding box center [191, 13] width 68 height 11
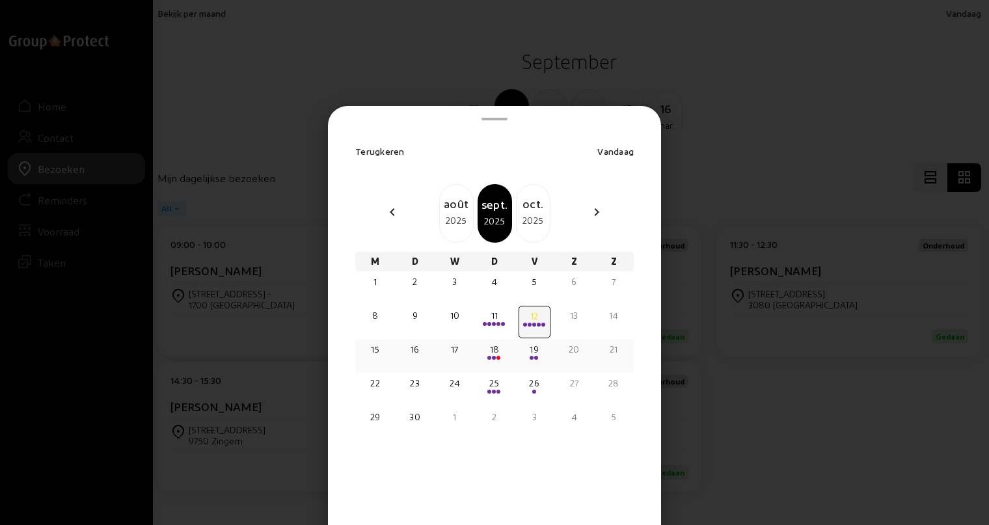
click at [495, 360] on div at bounding box center [493, 358] width 29 height 5
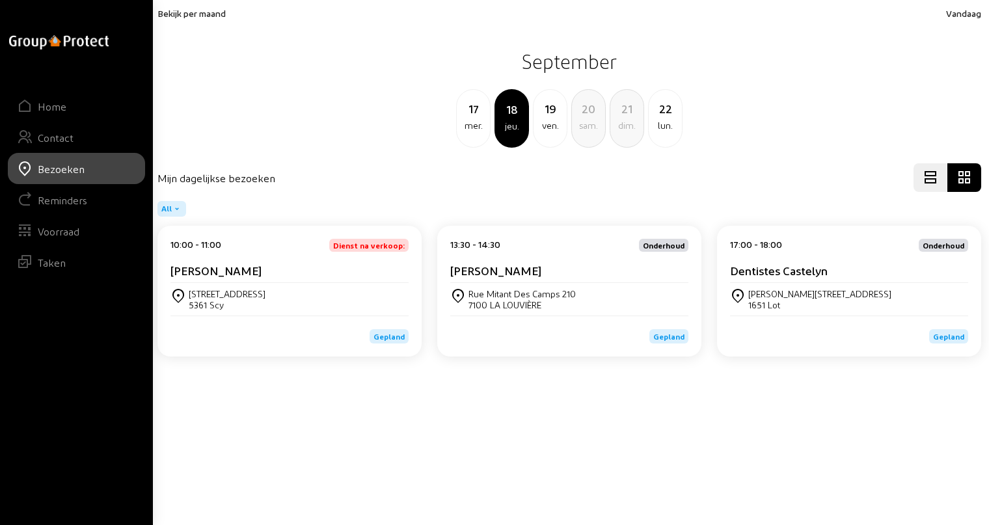
click at [225, 265] on cam-card-title "[PERSON_NAME]" at bounding box center [215, 270] width 91 height 14
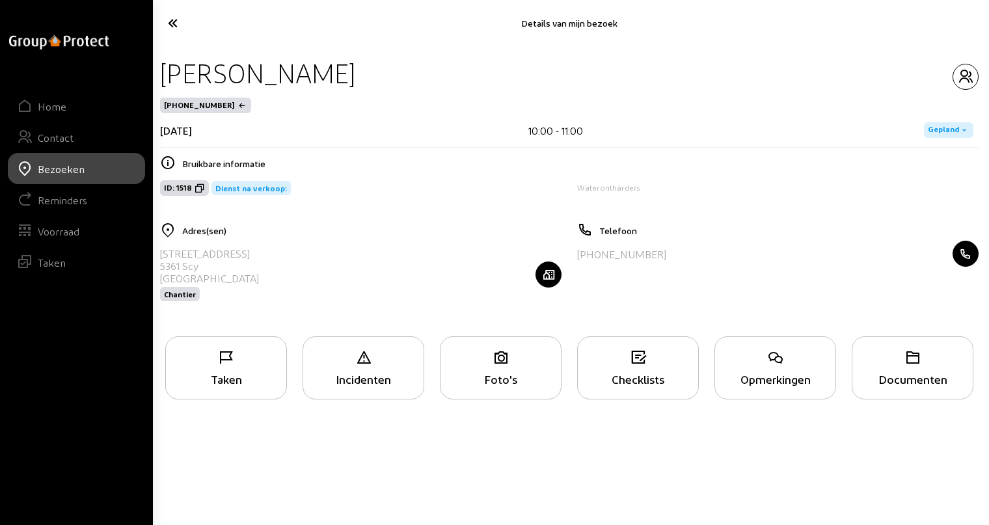
click at [236, 365] on icon at bounding box center [226, 358] width 120 height 16
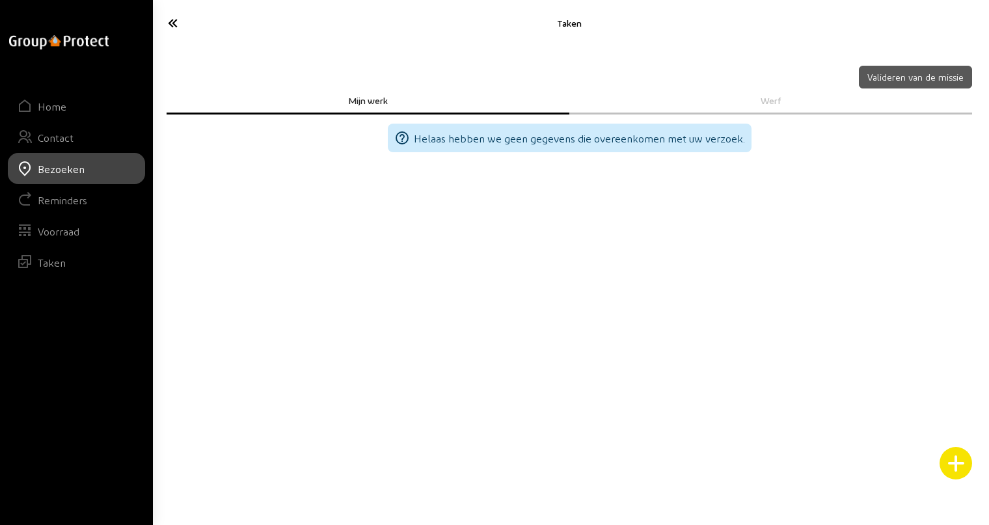
click at [177, 27] on icon at bounding box center [219, 23] width 116 height 23
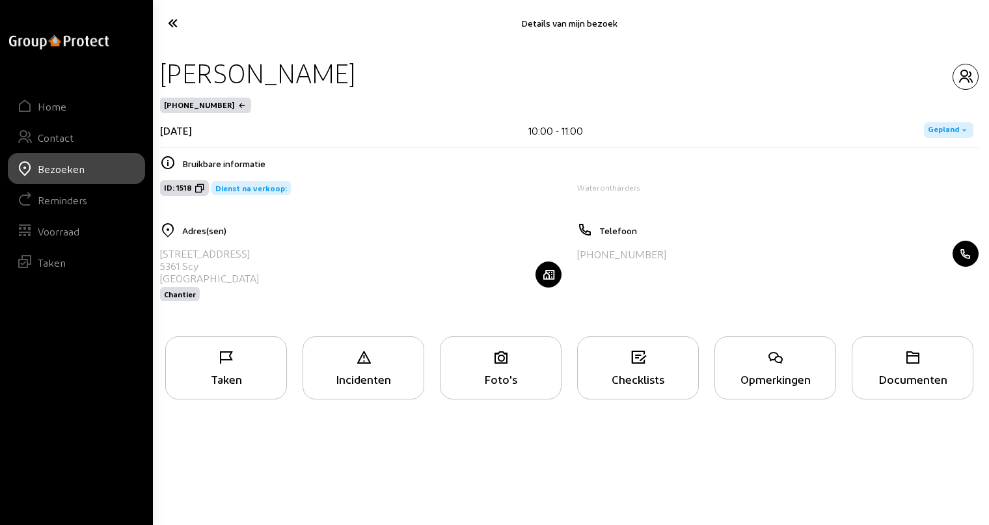
click at [758, 370] on div "Opmerkingen" at bounding box center [775, 367] width 122 height 63
